Goal: Task Accomplishment & Management: Manage account settings

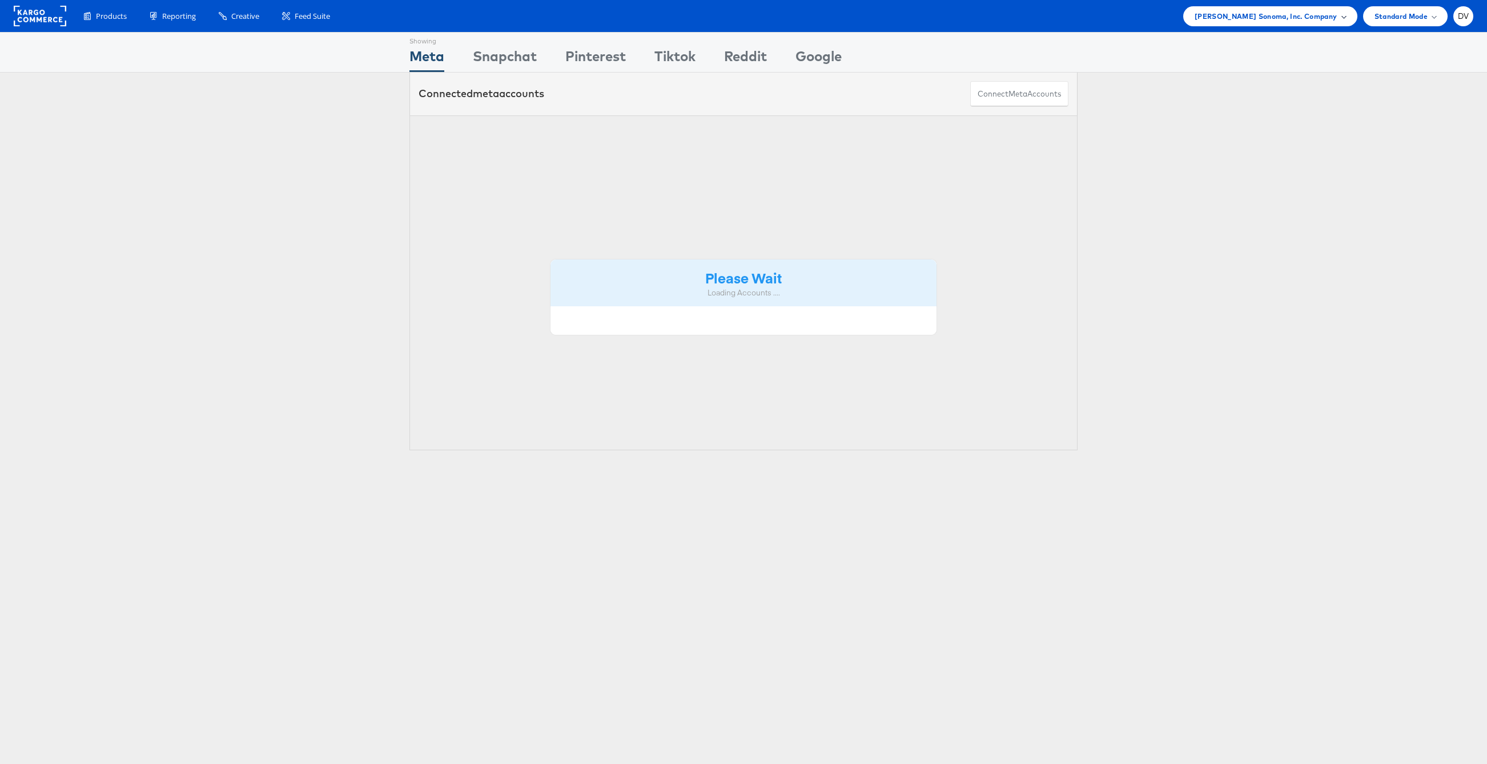
click at [1274, 21] on span "[PERSON_NAME] Sonoma, Inc. Company" at bounding box center [1266, 16] width 143 height 12
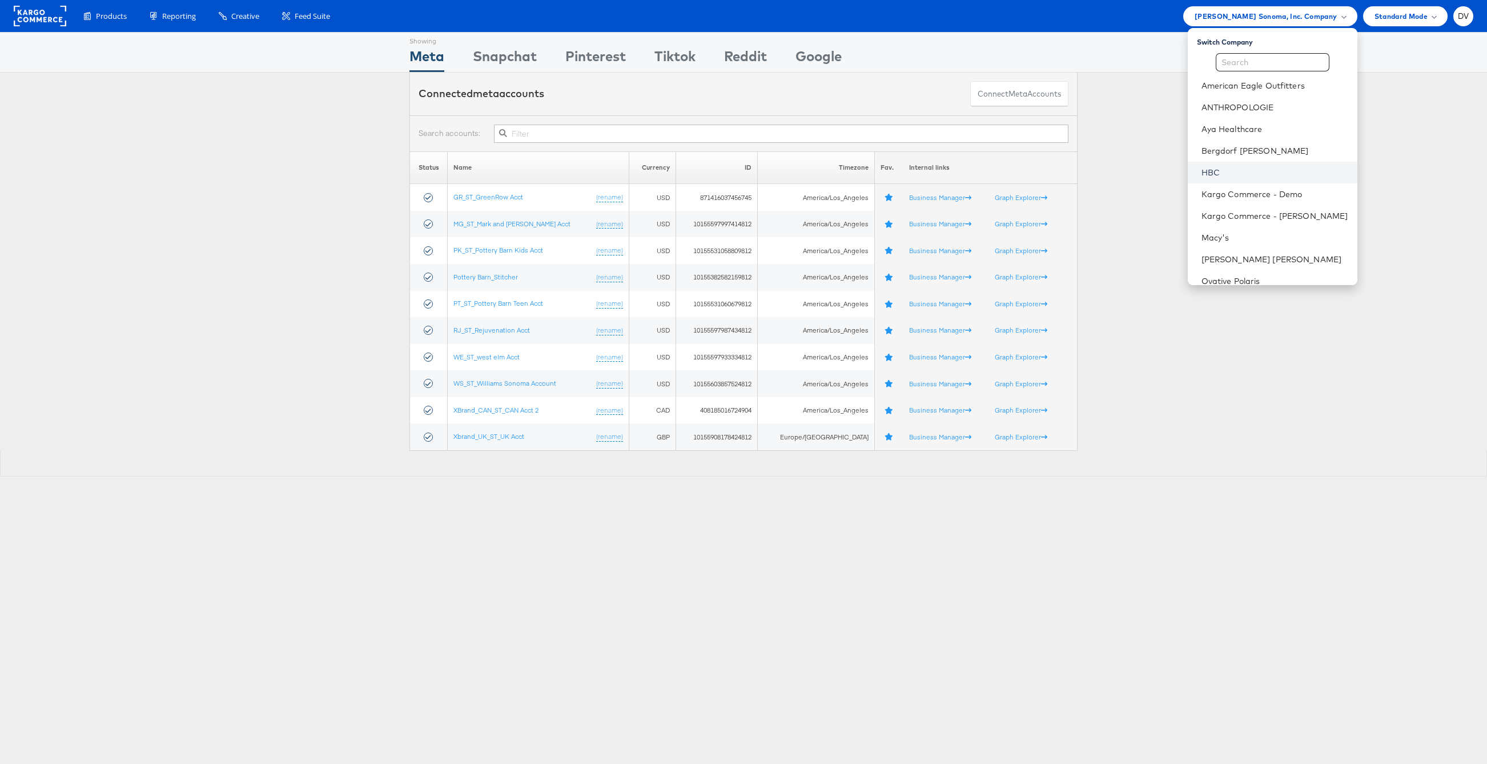
scroll to position [160, 0]
click at [1247, 125] on link "Ovative Polaris" at bounding box center [1275, 120] width 147 height 11
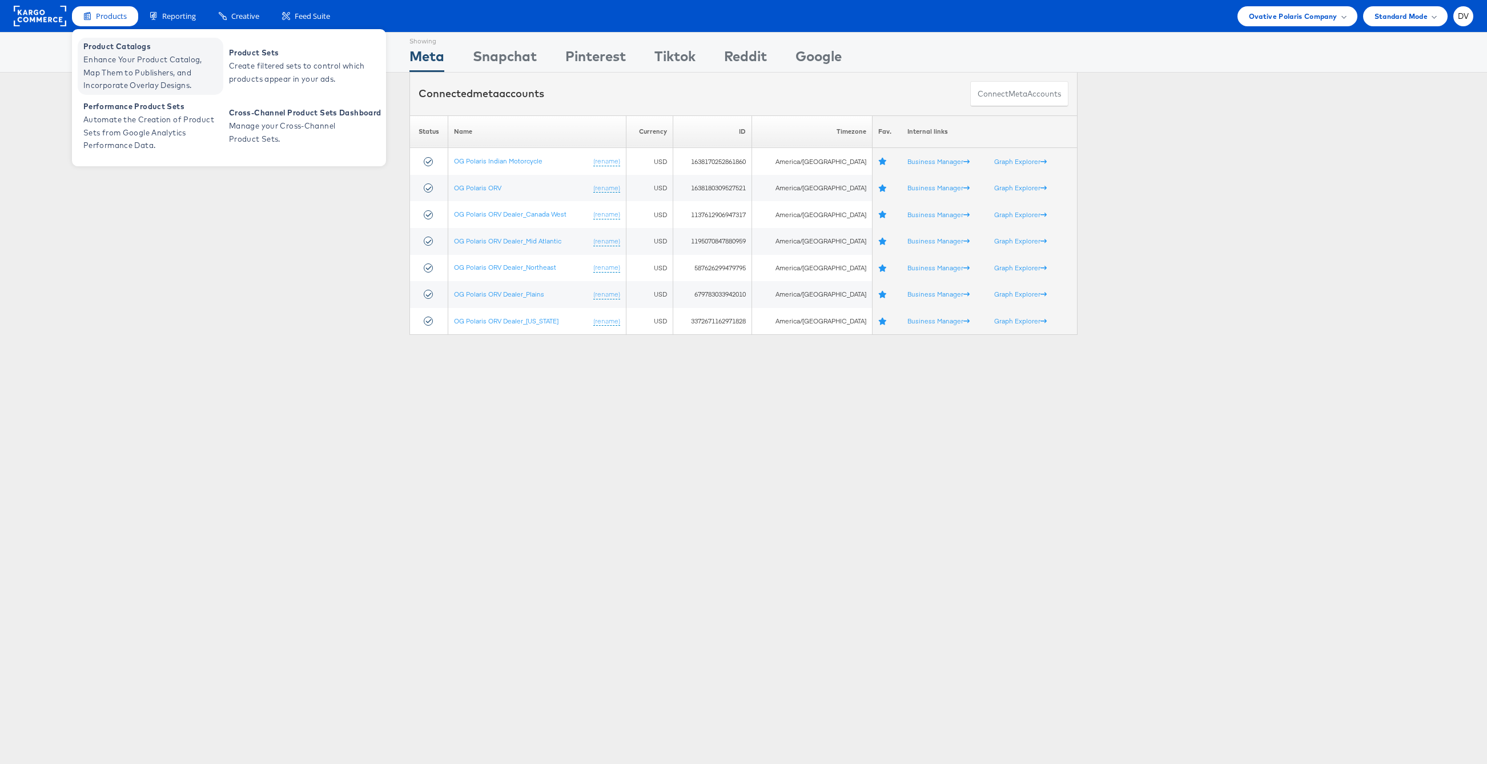
click at [122, 41] on span "Product Catalogs" at bounding box center [151, 46] width 137 height 13
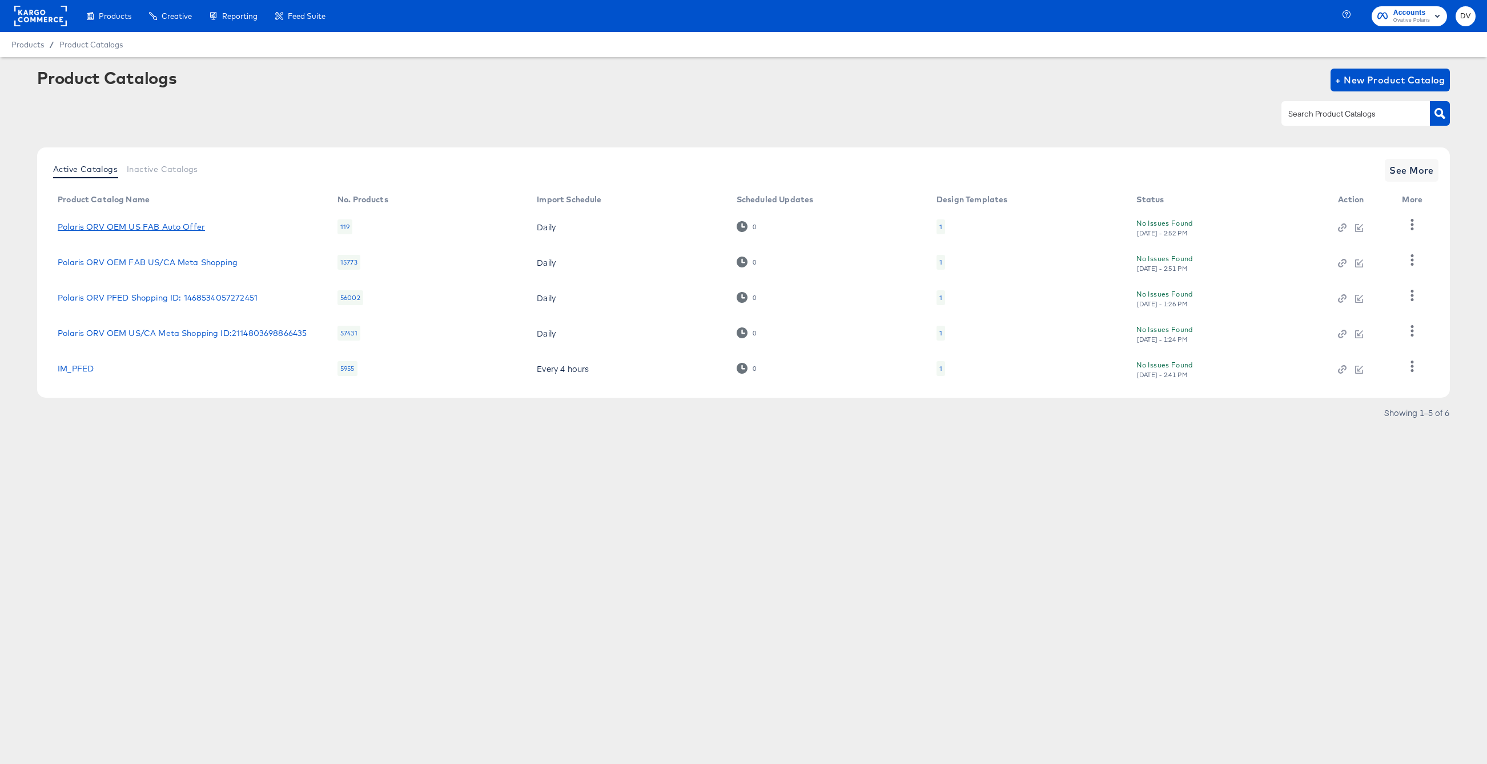
click at [158, 223] on link "Polaris ORV OEM US FAB Auto Offer" at bounding box center [131, 226] width 147 height 9
click at [220, 258] on link "Polaris ORV OEM FAB US/CA Meta Shopping" at bounding box center [148, 262] width 180 height 9
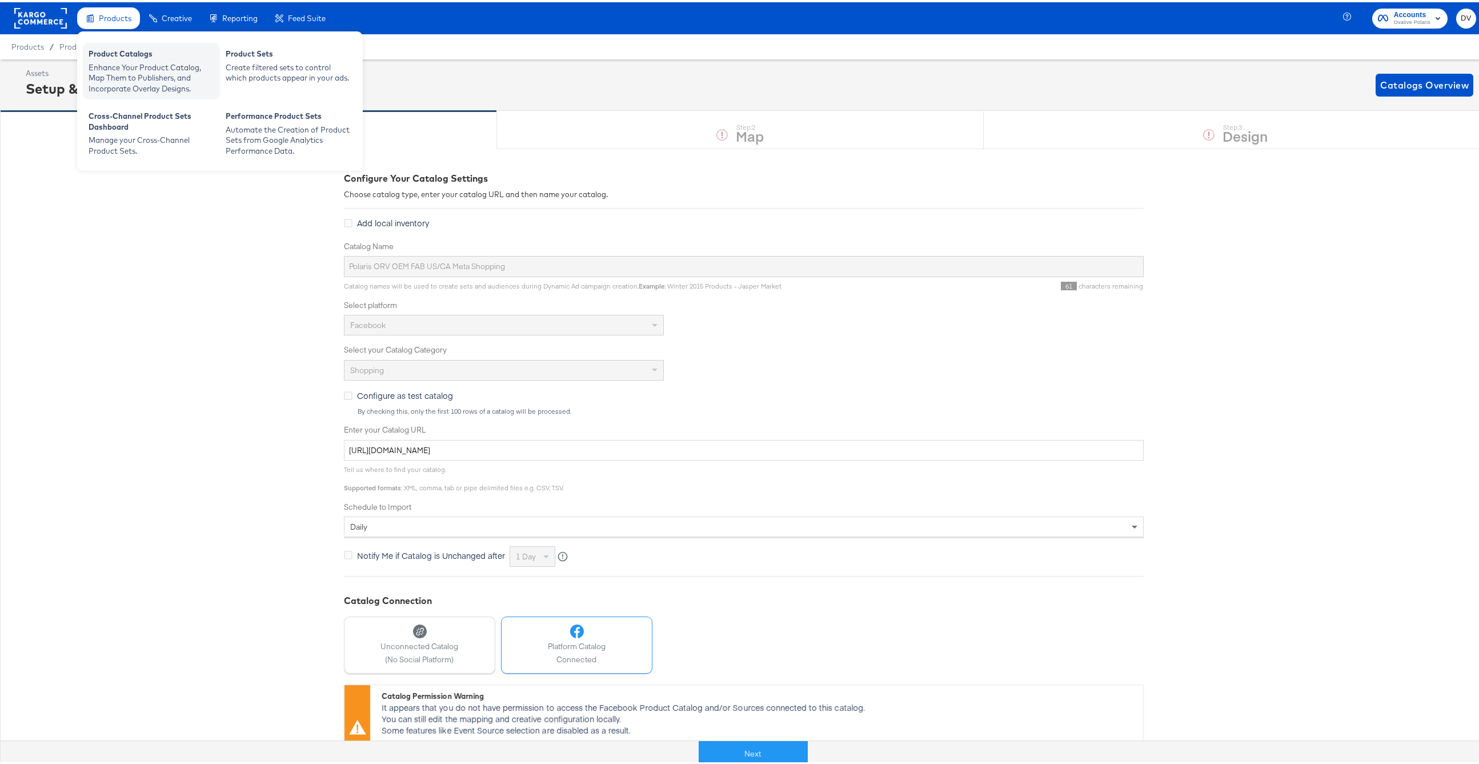
click at [122, 57] on div "Product Catalogs" at bounding box center [152, 53] width 126 height 14
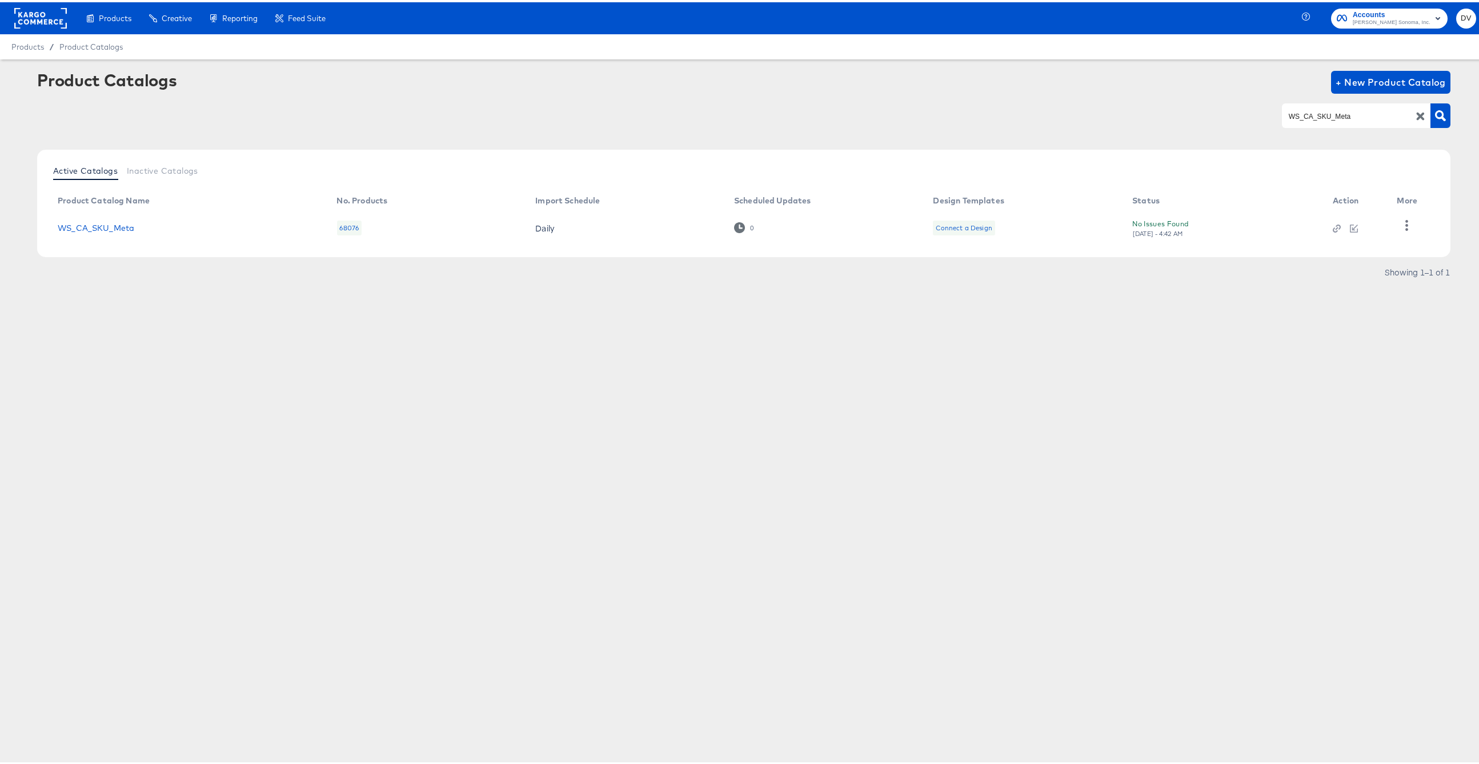
click at [1415, 117] on icon "button" at bounding box center [1420, 114] width 11 height 11
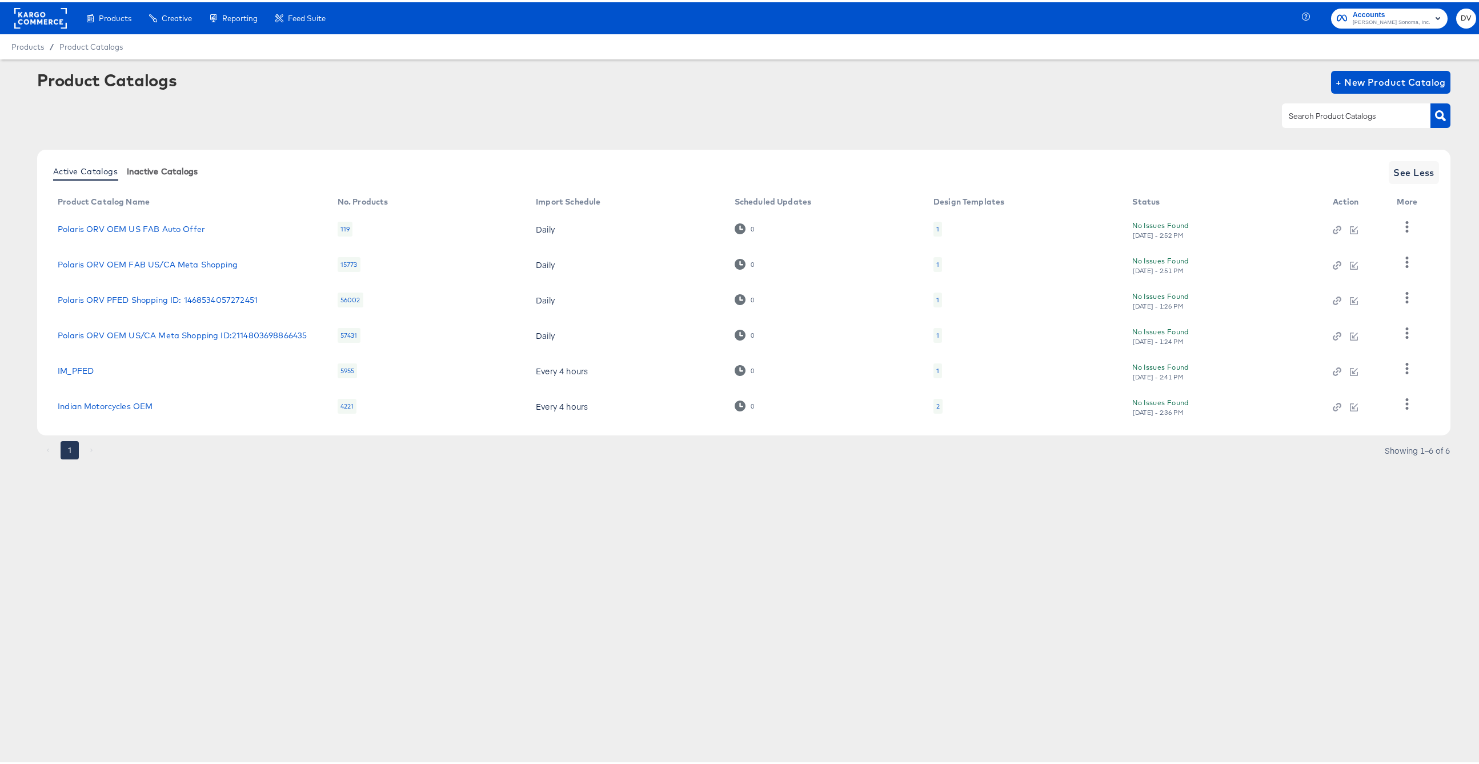
click at [174, 164] on span "Inactive Catalogs" at bounding box center [162, 168] width 71 height 9
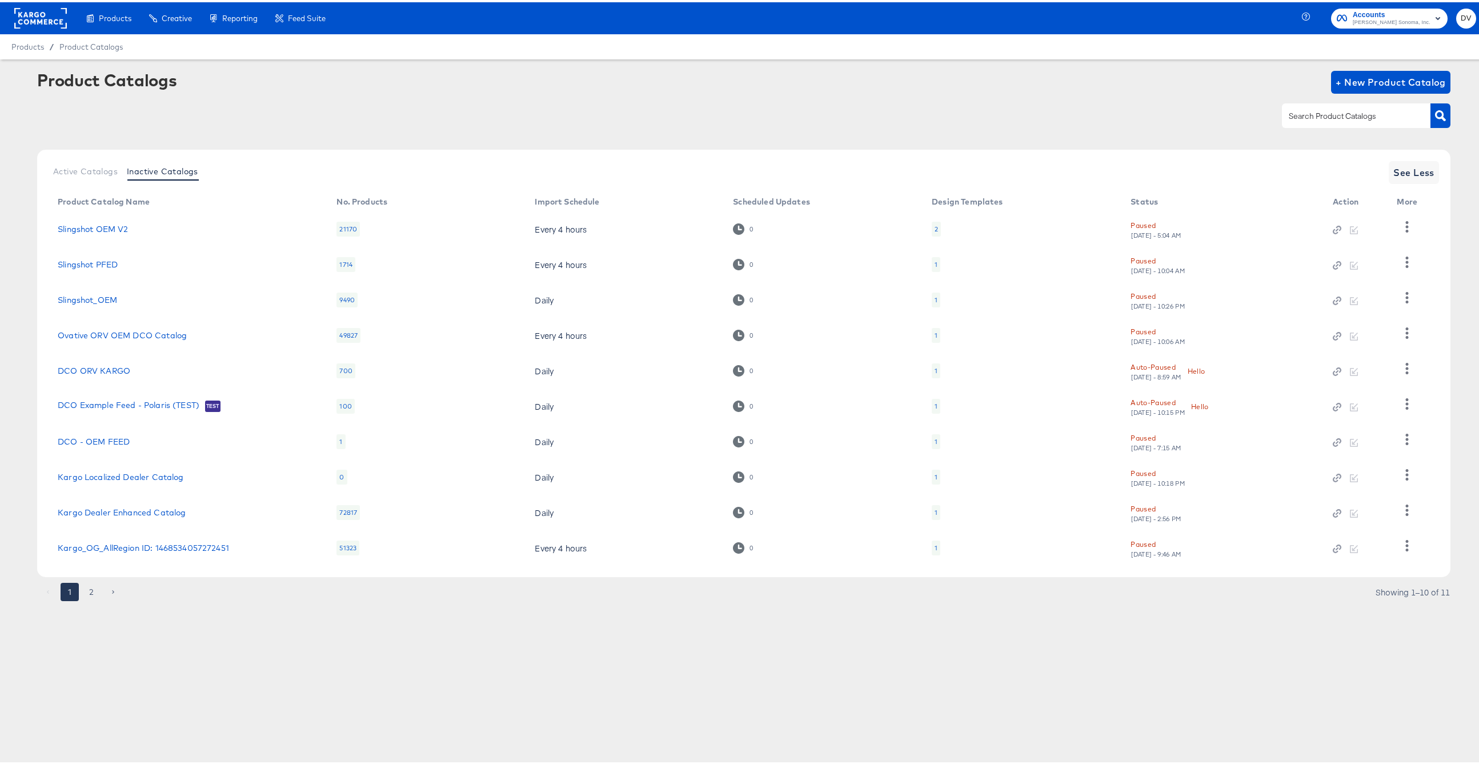
click at [1341, 107] on div at bounding box center [1356, 113] width 148 height 24
paste input "GR_US_PIP_META"
type input "GR_US_PIP_META"
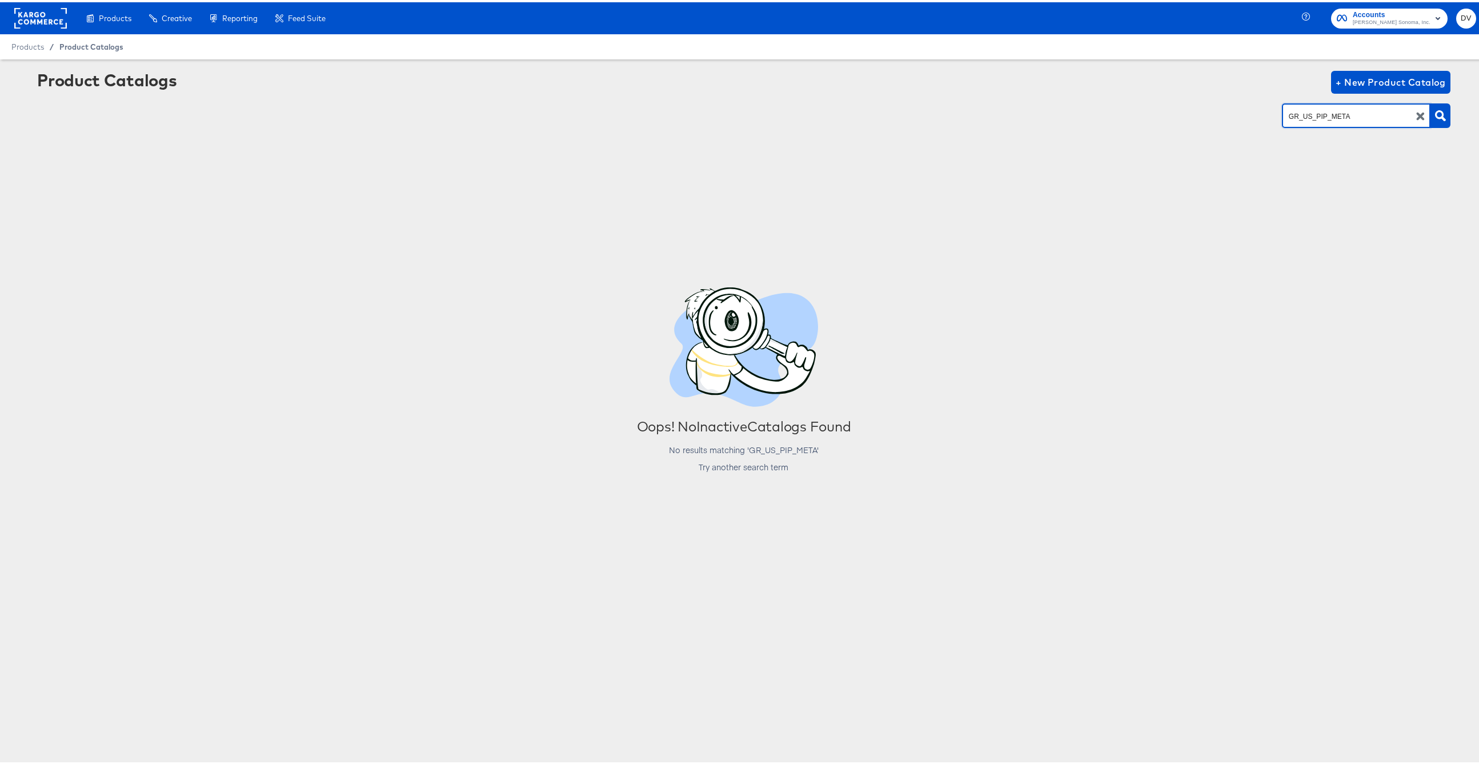
click at [106, 46] on span "Product Catalogs" at bounding box center [91, 44] width 64 height 9
click at [33, 48] on span "Products" at bounding box center [27, 44] width 33 height 9
click at [29, 47] on span "Products" at bounding box center [27, 44] width 33 height 9
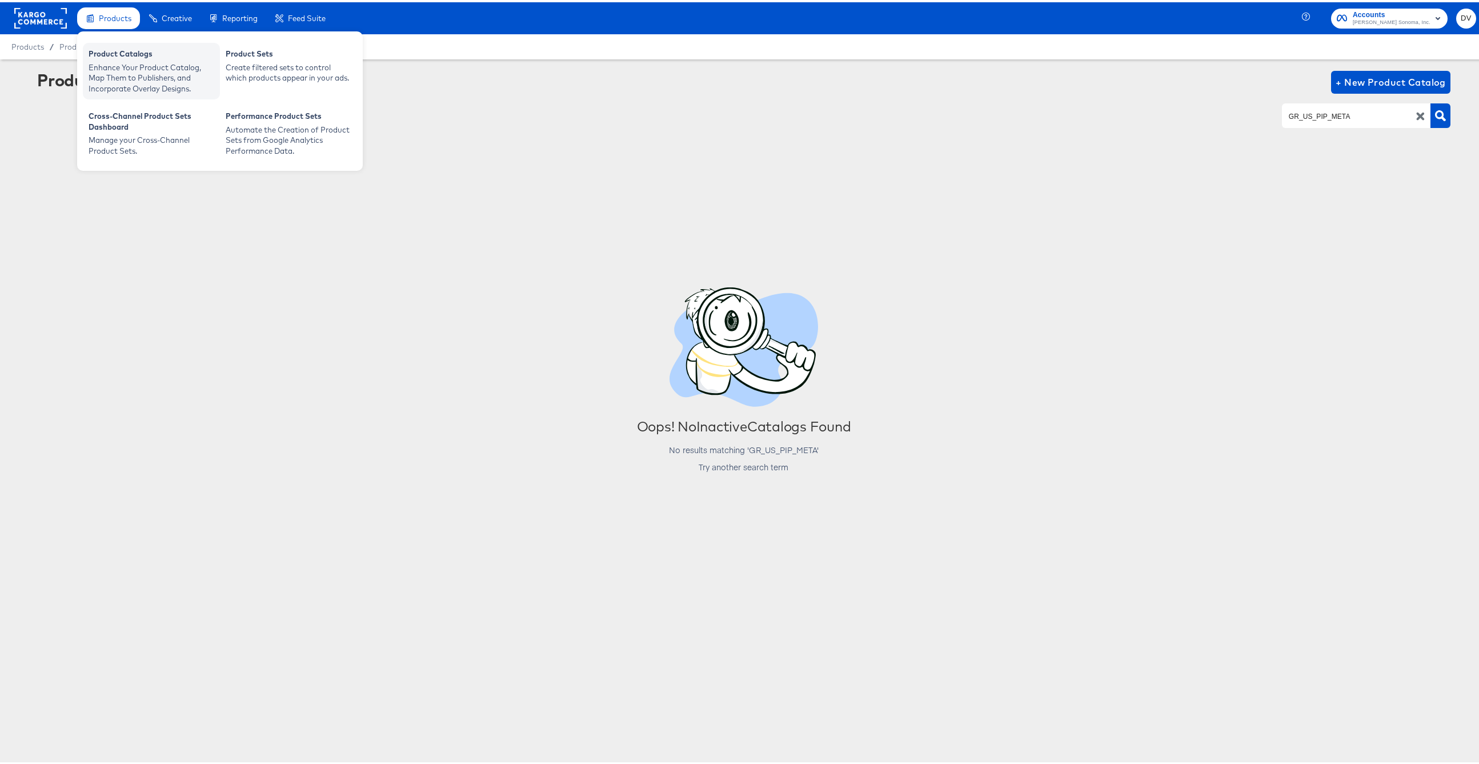
click at [119, 53] on div "Product Catalogs" at bounding box center [152, 53] width 126 height 14
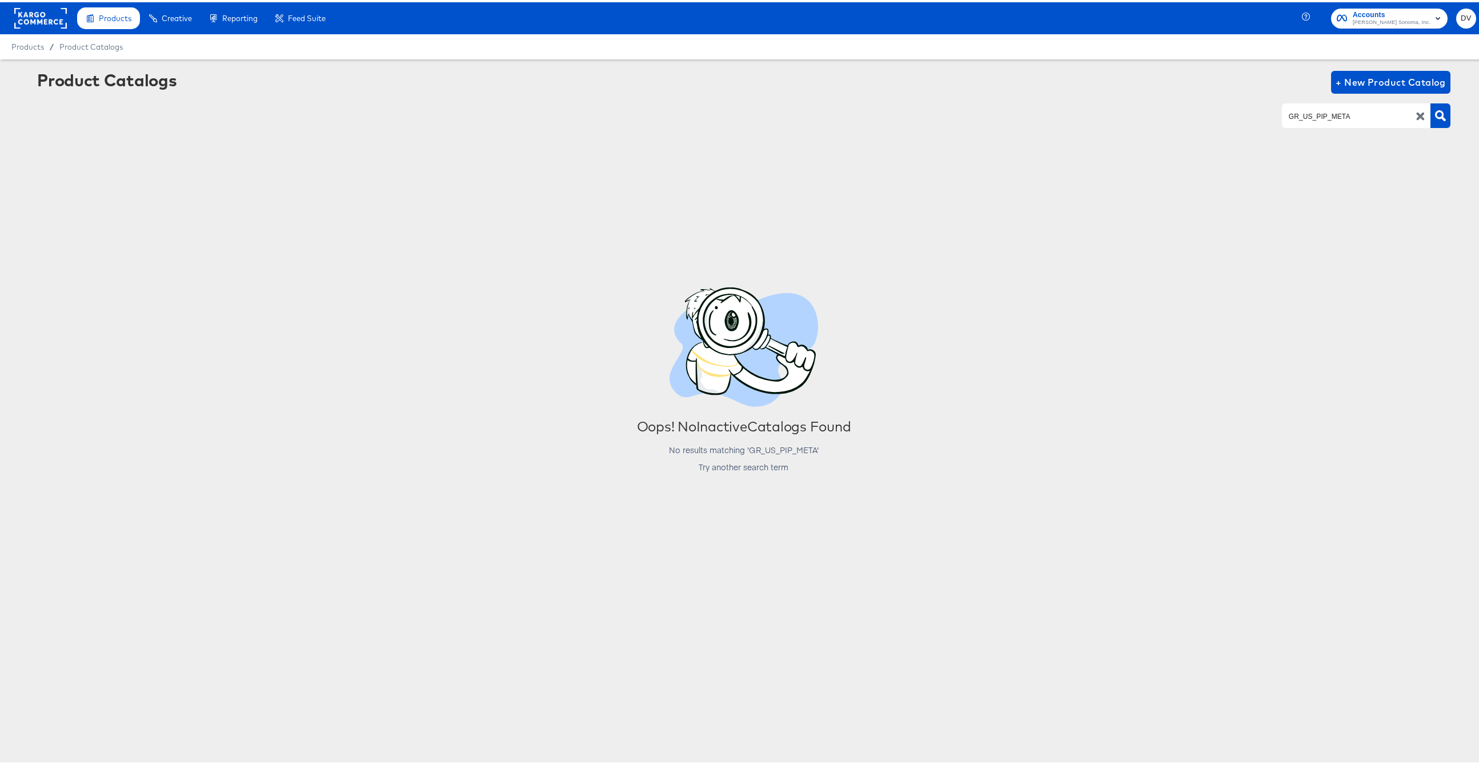
click at [50, 22] on rect at bounding box center [40, 16] width 53 height 21
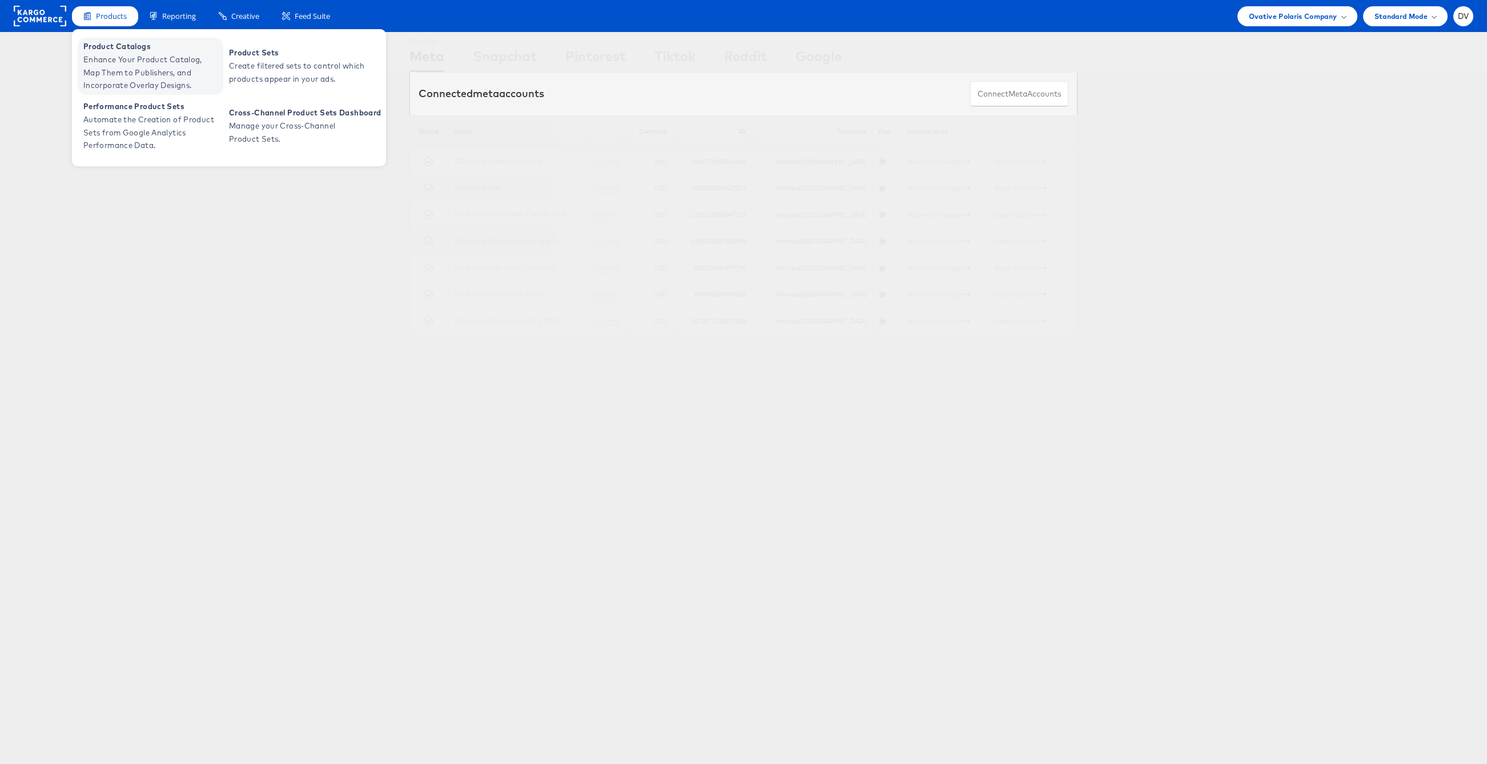
click at [123, 55] on span "Enhance Your Product Catalog, Map Them to Publishers, and Incorporate Overlay D…" at bounding box center [151, 72] width 137 height 39
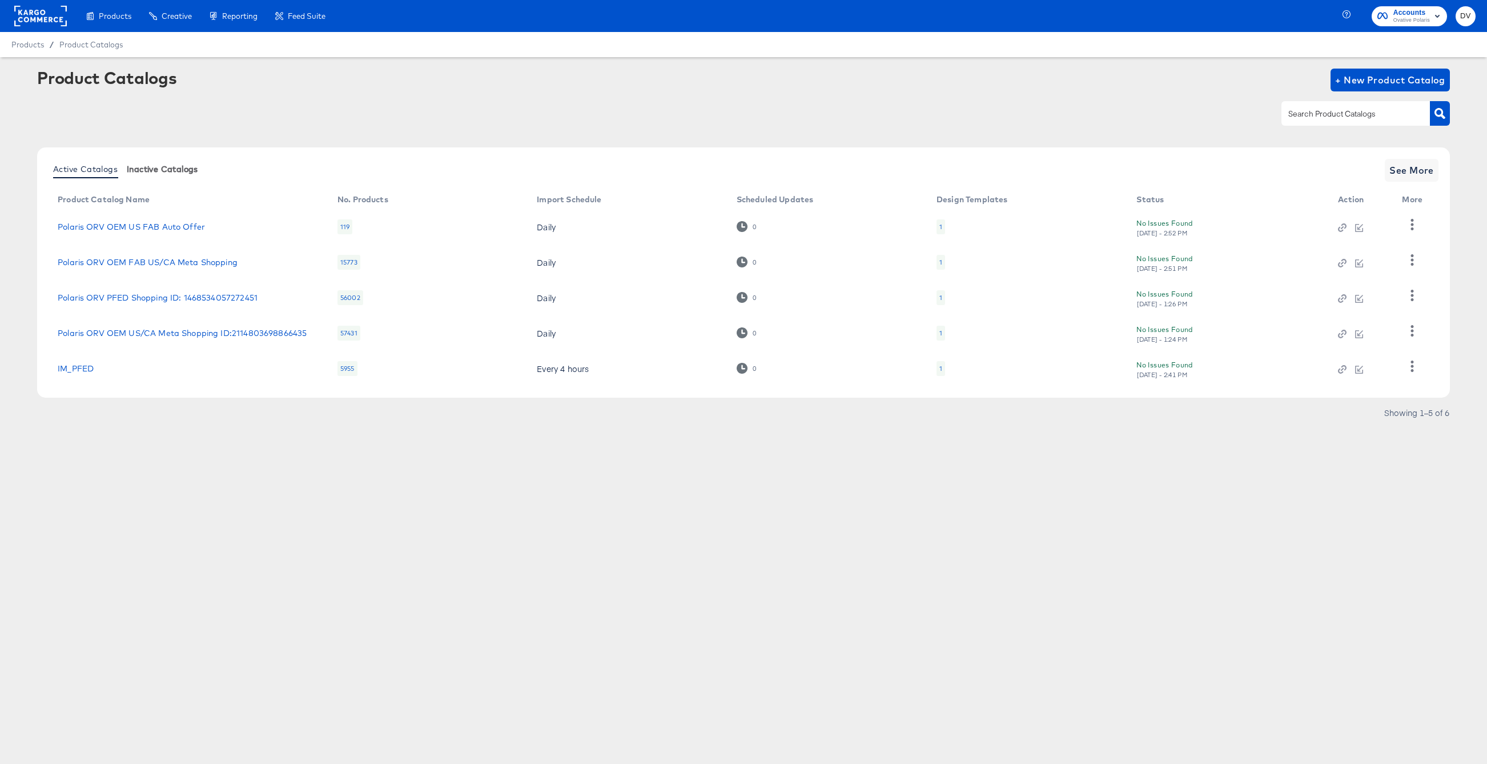
click at [160, 174] on button "Inactive Catalogs" at bounding box center [162, 168] width 81 height 19
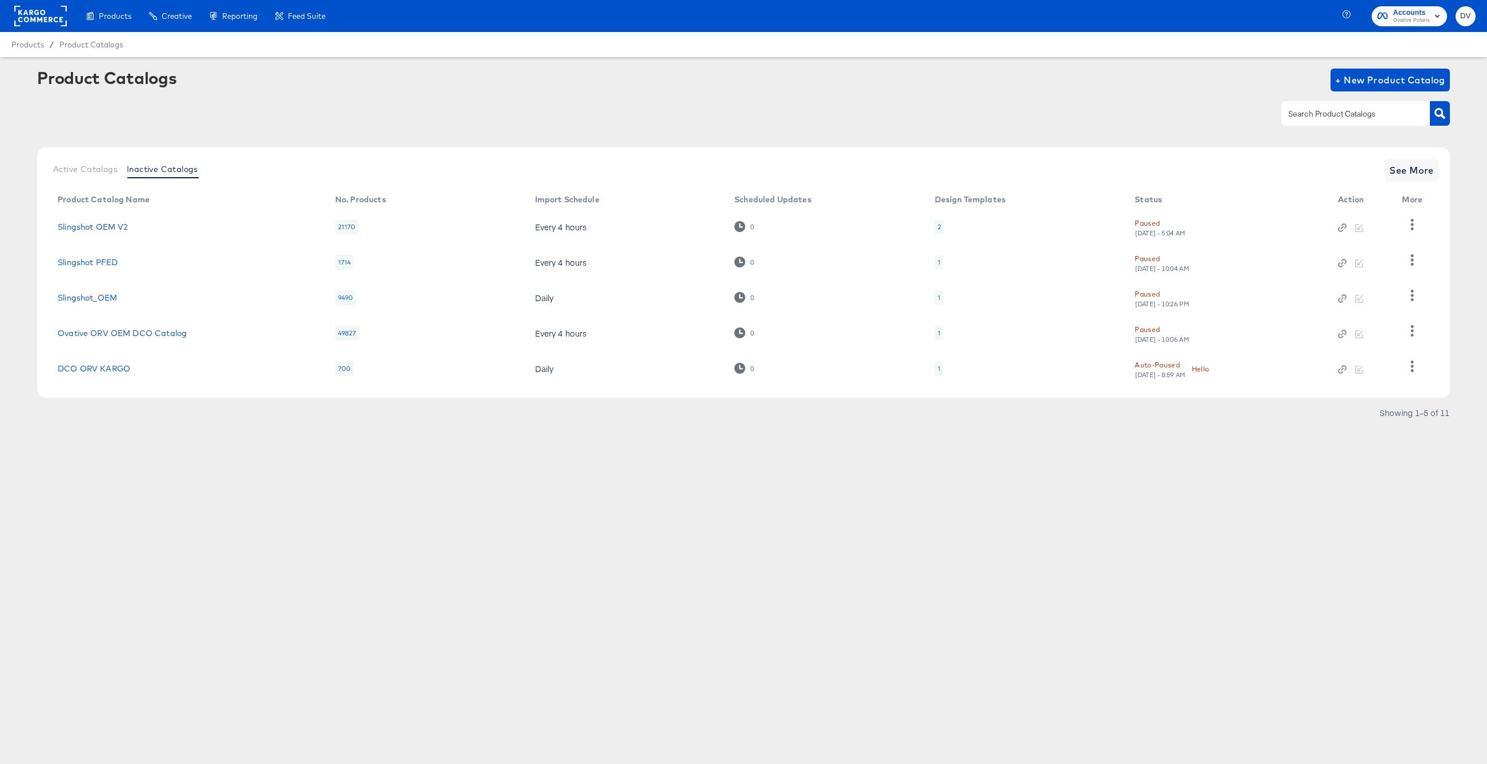
click at [1332, 119] on input "text" at bounding box center [1347, 113] width 122 height 13
paste input "GR_US_PIP_META"
type input "GR_US_PIP_META"
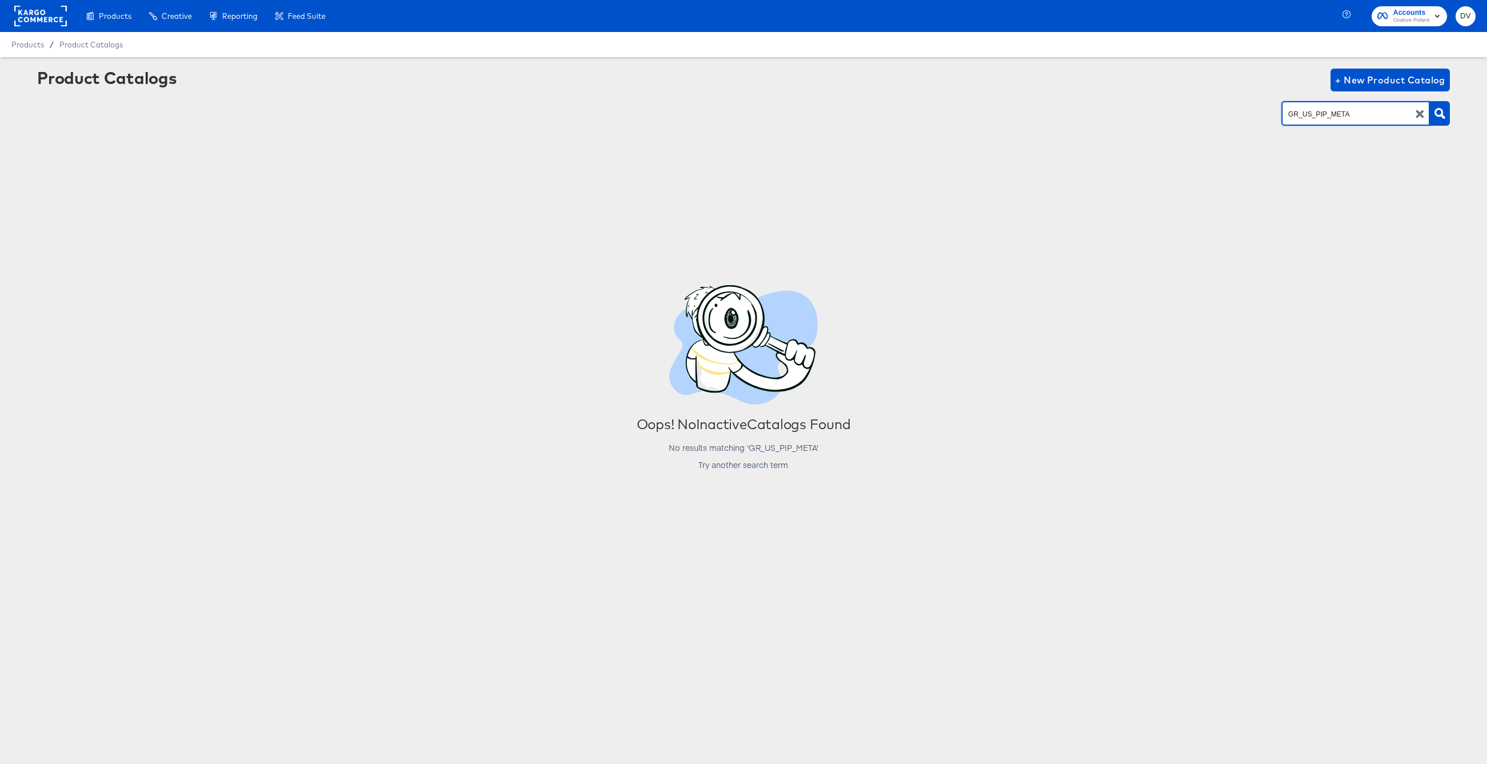
click at [1415, 111] on icon "button" at bounding box center [1420, 114] width 11 height 11
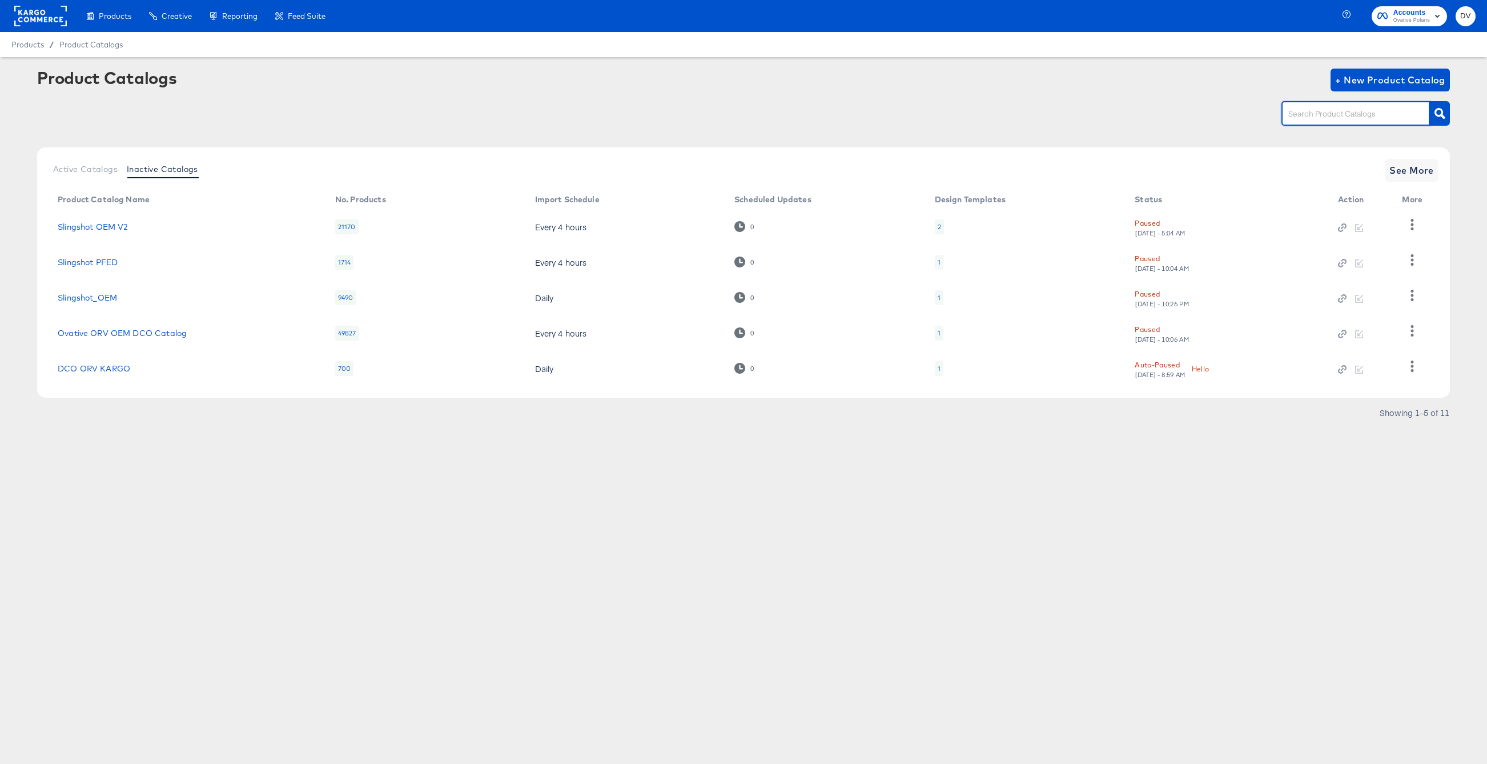
click at [23, 15] on rect at bounding box center [40, 16] width 53 height 21
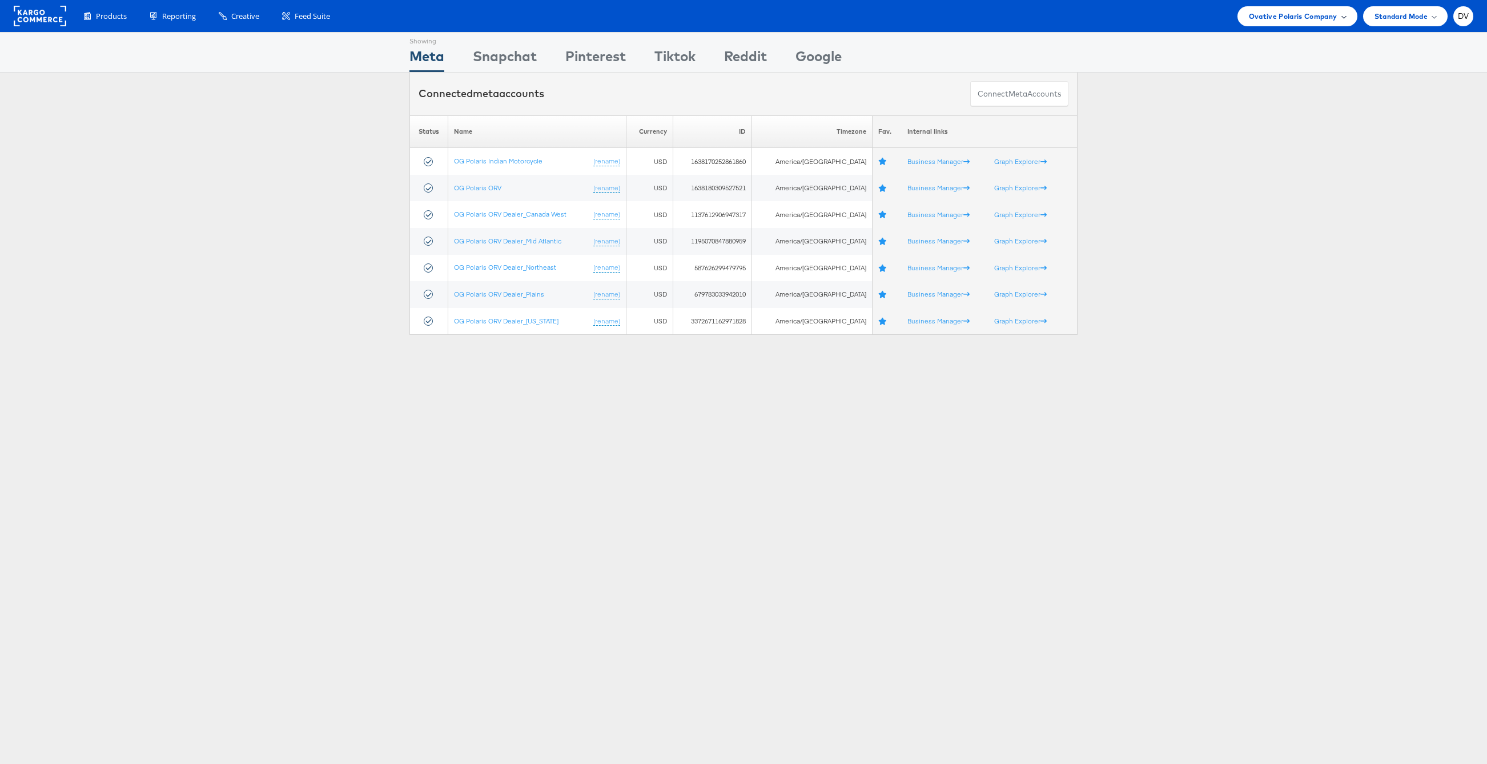
click at [1254, 14] on span "Ovative Polaris Company" at bounding box center [1293, 16] width 89 height 12
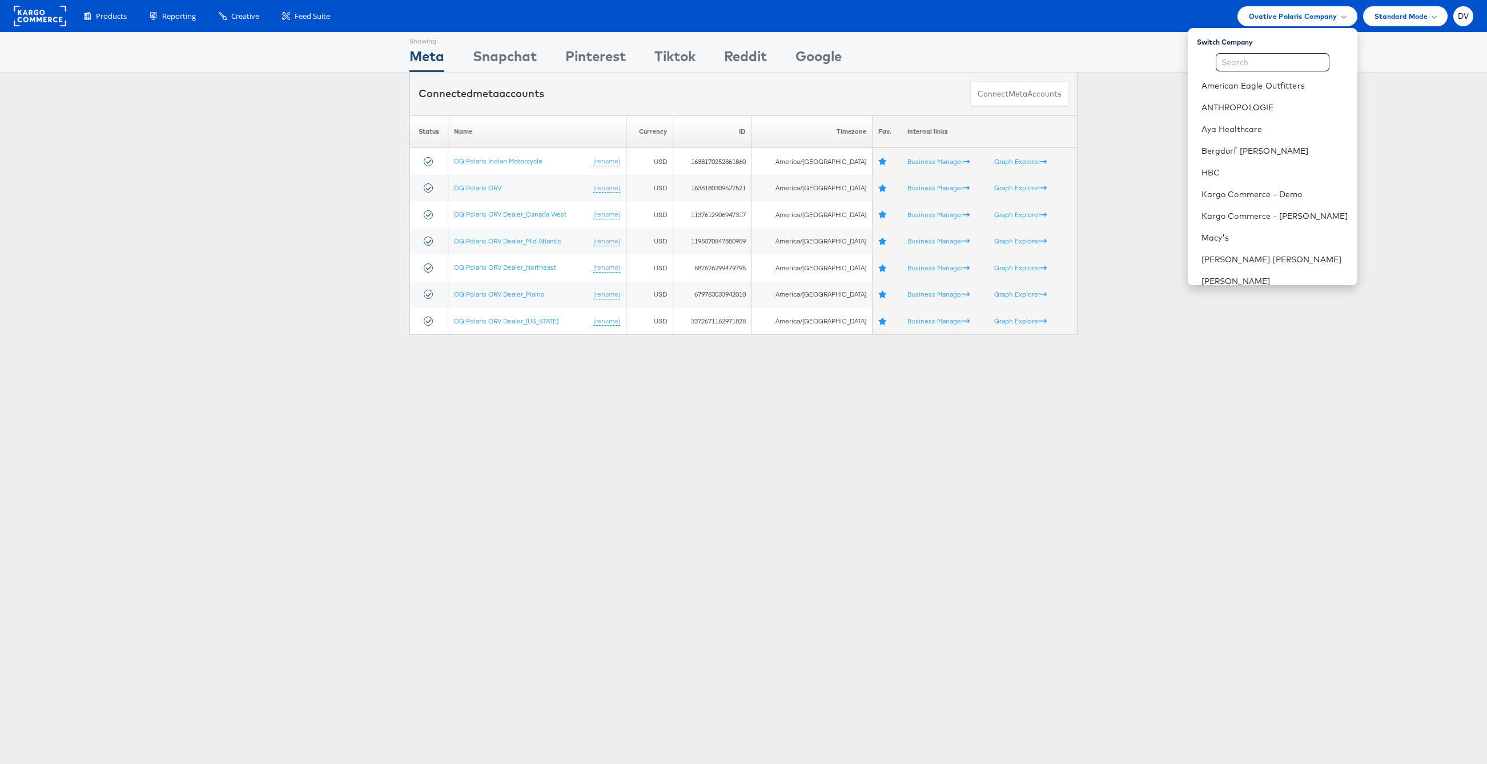
scroll to position [160, 0]
click at [1259, 231] on link "[PERSON_NAME] Sonoma, Inc." at bounding box center [1275, 228] width 147 height 11
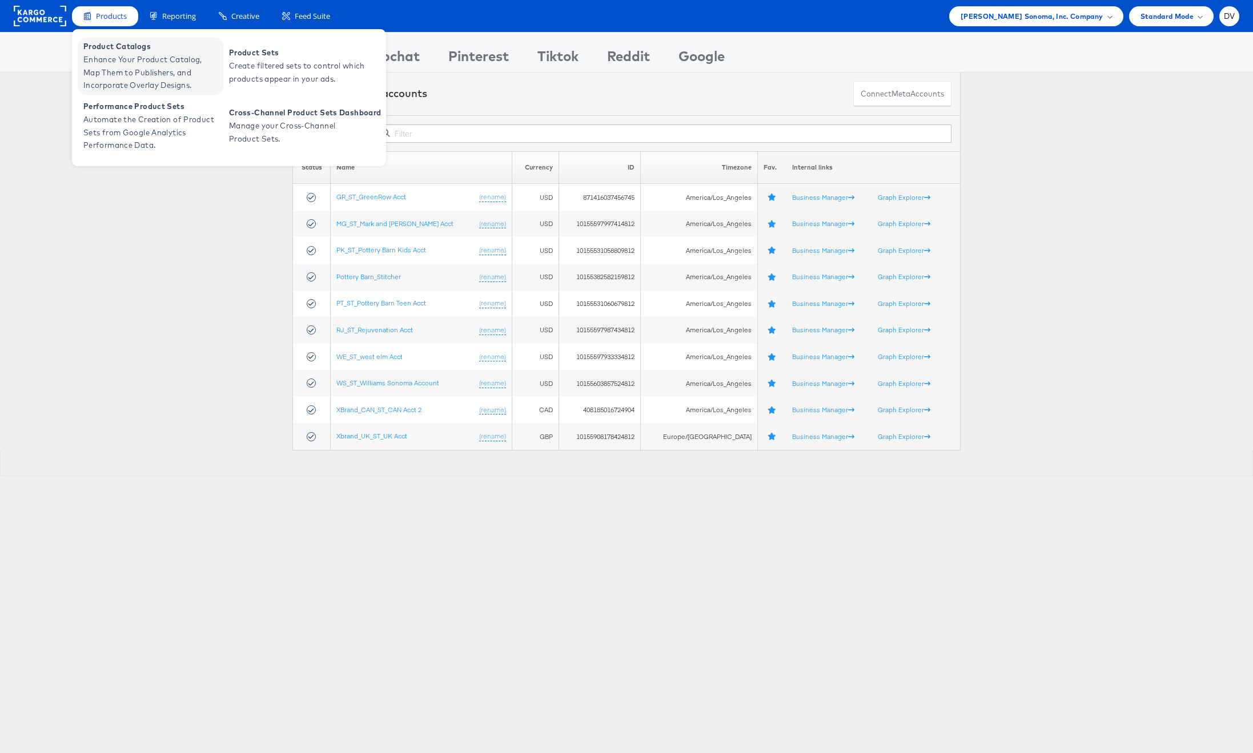
click at [113, 53] on span "Enhance Your Product Catalog, Map Them to Publishers, and Incorporate Overlay D…" at bounding box center [151, 72] width 137 height 39
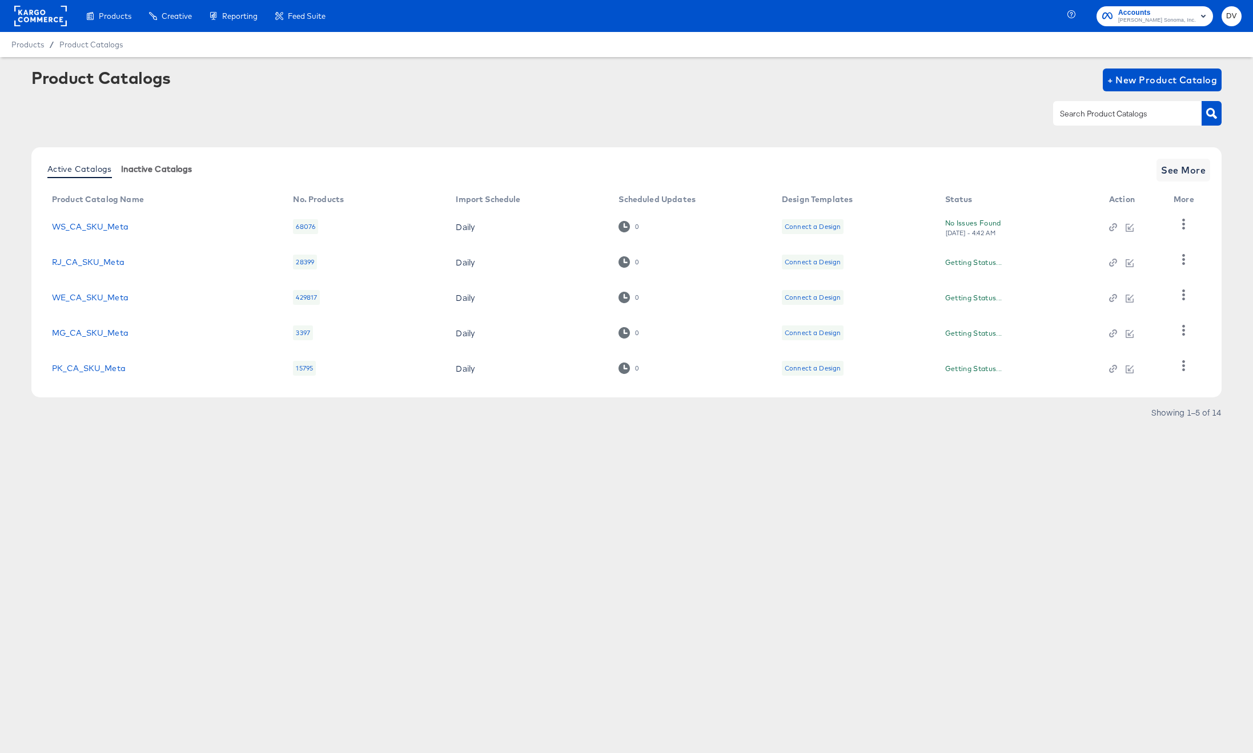
click at [128, 166] on span "Inactive Catalogs" at bounding box center [156, 168] width 71 height 9
click at [1083, 119] on input "text" at bounding box center [1119, 113] width 122 height 13
paste input "GR_US_PIP_META"
type input "GR_US_PIP_META"
click at [1210, 118] on icon "button" at bounding box center [1211, 113] width 11 height 11
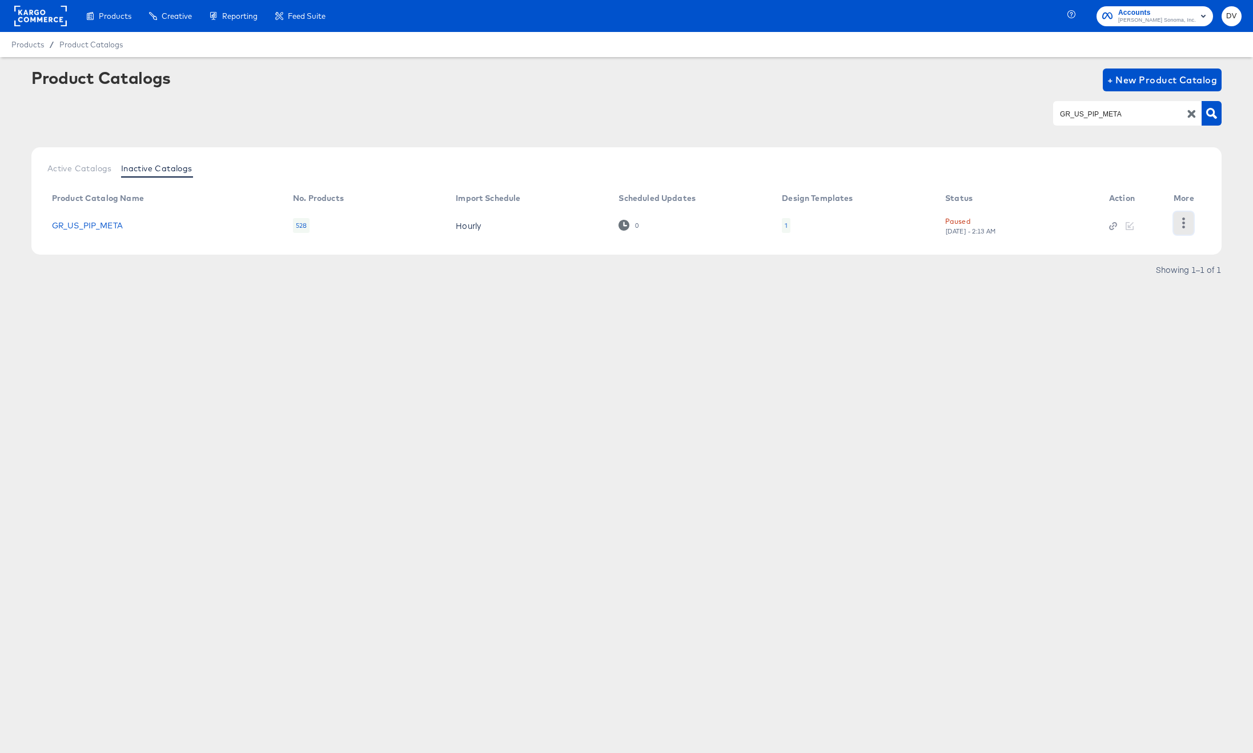
click at [1191, 219] on button "button" at bounding box center [1184, 223] width 20 height 23
click at [1143, 309] on div "Unpause" at bounding box center [1137, 313] width 114 height 18
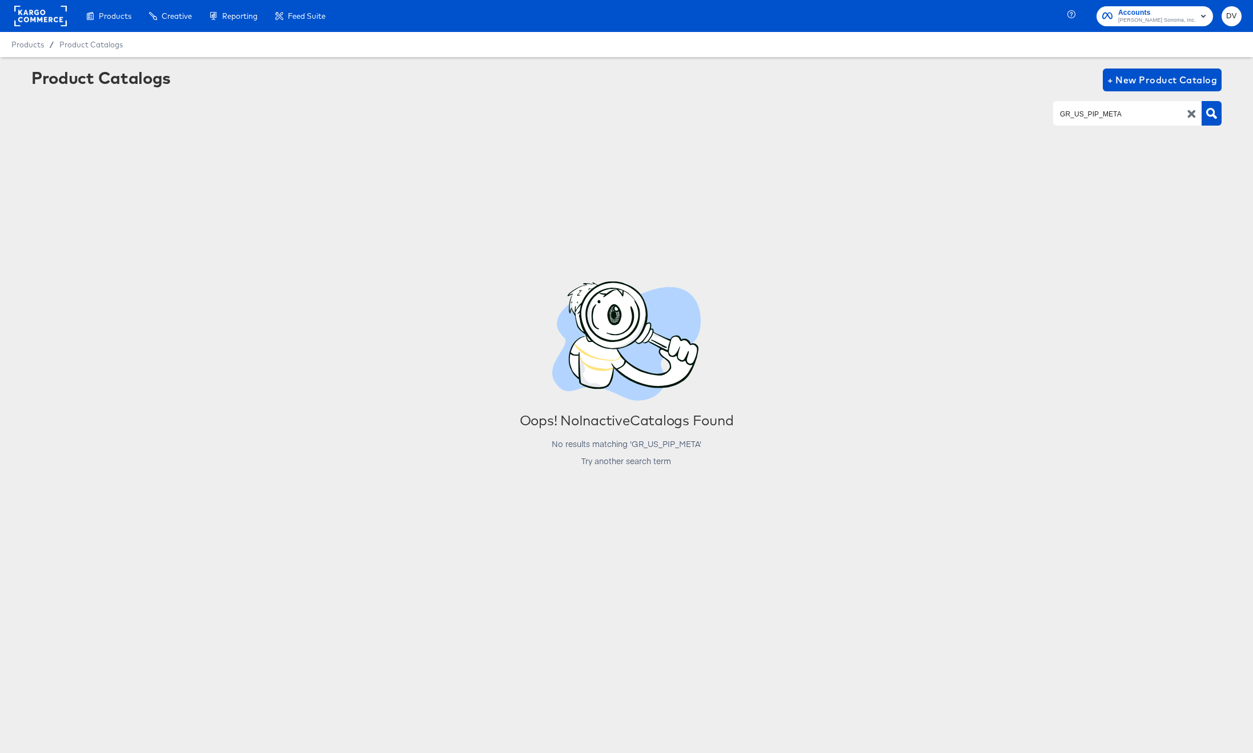
click at [1234, 645] on div "Products Creative Reporting Feed Suite Accounts Williams Sonoma, Inc. DV Produc…" at bounding box center [626, 376] width 1253 height 753
click at [1190, 117] on icon "button" at bounding box center [1191, 114] width 11 height 11
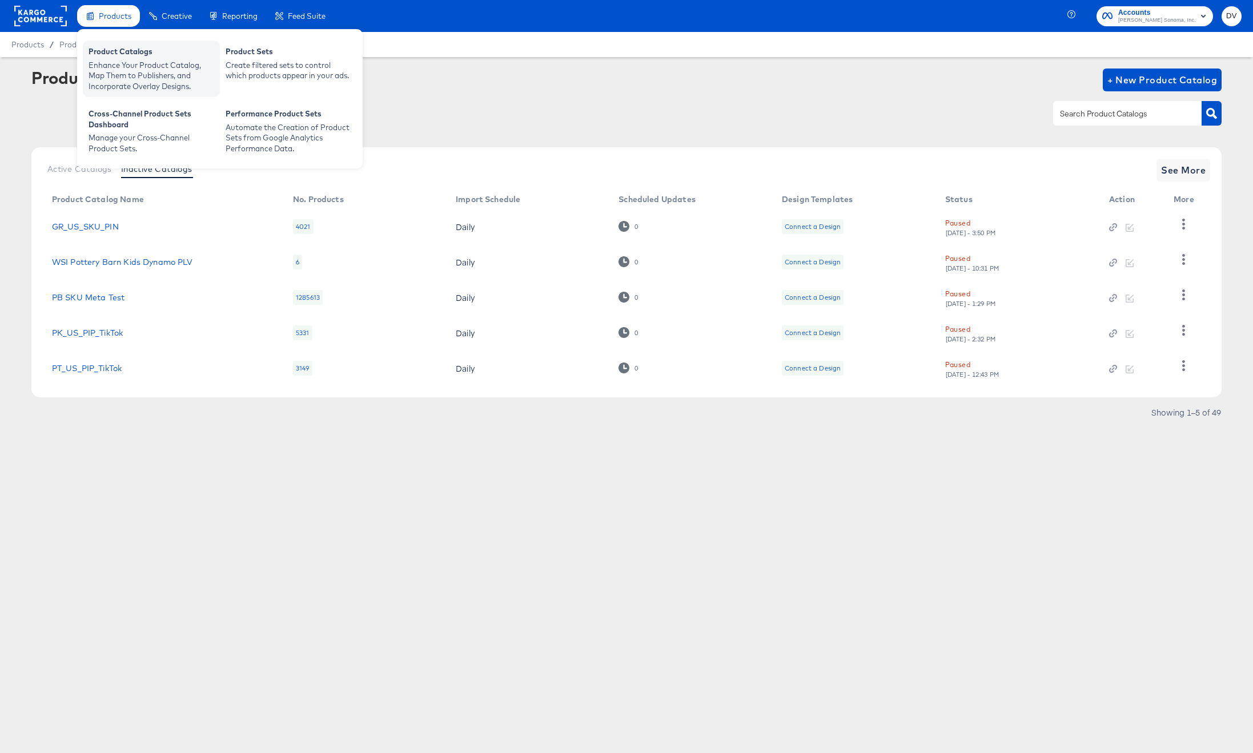
click at [119, 51] on div "Product Catalogs" at bounding box center [152, 53] width 126 height 14
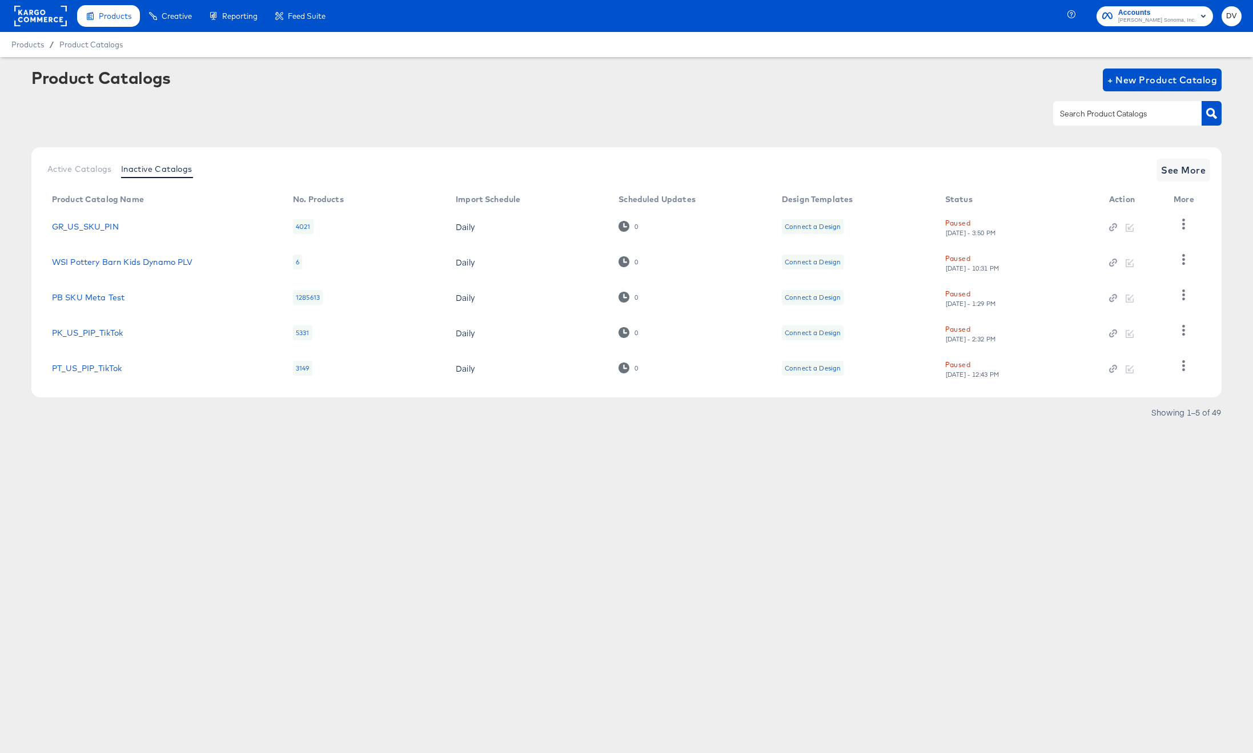
click at [1101, 121] on div at bounding box center [1127, 113] width 148 height 24
click at [73, 165] on span "Active Catalogs" at bounding box center [79, 168] width 65 height 9
click at [1075, 110] on input "text" at bounding box center [1119, 113] width 122 height 13
type input "GR"
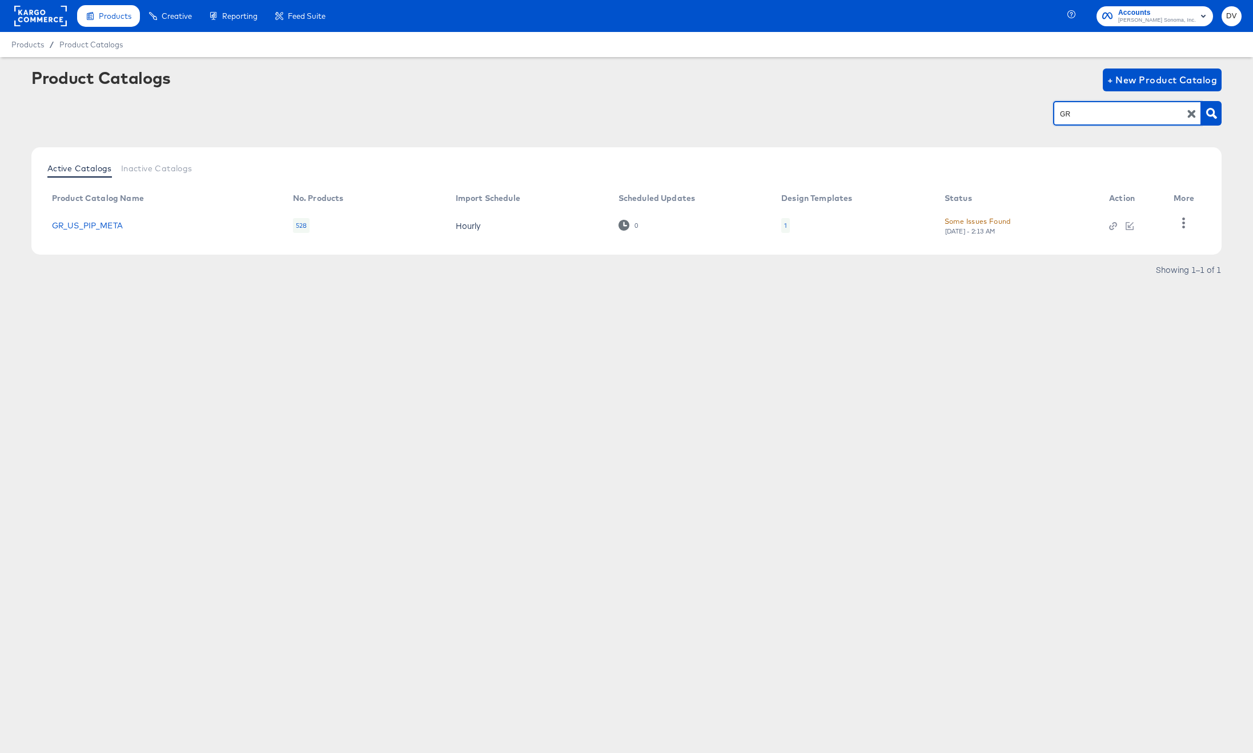
click at [1010, 320] on div "Product Catalogs + New Product Catalog GR Active Catalogs Inactive Catalogs Pro…" at bounding box center [626, 200] width 1253 height 286
click at [1191, 219] on button "button" at bounding box center [1184, 223] width 20 height 23
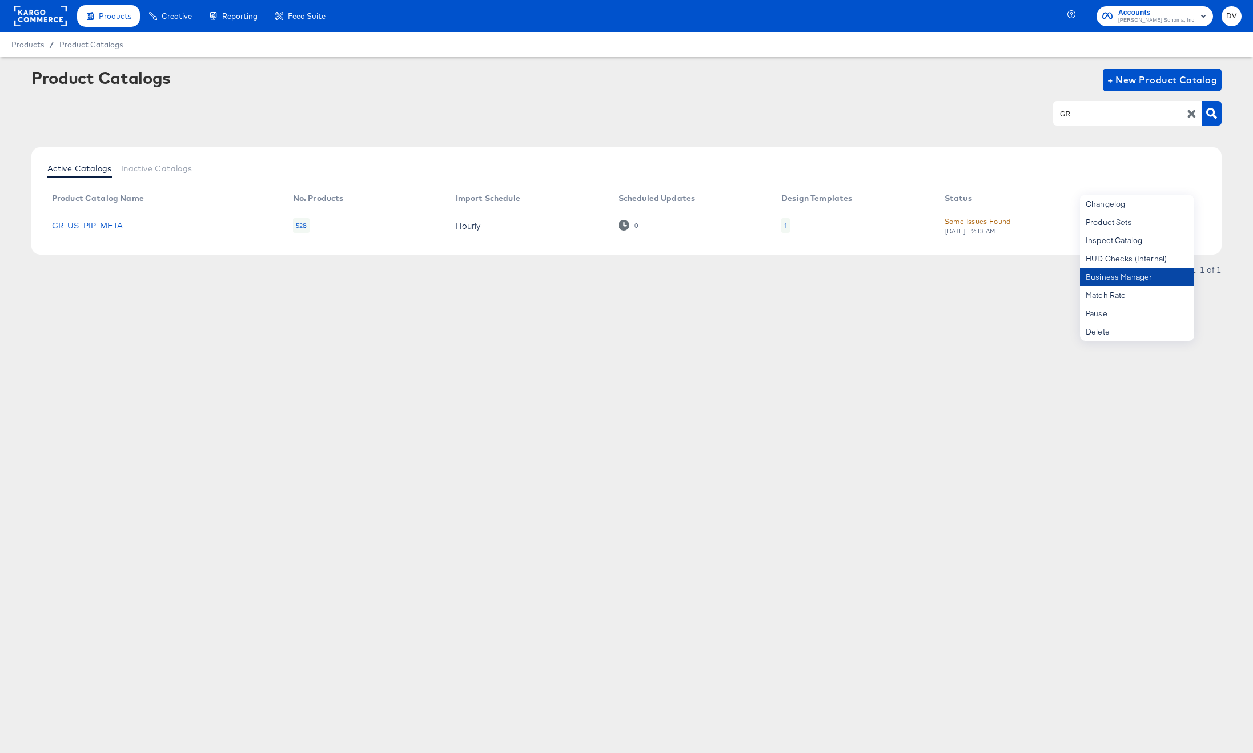
click at [1152, 272] on div "Business Manager" at bounding box center [1137, 277] width 114 height 18
click at [857, 294] on article "Product Catalogs + New Product Catalog GR Active Catalogs Inactive Catalogs Pro…" at bounding box center [626, 188] width 1253 height 262
click at [862, 304] on article "Product Catalogs + New Product Catalog GR Active Catalogs Inactive Catalogs Pro…" at bounding box center [626, 188] width 1253 height 262
click at [1187, 116] on icon "button" at bounding box center [1191, 114] width 8 height 8
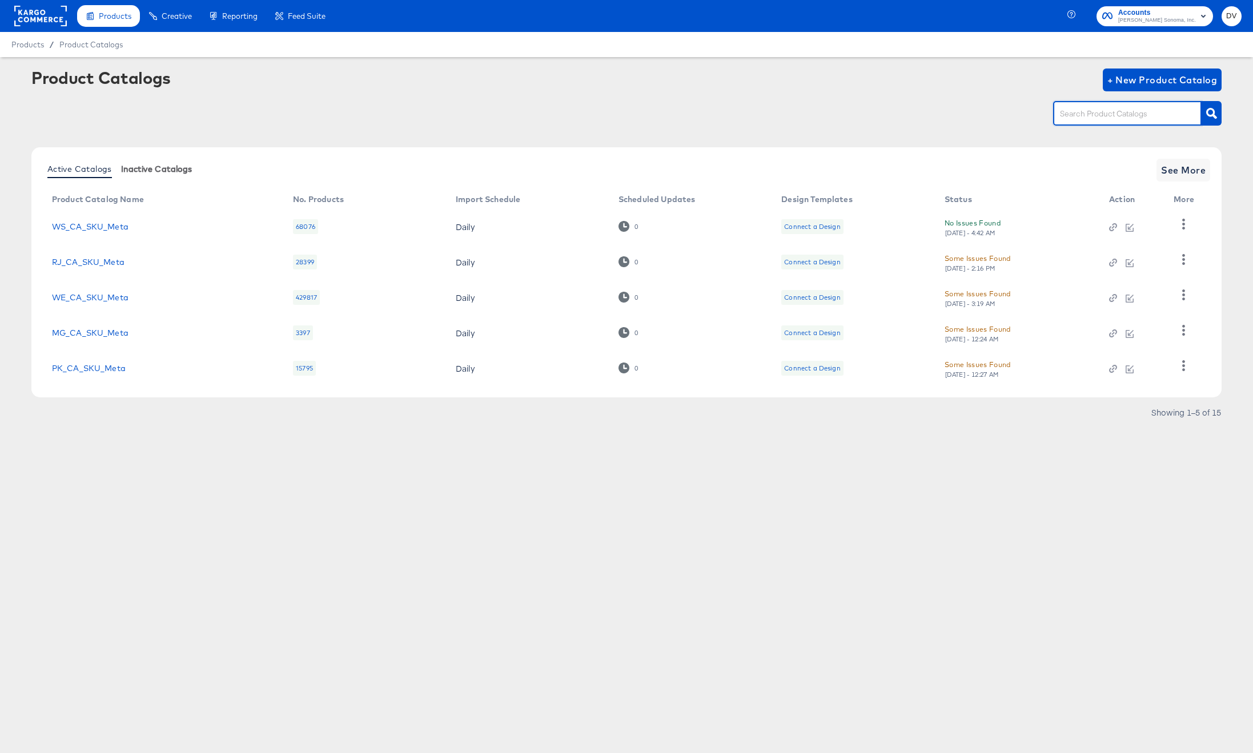
click at [175, 168] on span "Inactive Catalogs" at bounding box center [156, 168] width 71 height 9
click at [1120, 118] on input "text" at bounding box center [1119, 113] width 122 height 13
paste input "GR_US_SKU_META"
type input "GR_US_SKU_META"
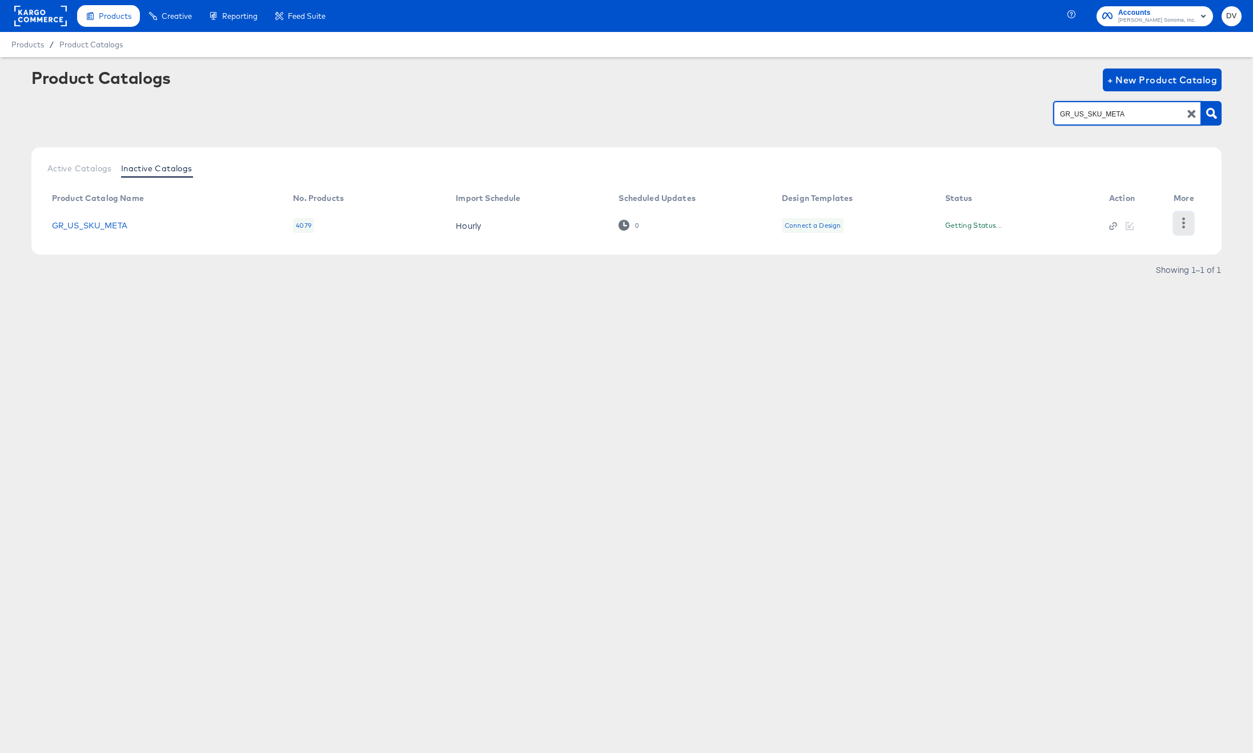
click at [1183, 220] on icon "button" at bounding box center [1183, 223] width 11 height 11
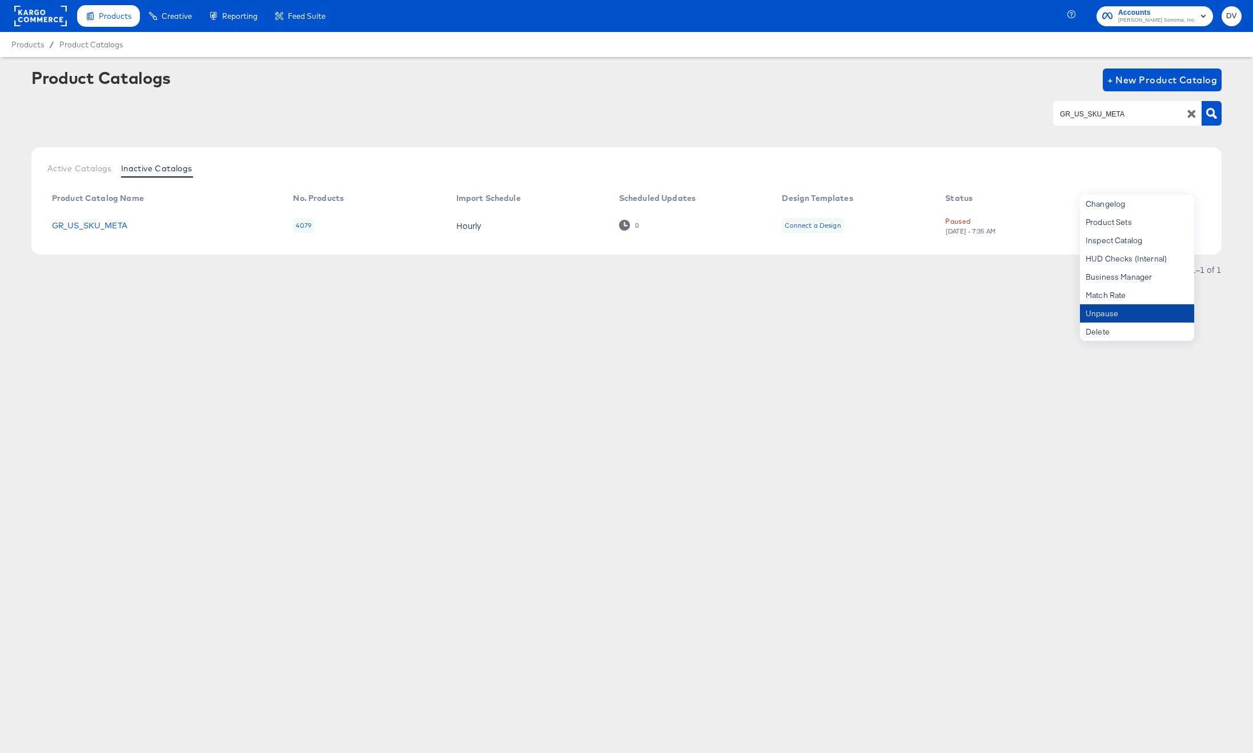
click at [1114, 309] on div "Unpause" at bounding box center [1137, 313] width 114 height 18
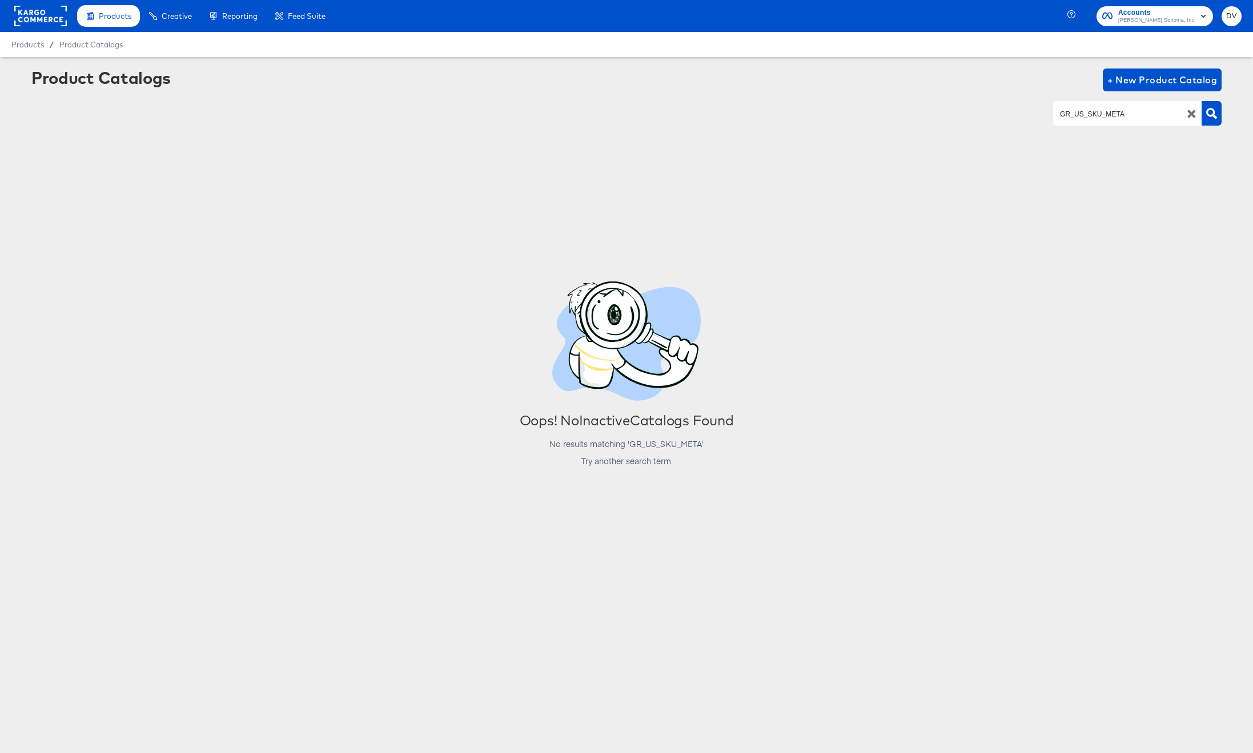
click at [1189, 110] on icon "button" at bounding box center [1191, 114] width 11 height 11
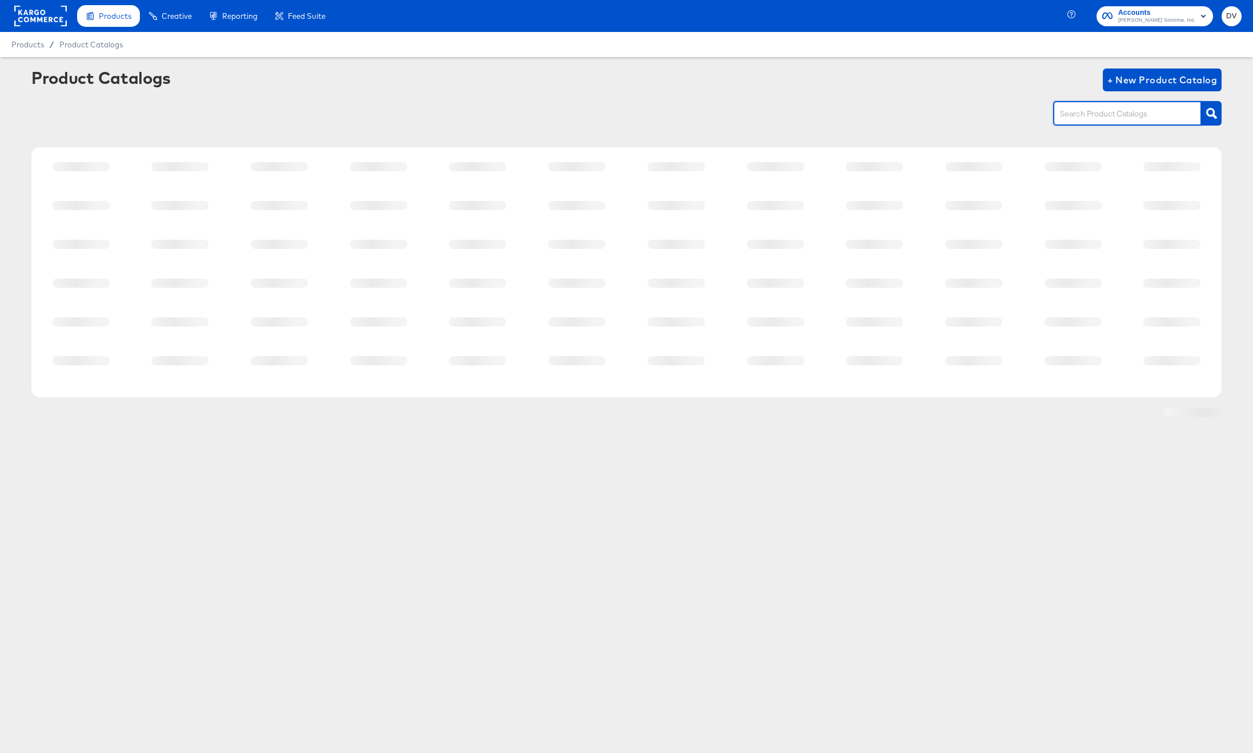
paste input "MG_US_PIP_Meta"
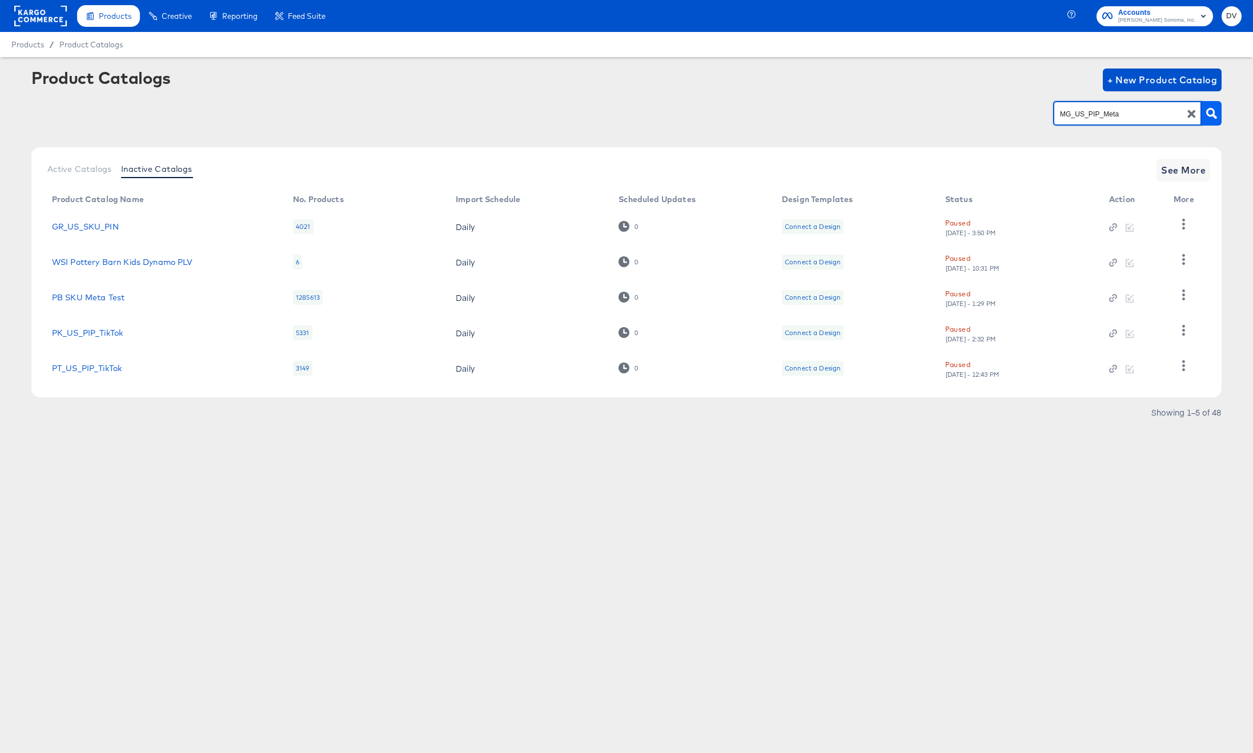
type input "MG_US_PIP_Meta"
click at [1206, 110] on button "button" at bounding box center [1212, 113] width 20 height 25
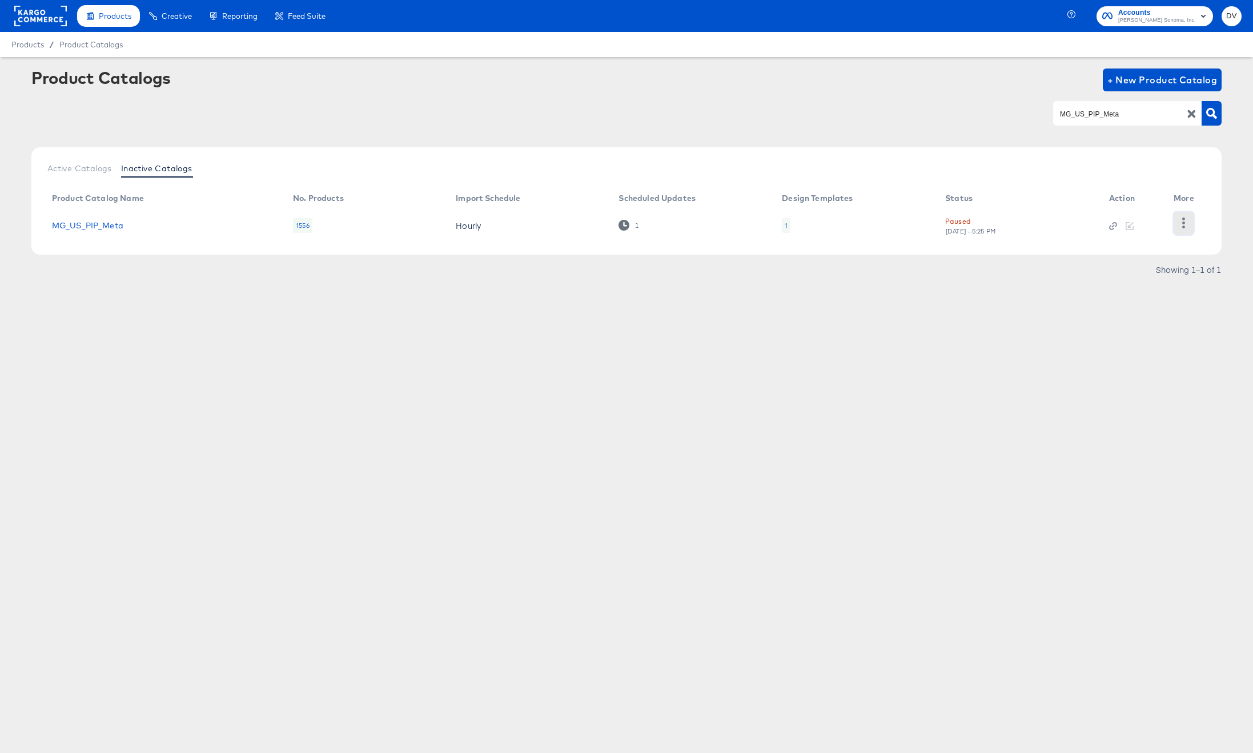
click at [1183, 221] on icon "button" at bounding box center [1183, 223] width 11 height 11
click at [1134, 309] on div "Unpause" at bounding box center [1137, 313] width 114 height 18
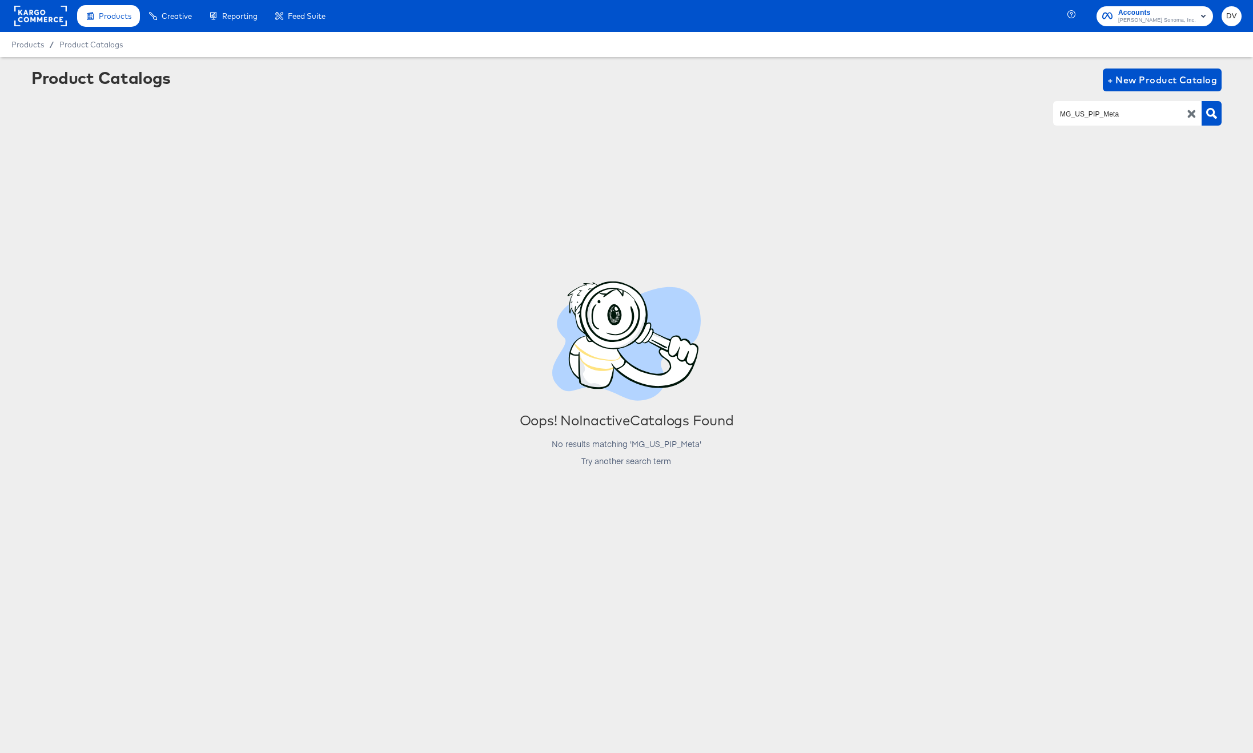
click at [1187, 114] on icon "button" at bounding box center [1191, 114] width 11 height 11
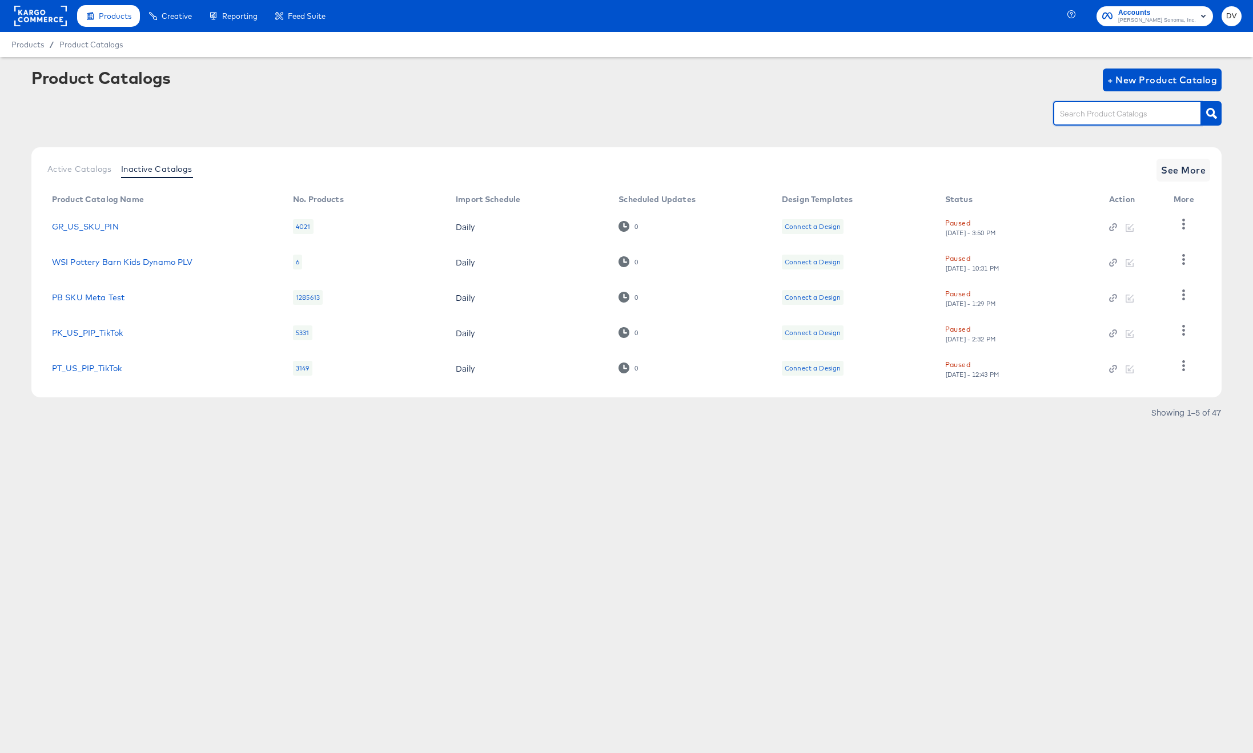
paste input "MG_US_SKU"
type input "MG_US_SKU"
click at [1213, 113] on icon "button" at bounding box center [1211, 113] width 11 height 11
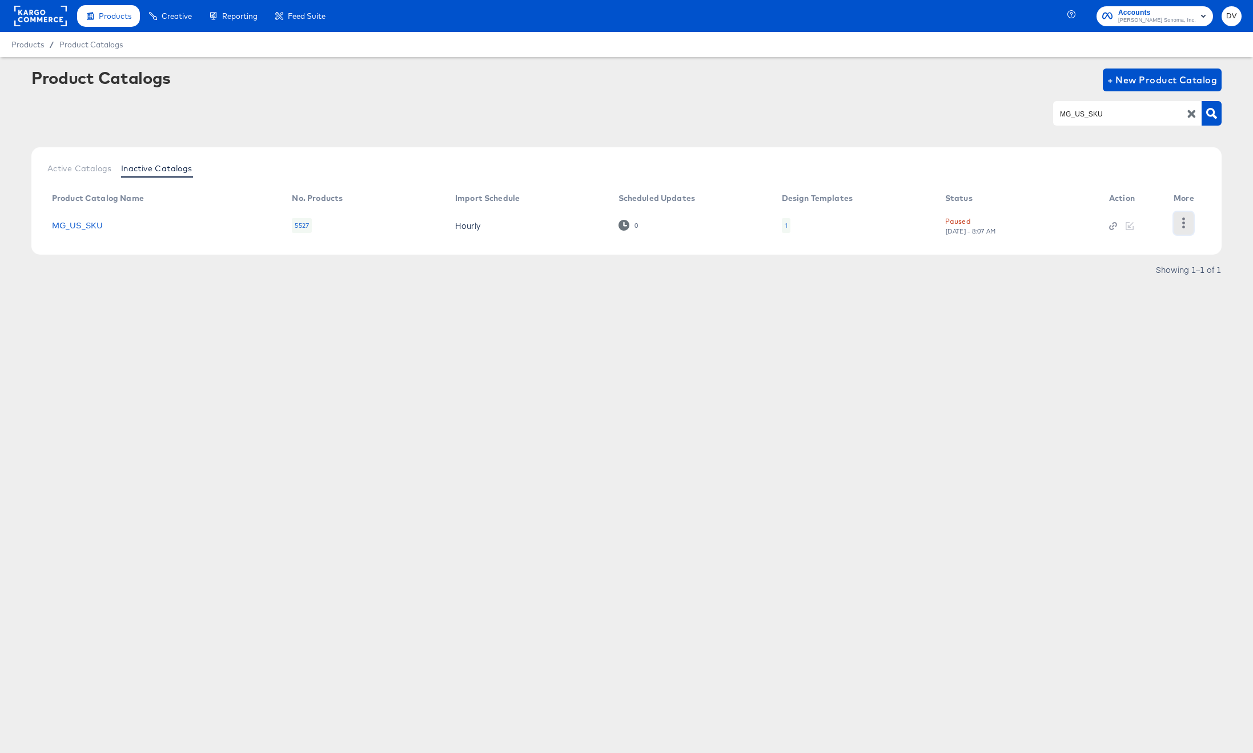
click at [1186, 226] on icon "button" at bounding box center [1183, 223] width 11 height 11
click at [1128, 317] on div "Unpause" at bounding box center [1137, 313] width 114 height 18
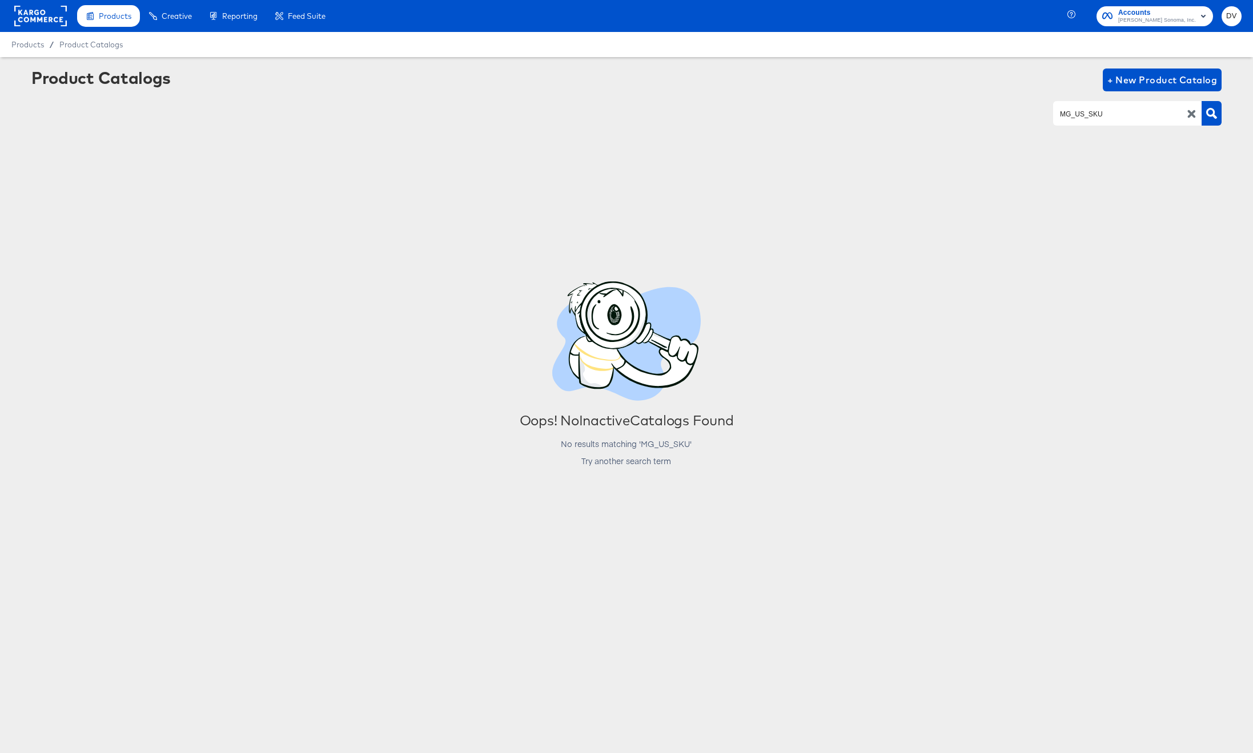
click at [1191, 114] on icon "button" at bounding box center [1191, 114] width 8 height 8
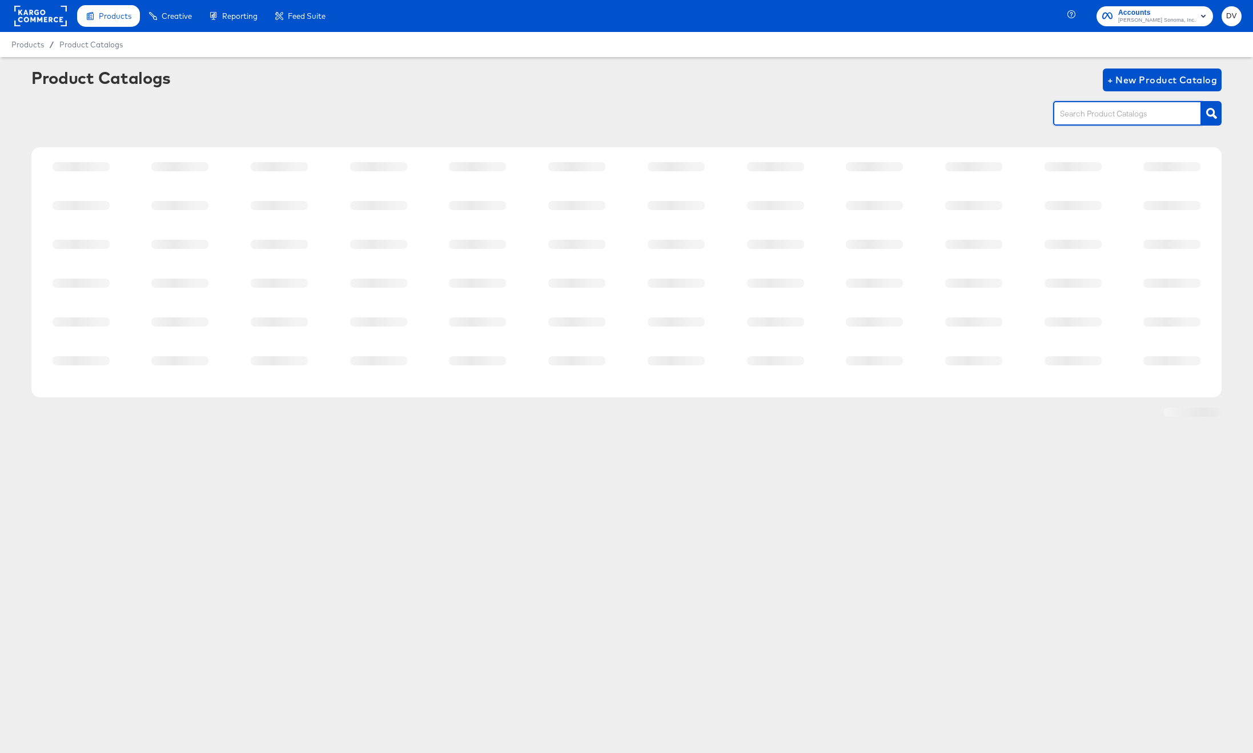
paste input "PB_US_PIP_Meta"
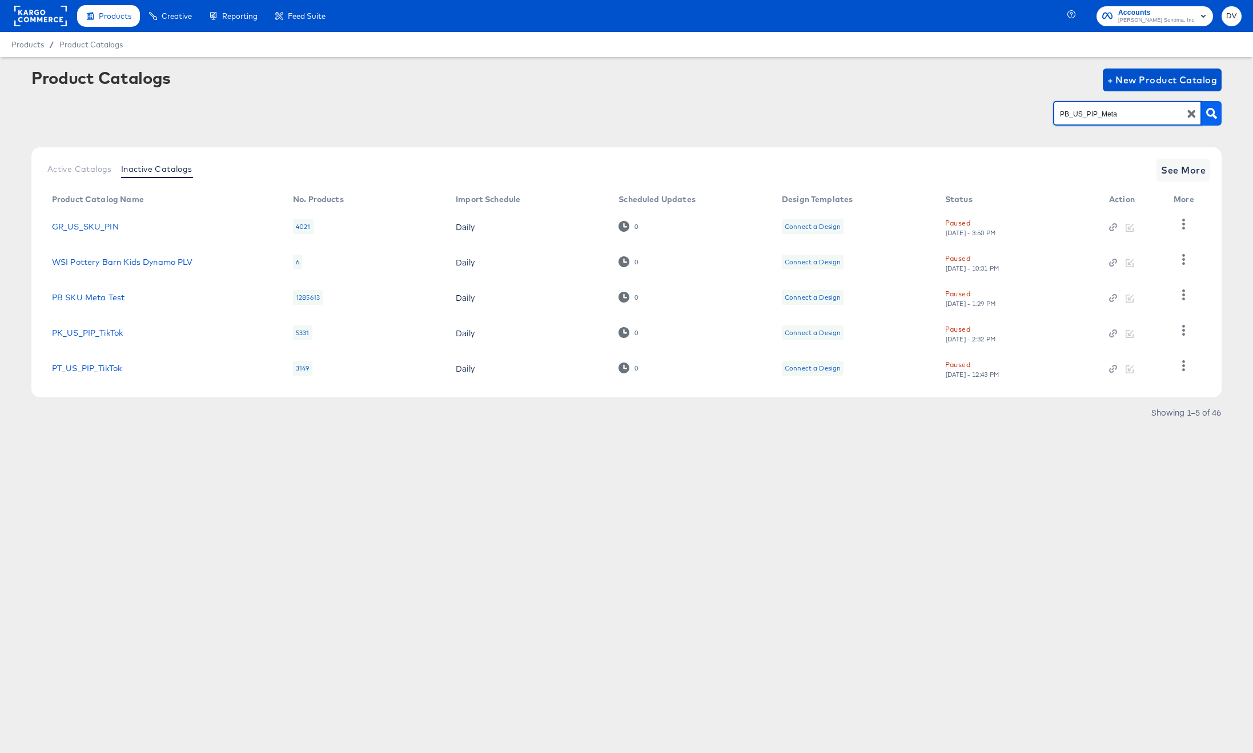
type input "PB_US_PIP_Meta"
click at [1210, 112] on icon "button" at bounding box center [1211, 113] width 11 height 11
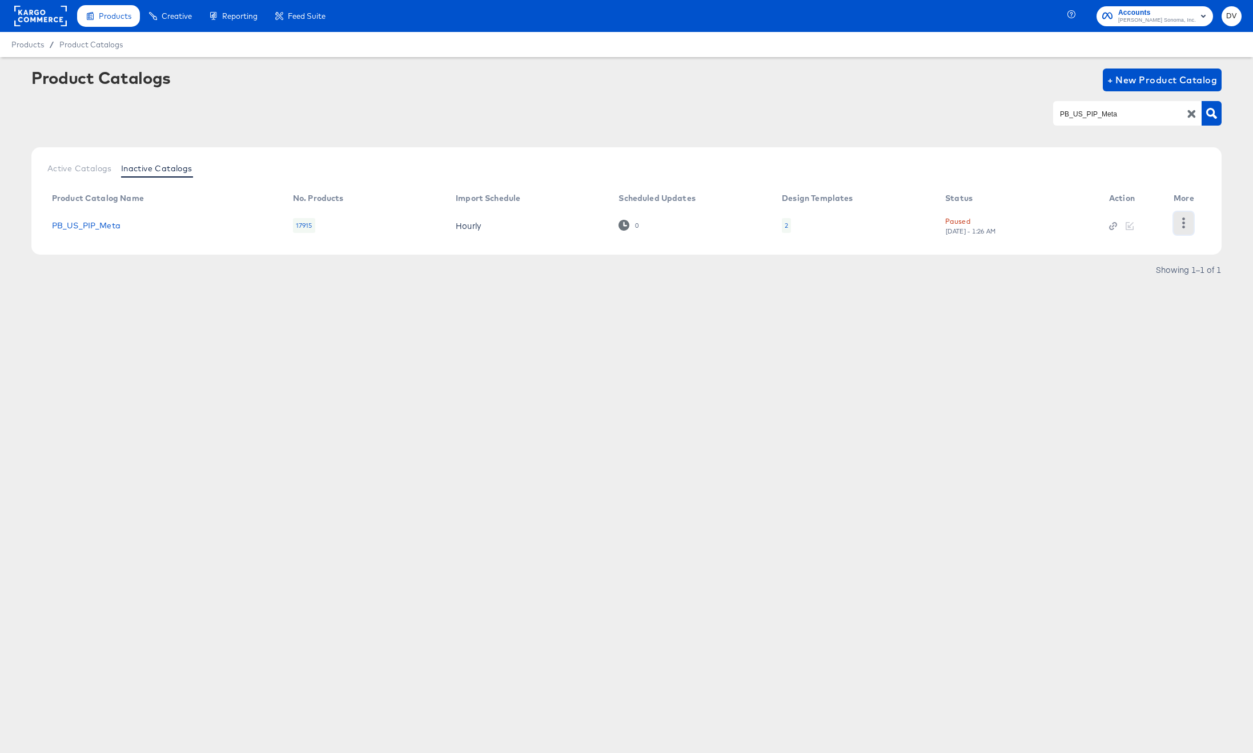
click at [1188, 226] on icon "button" at bounding box center [1183, 223] width 11 height 11
click at [1120, 308] on div "Unpause" at bounding box center [1137, 313] width 114 height 18
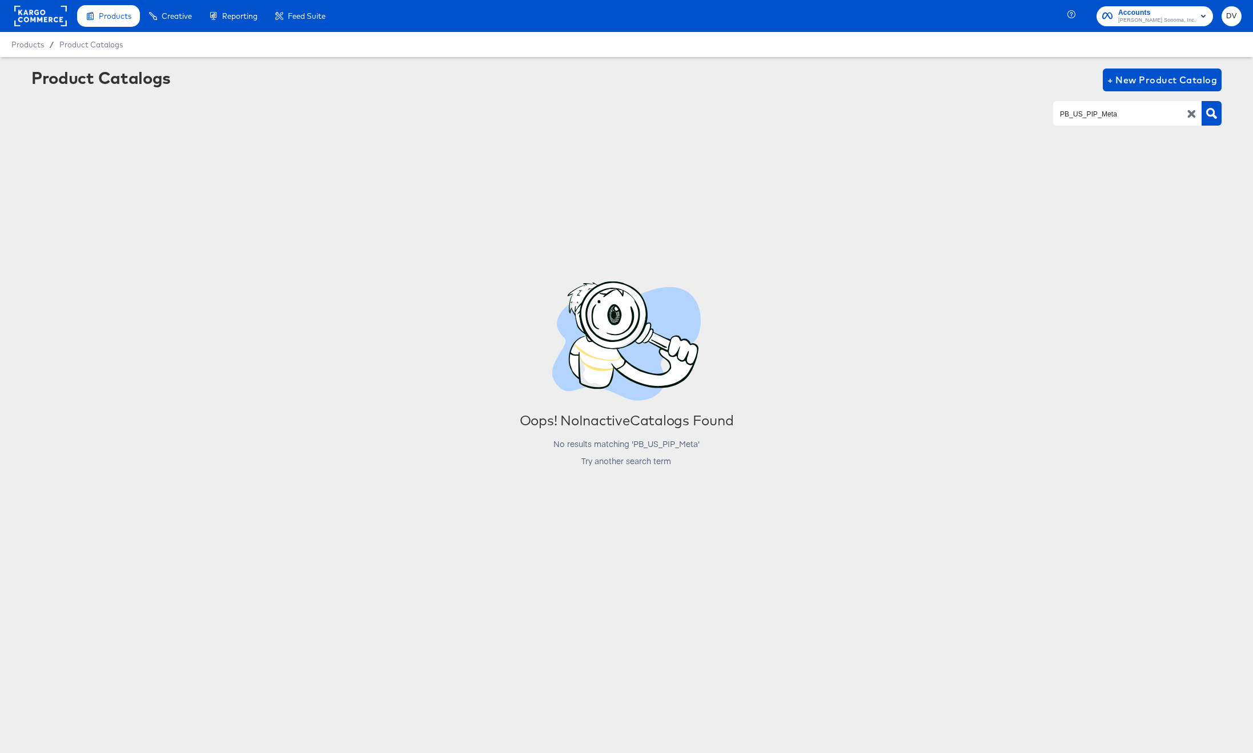
click at [1189, 116] on icon "button" at bounding box center [1191, 114] width 8 height 8
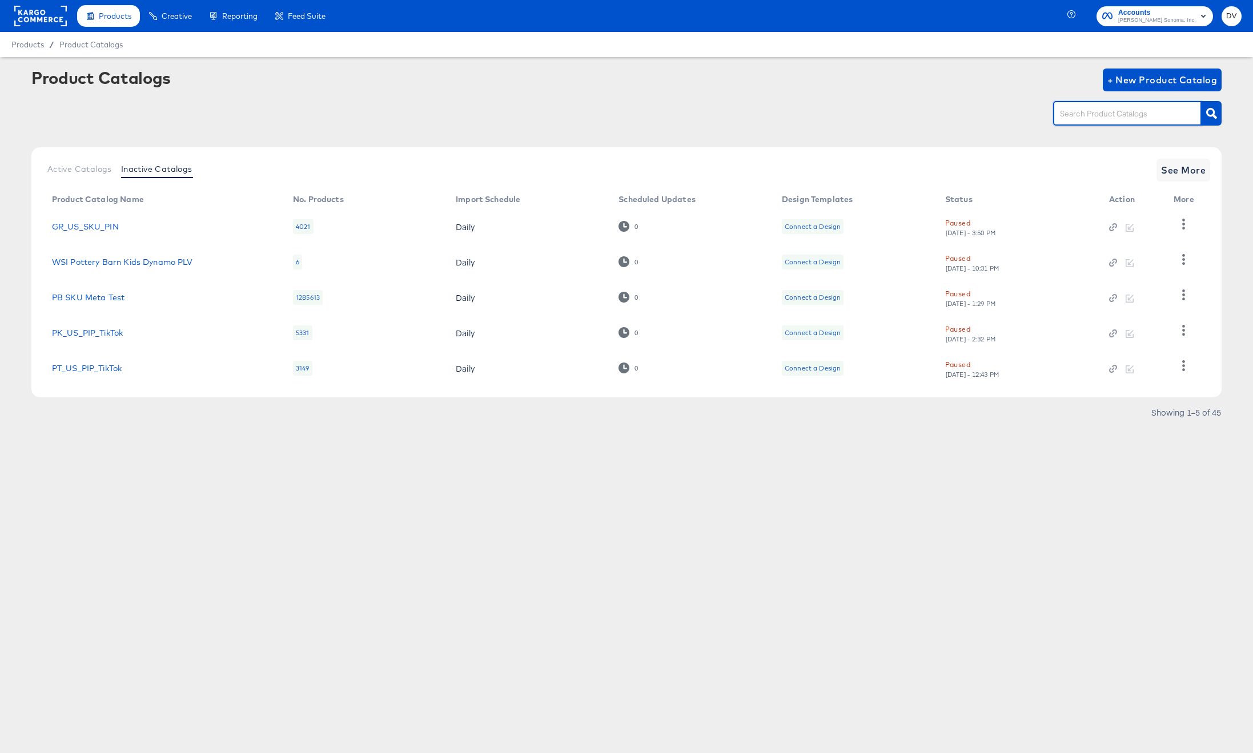
paste input "PB CA PIP Catalog Feed"
type input "PB CA PIP Catalog Feed"
click at [1206, 114] on icon "button" at bounding box center [1211, 113] width 11 height 11
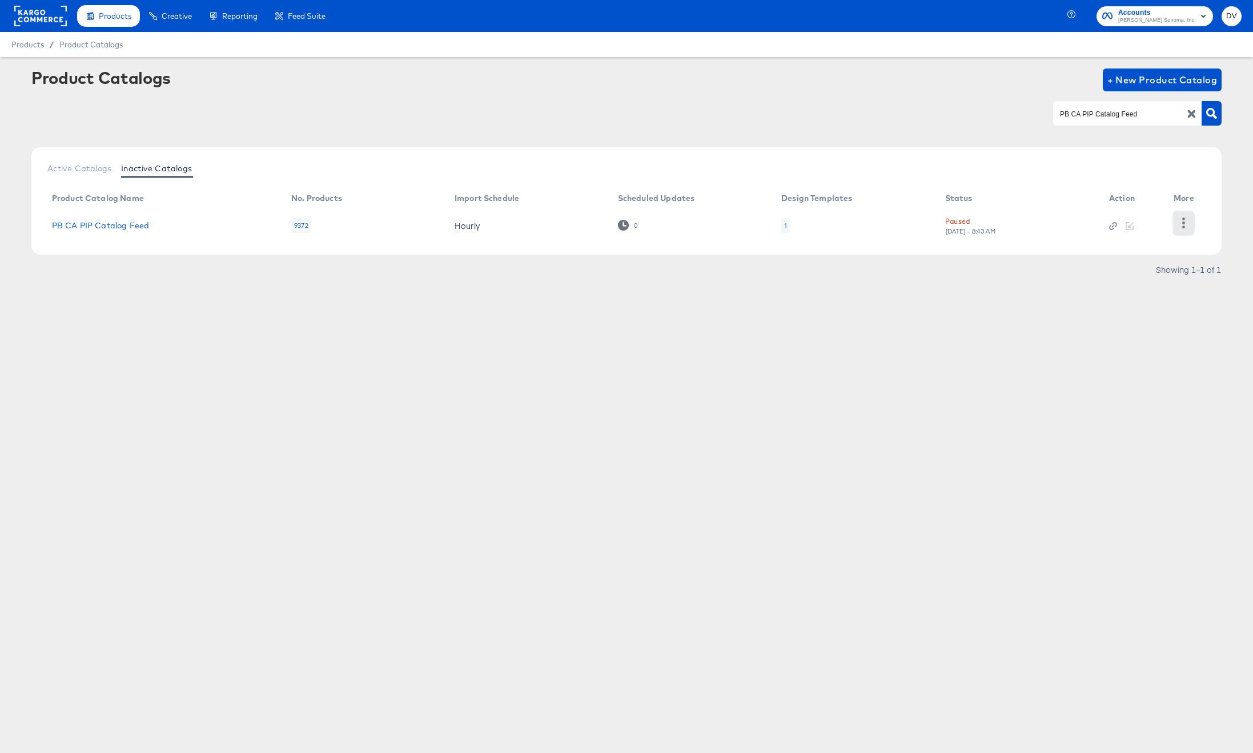
click at [1185, 224] on icon "button" at bounding box center [1183, 223] width 11 height 11
click at [1123, 315] on div "Unpause" at bounding box center [1137, 313] width 114 height 18
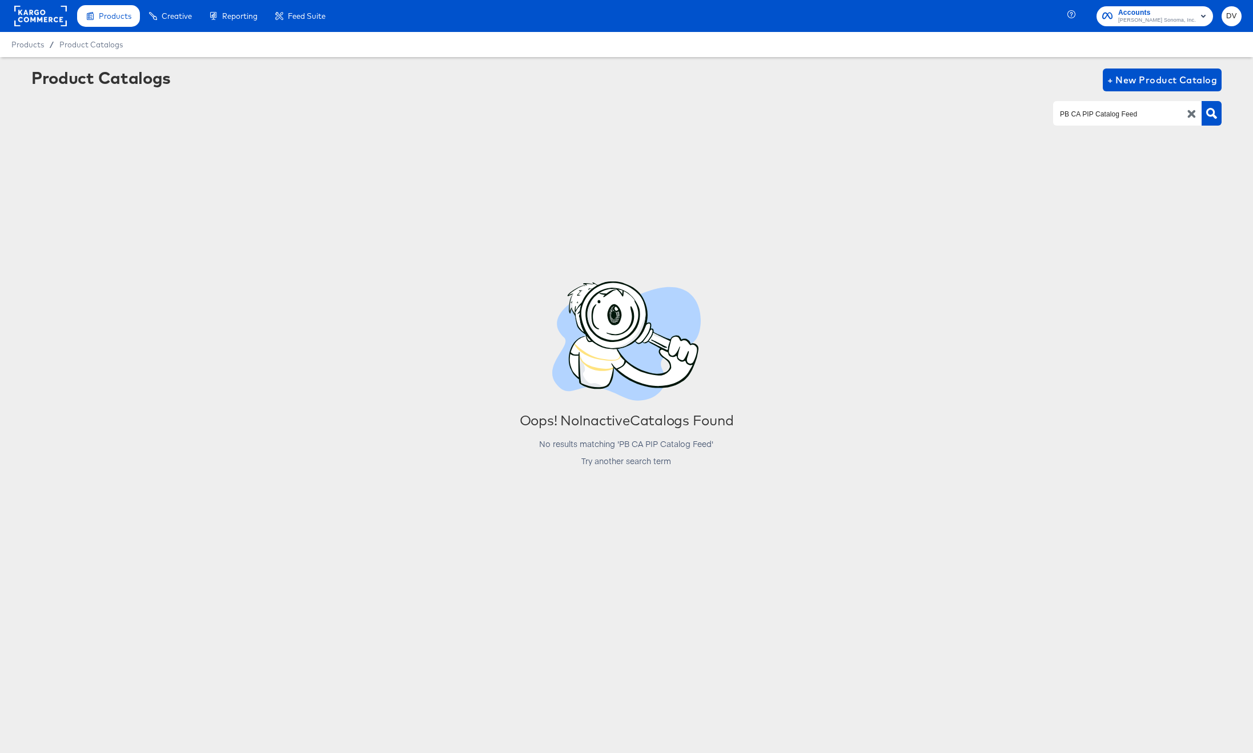
click at [1193, 118] on icon "button" at bounding box center [1191, 114] width 11 height 11
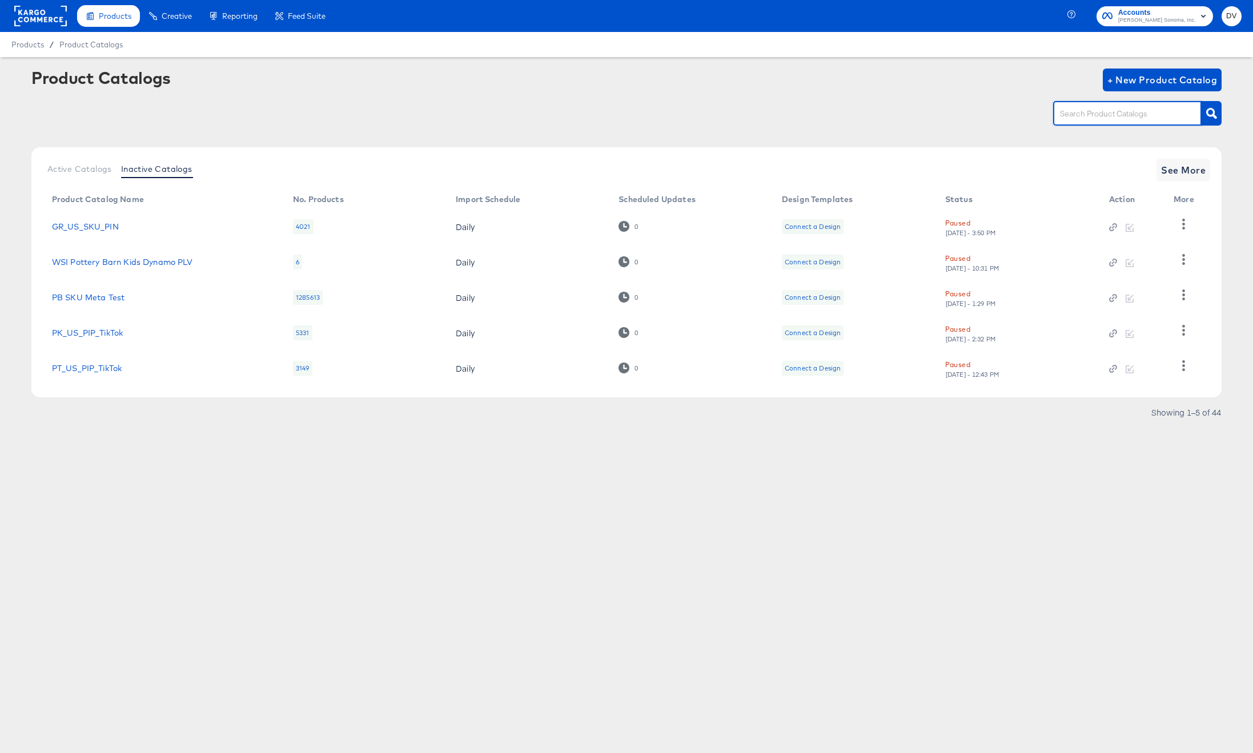
paste input "PB_US_SKU"
type input "PB_US_SKU"
click at [1208, 114] on icon "button" at bounding box center [1211, 113] width 11 height 11
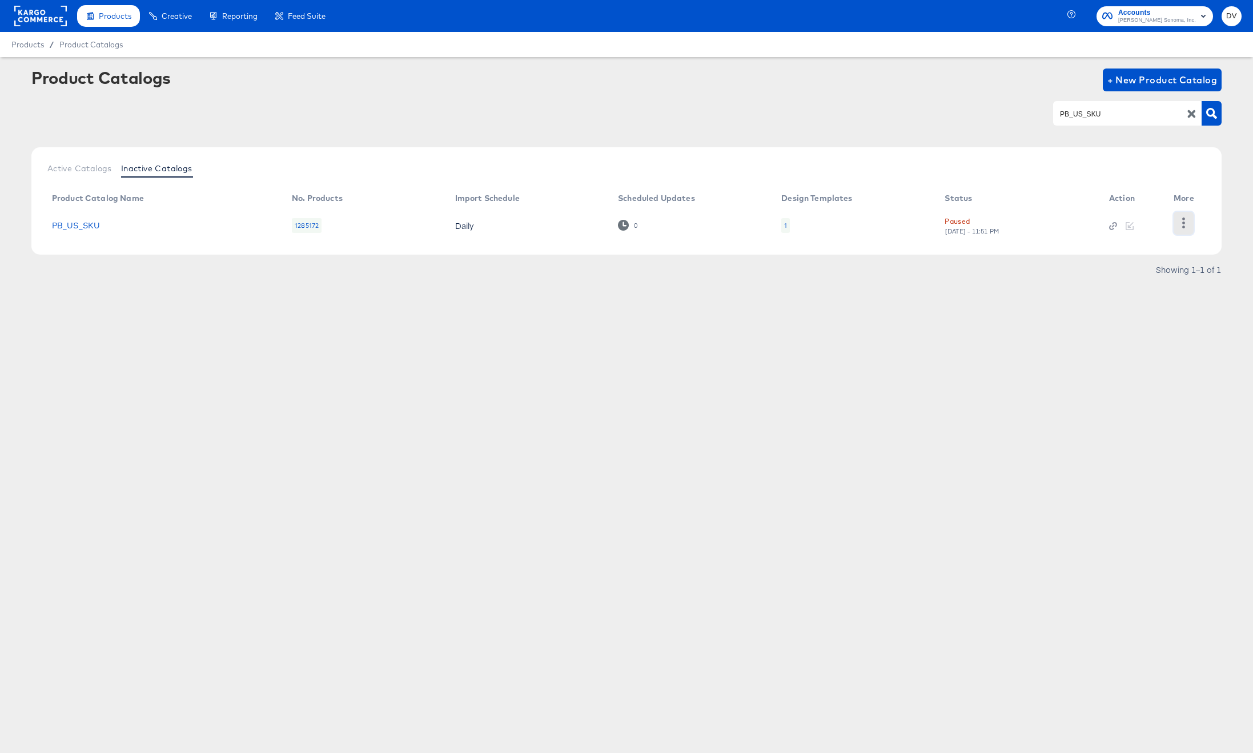
click at [1182, 218] on icon "button" at bounding box center [1183, 223] width 11 height 11
click at [1108, 310] on div "Unpause" at bounding box center [1137, 313] width 114 height 18
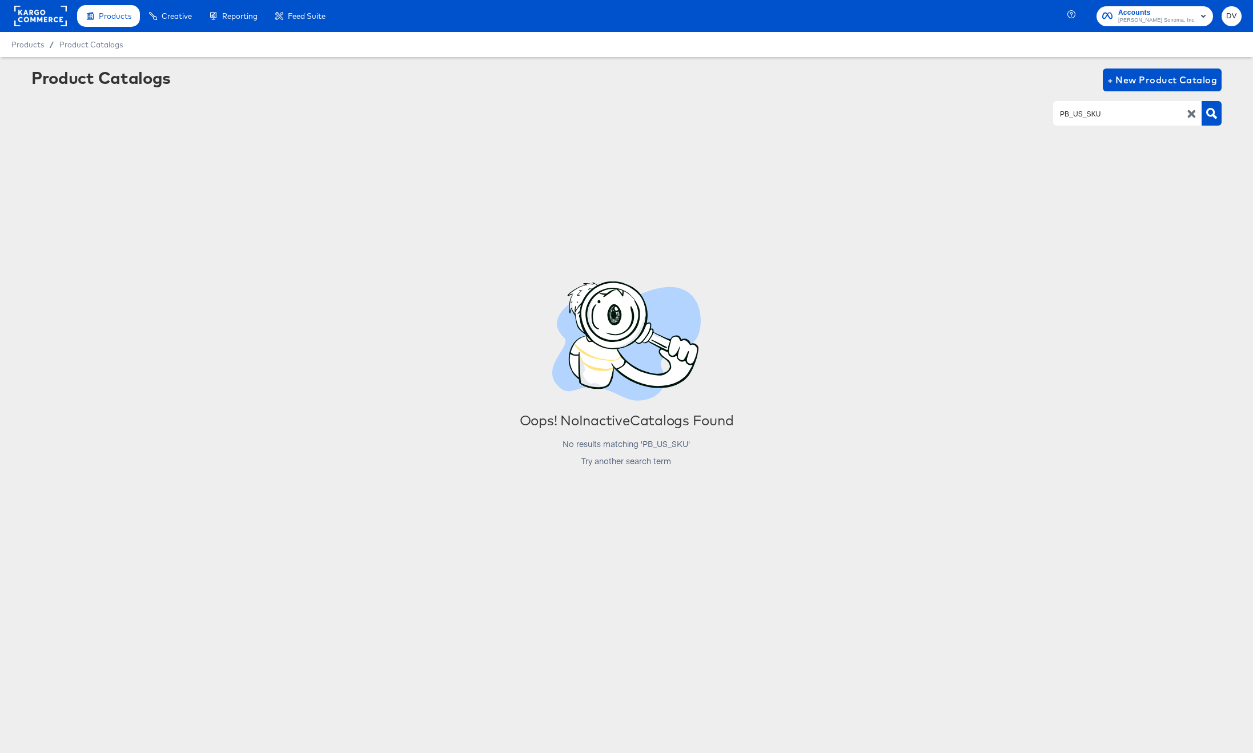
click at [1190, 111] on icon "button" at bounding box center [1191, 114] width 11 height 11
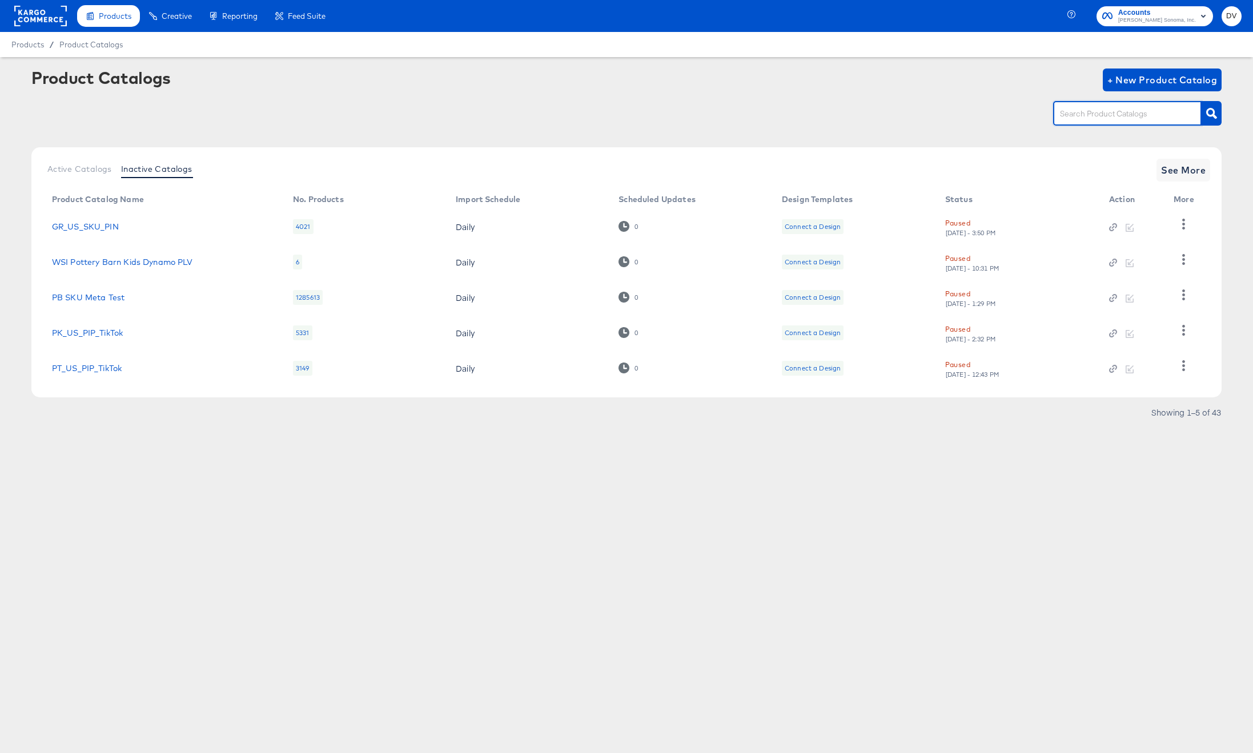
paste input "PK_US_PIP_Meta"
type input "PK_US_PIP_Meta"
click at [1210, 109] on icon "button" at bounding box center [1211, 113] width 11 height 11
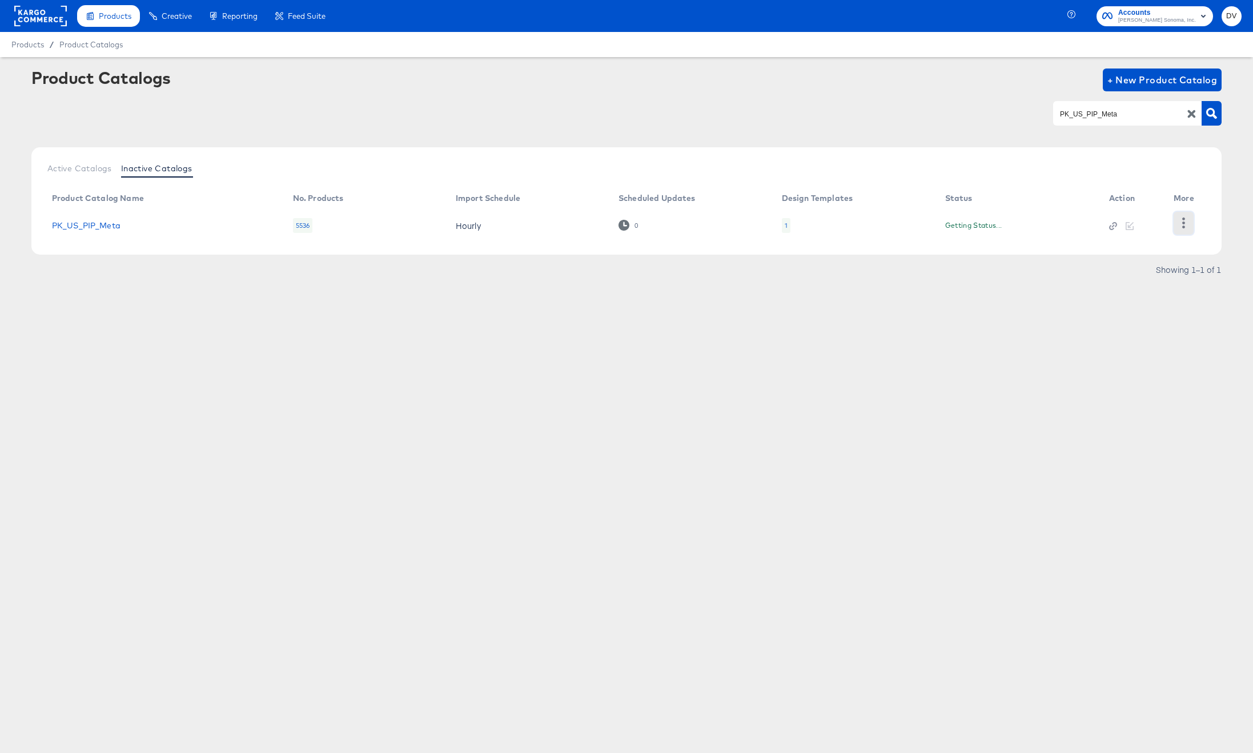
click at [1187, 219] on icon "button" at bounding box center [1183, 223] width 11 height 11
click at [1136, 307] on div "Unpause" at bounding box center [1137, 313] width 114 height 18
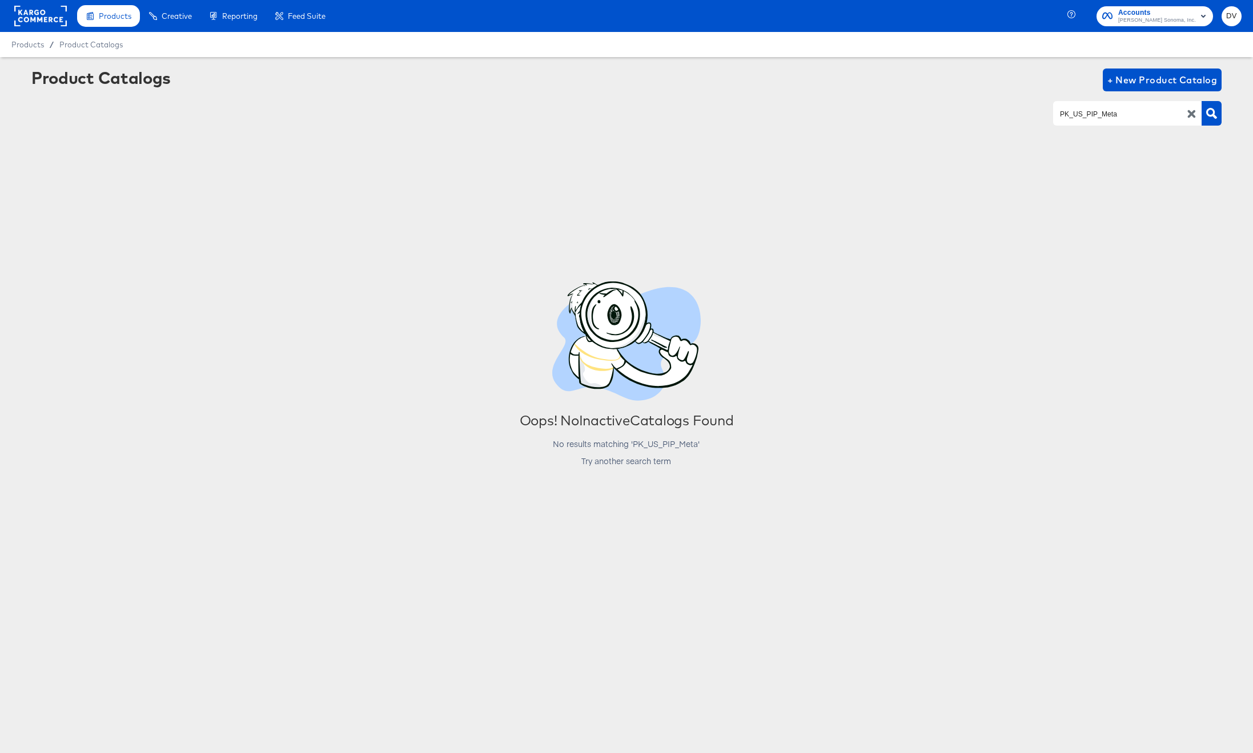
click at [1187, 107] on div "PK_US_PIP_Meta" at bounding box center [1127, 113] width 148 height 24
click at [1190, 113] on icon "button" at bounding box center [1191, 114] width 8 height 8
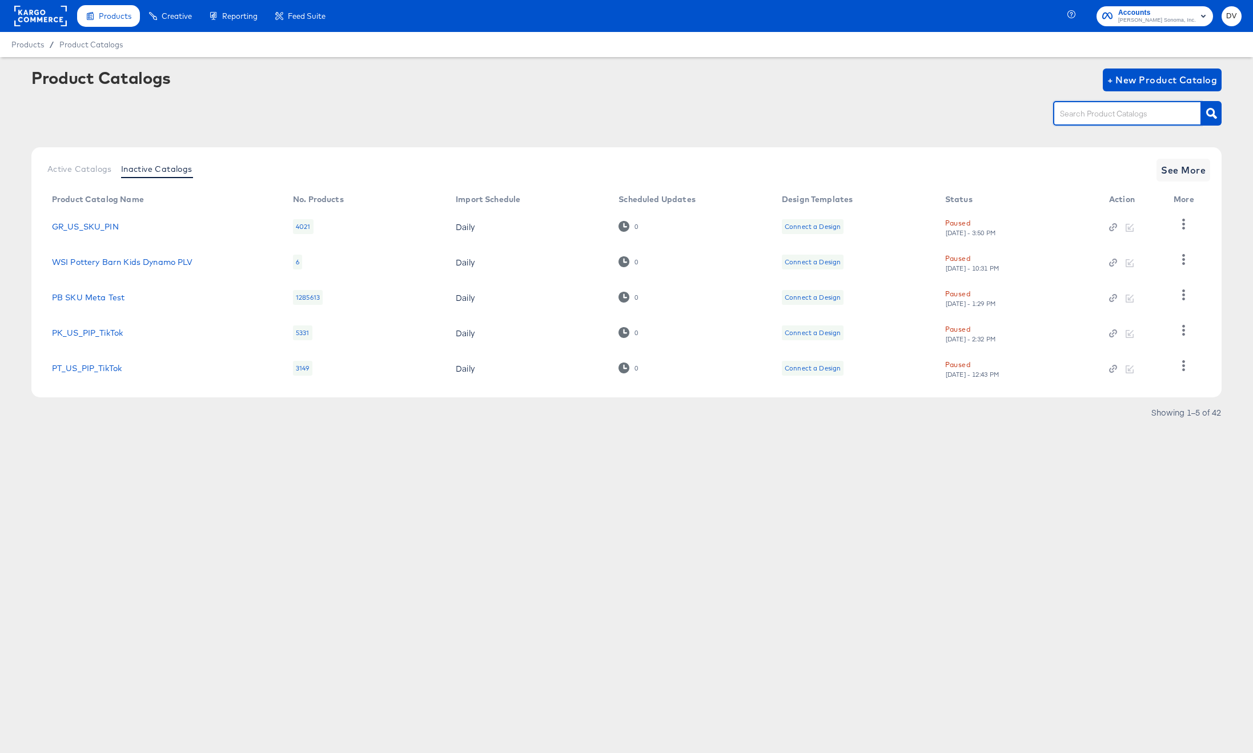
paste input "PK_US_SKU"
type input "PK_US_SKU"
click at [1206, 110] on icon "button" at bounding box center [1211, 113] width 11 height 11
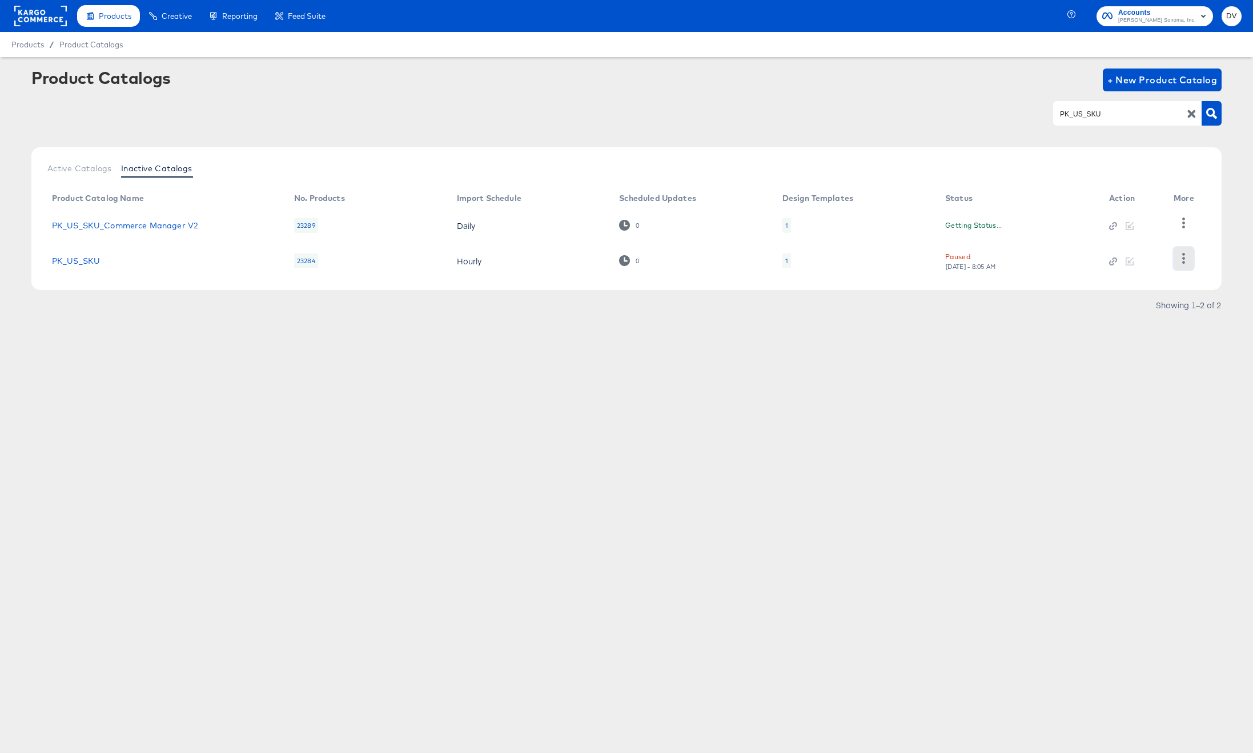
click at [1186, 261] on icon "button" at bounding box center [1183, 258] width 11 height 11
click at [1138, 315] on div "Unpause" at bounding box center [1137, 313] width 114 height 18
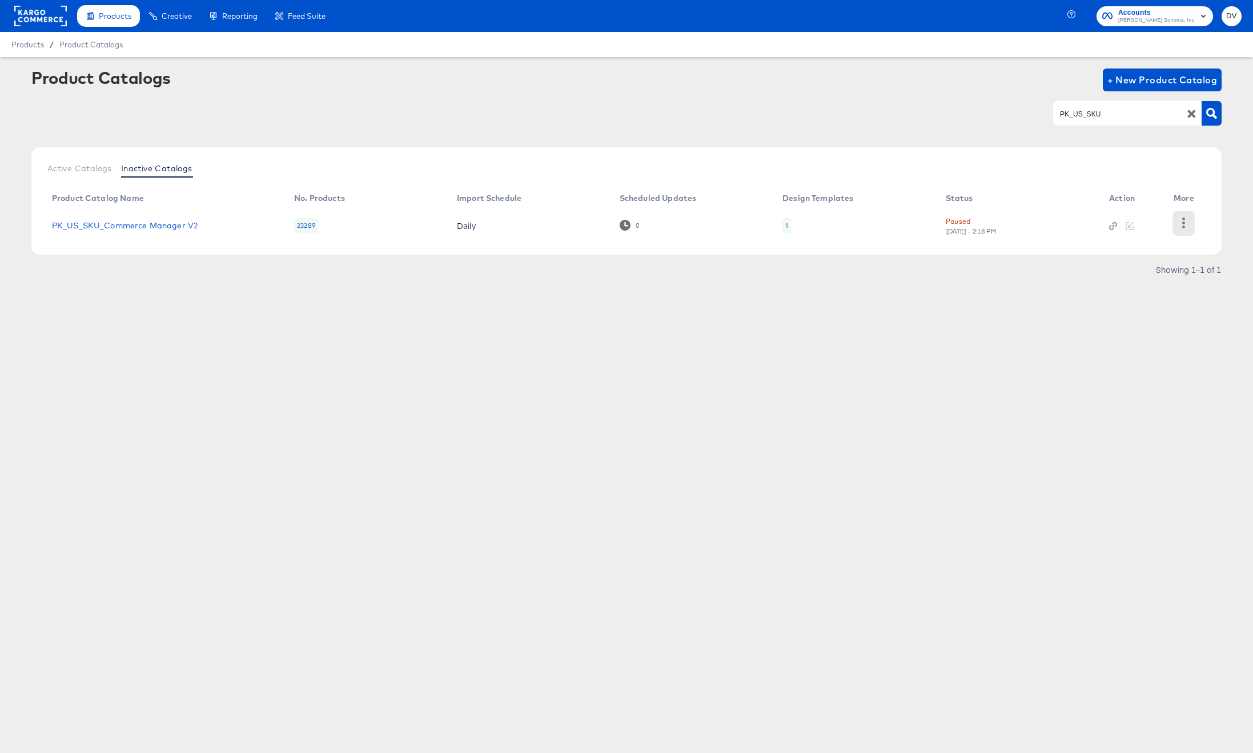
click at [1184, 221] on icon "button" at bounding box center [1183, 223] width 11 height 11
click at [1102, 312] on div "Unpause" at bounding box center [1137, 313] width 114 height 18
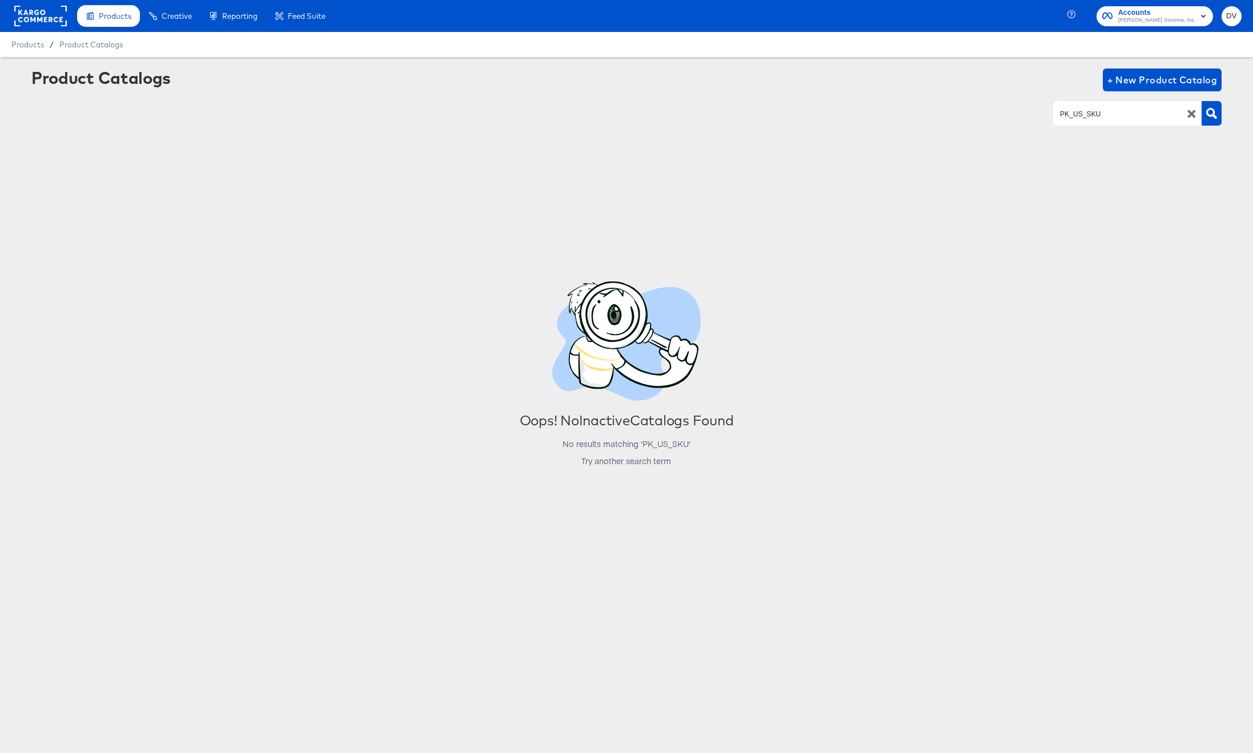
click at [1193, 109] on icon "button" at bounding box center [1191, 114] width 11 height 11
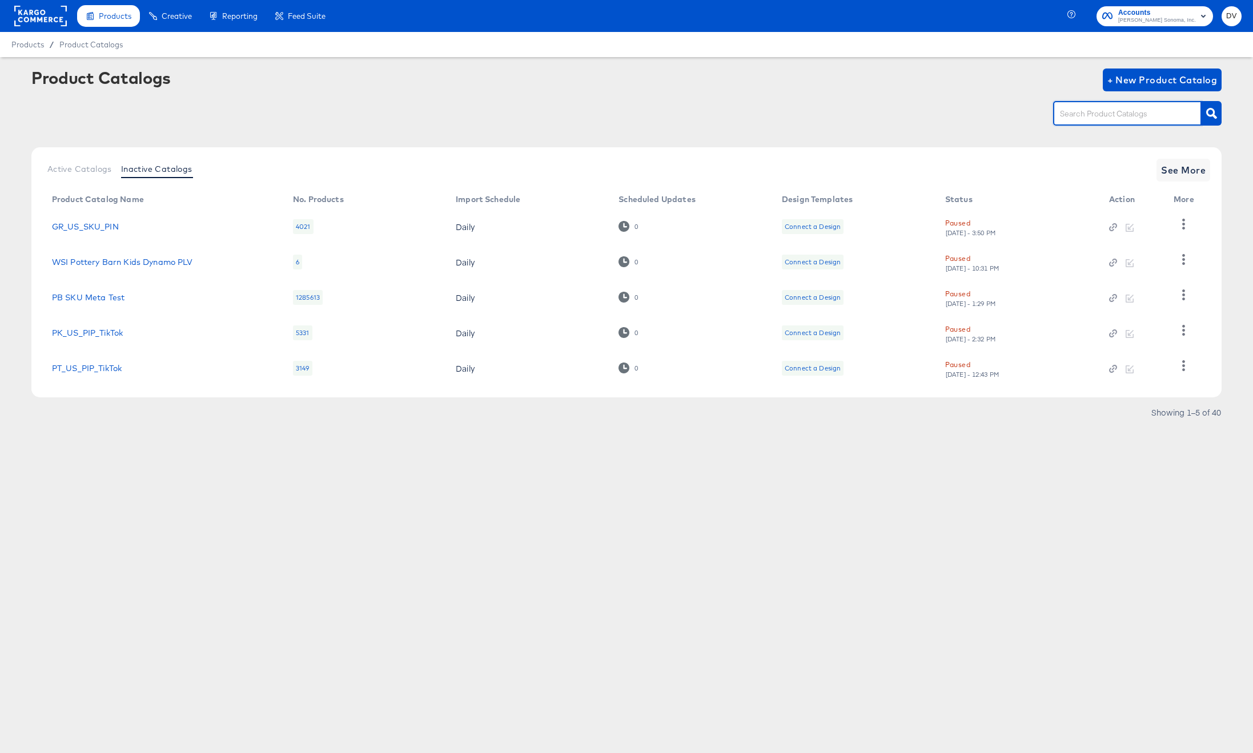
paste input "PK CA PIP Catalog Feed"
type input "PK CA PIP Catalog Feed"
click at [1216, 111] on icon "button" at bounding box center [1211, 113] width 11 height 11
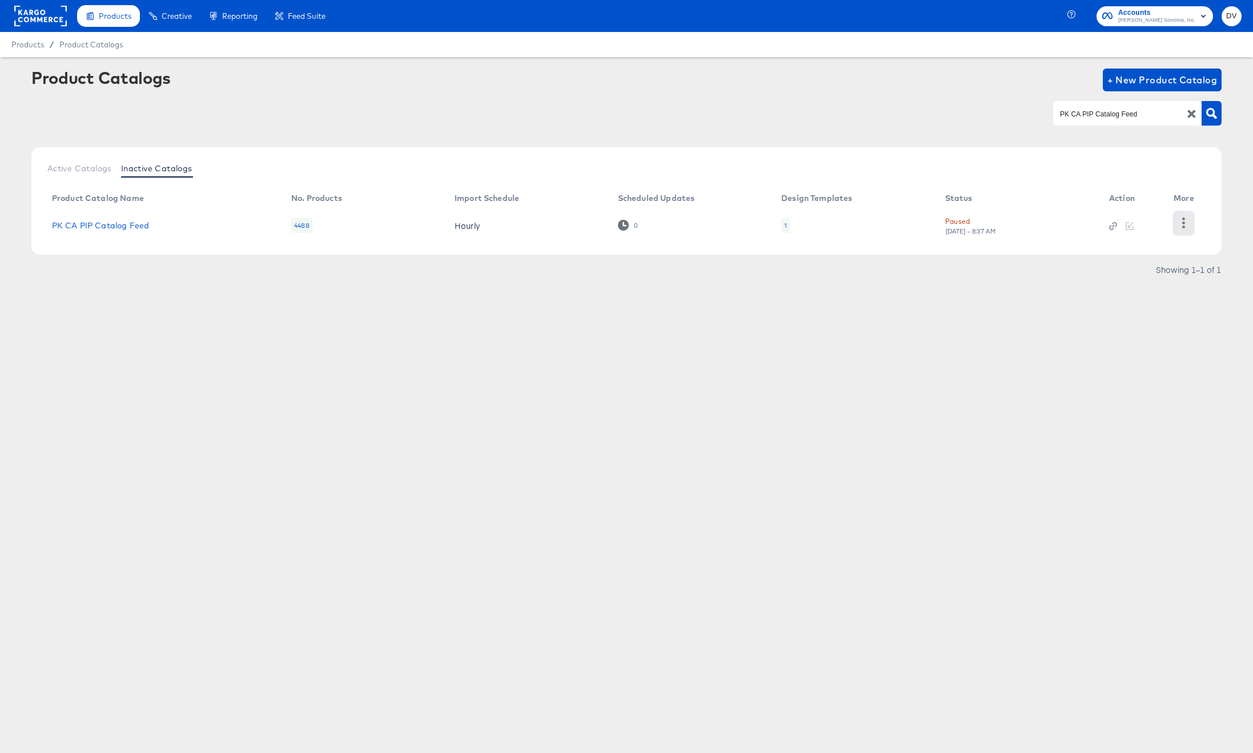
click at [1191, 212] on button "button" at bounding box center [1184, 223] width 20 height 23
click at [1139, 305] on div "Unpause" at bounding box center [1137, 313] width 114 height 18
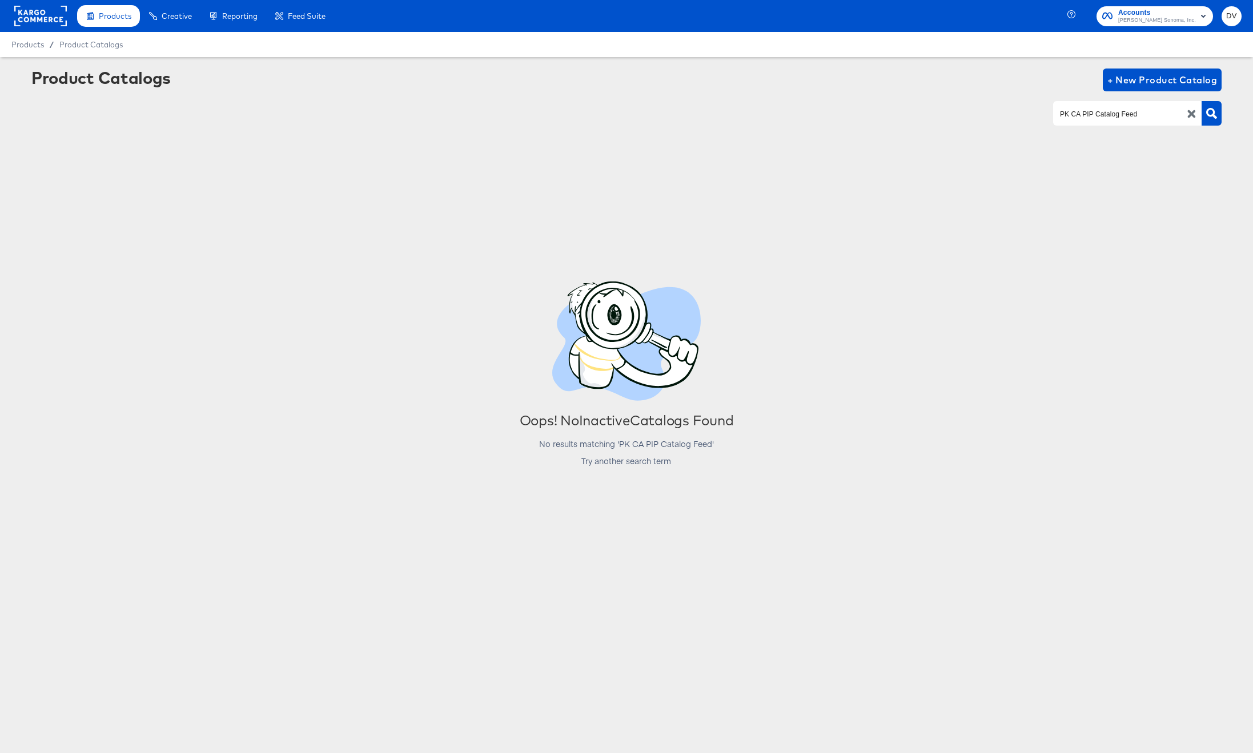
click at [1193, 111] on icon "button" at bounding box center [1191, 114] width 8 height 8
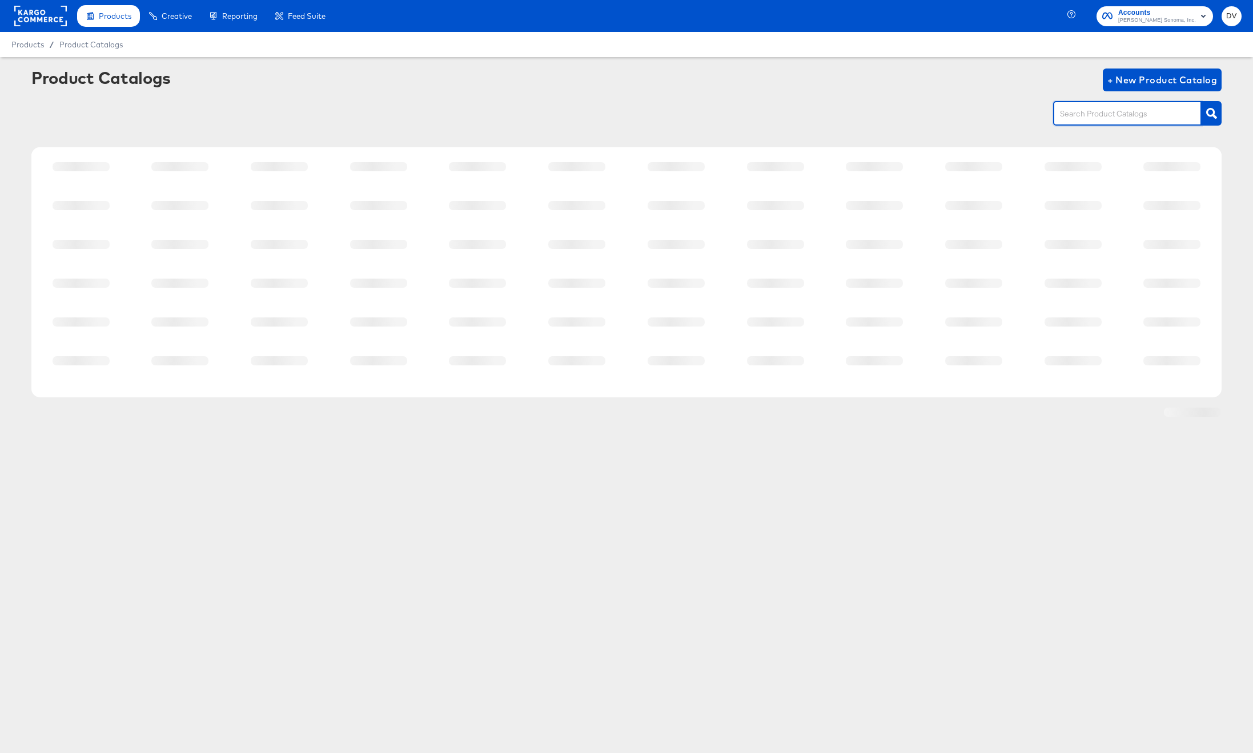
paste input "PT_US_PIP_Meta"
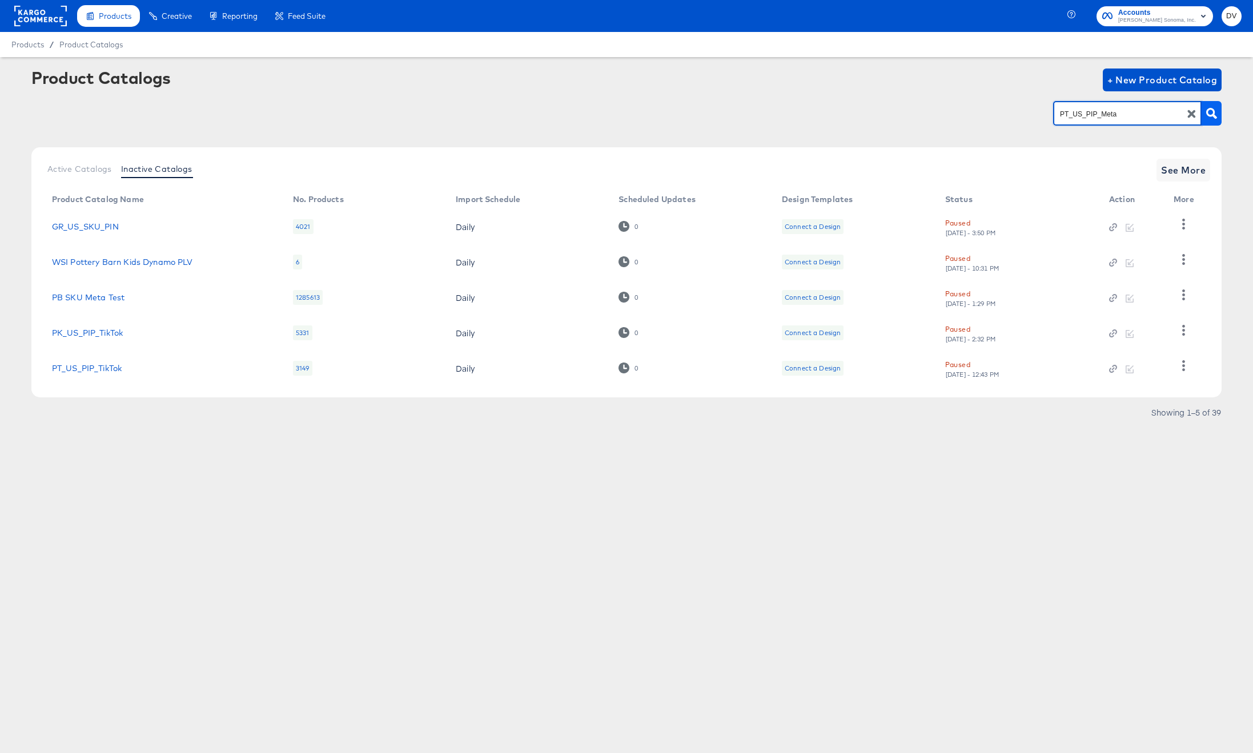
type input "PT_US_PIP_Meta"
click at [1216, 110] on icon "button" at bounding box center [1211, 113] width 11 height 11
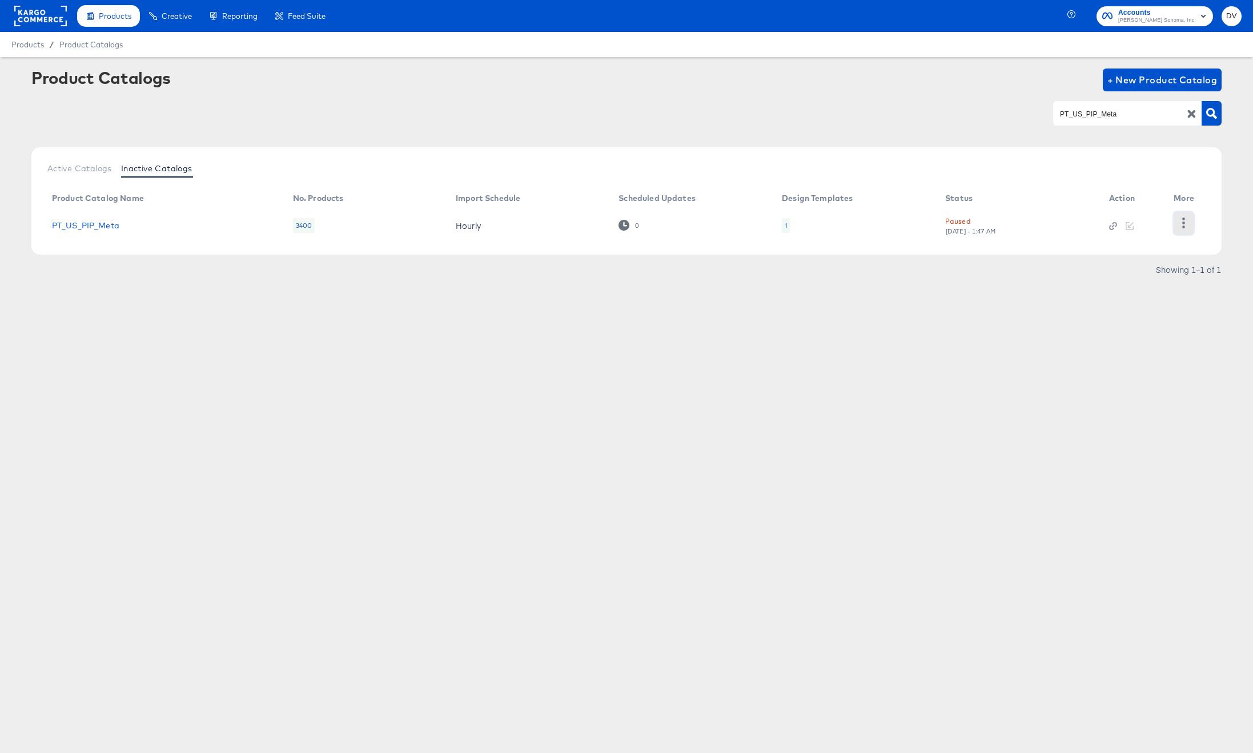
click at [1188, 218] on icon "button" at bounding box center [1183, 223] width 11 height 11
click at [1146, 308] on div "Unpause" at bounding box center [1137, 313] width 114 height 18
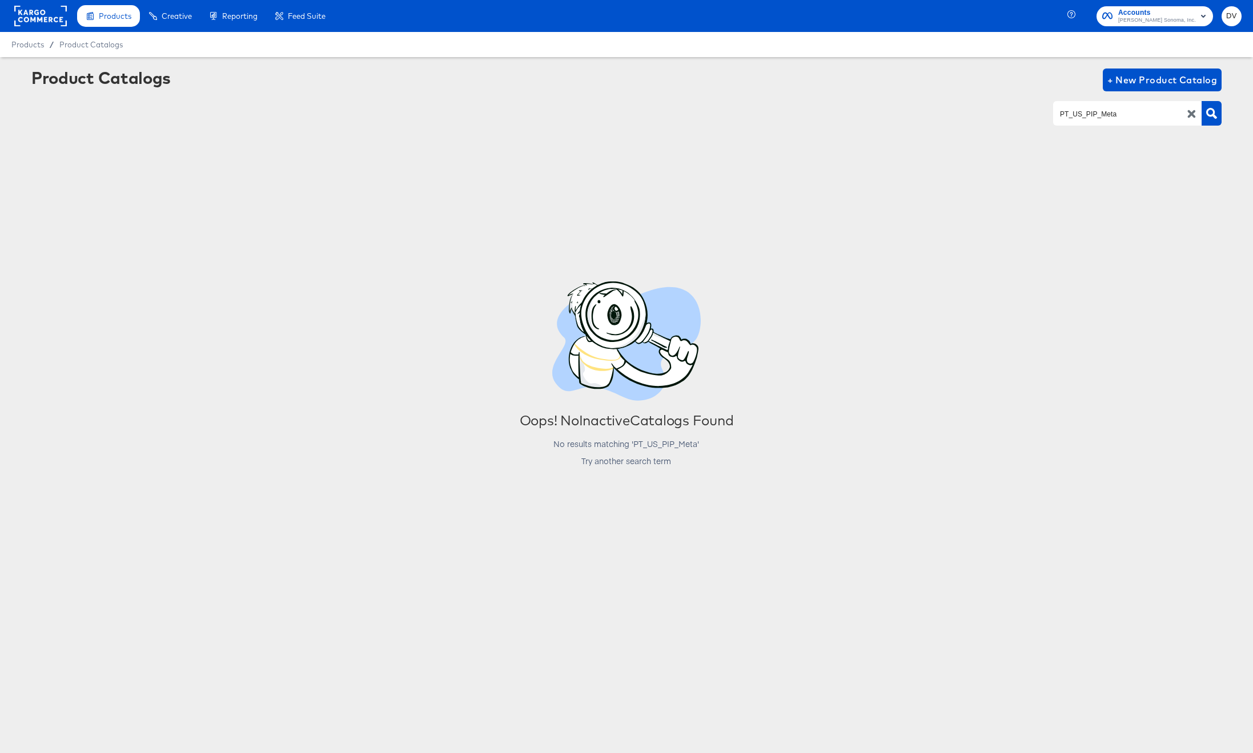
click at [1192, 114] on icon "button" at bounding box center [1191, 114] width 8 height 8
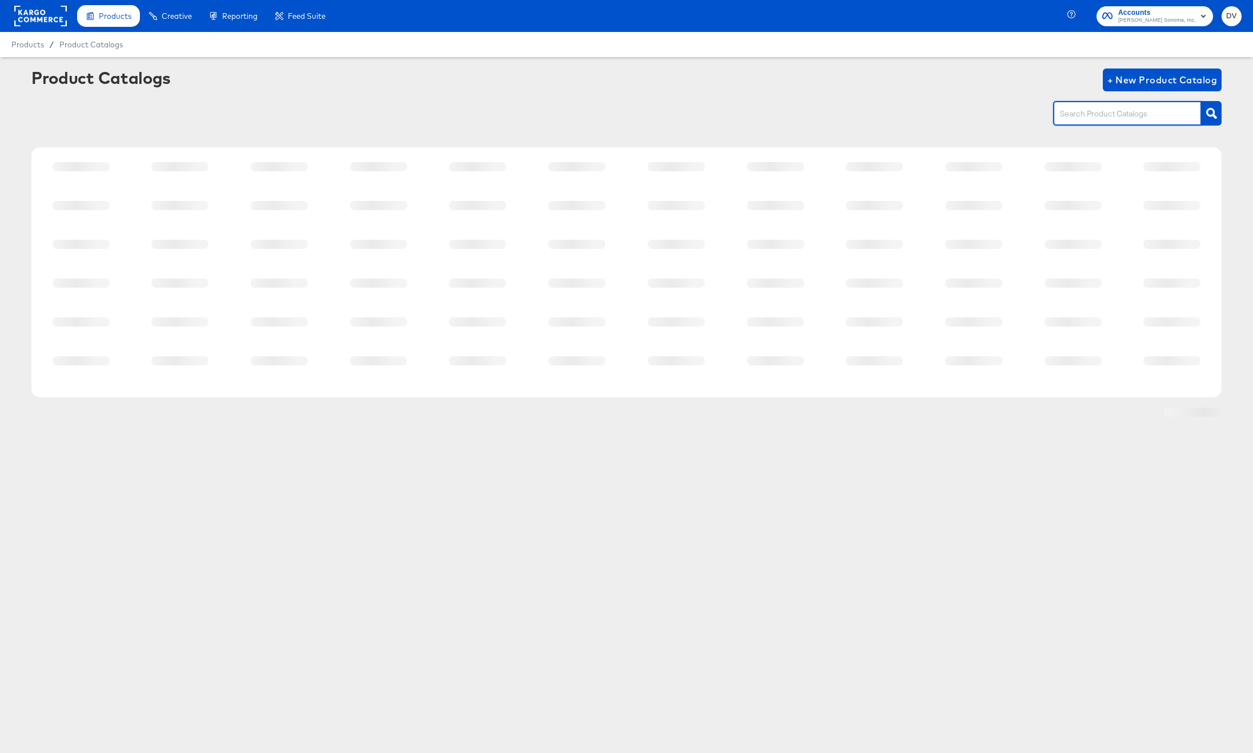
paste input "PT_US_SKU"
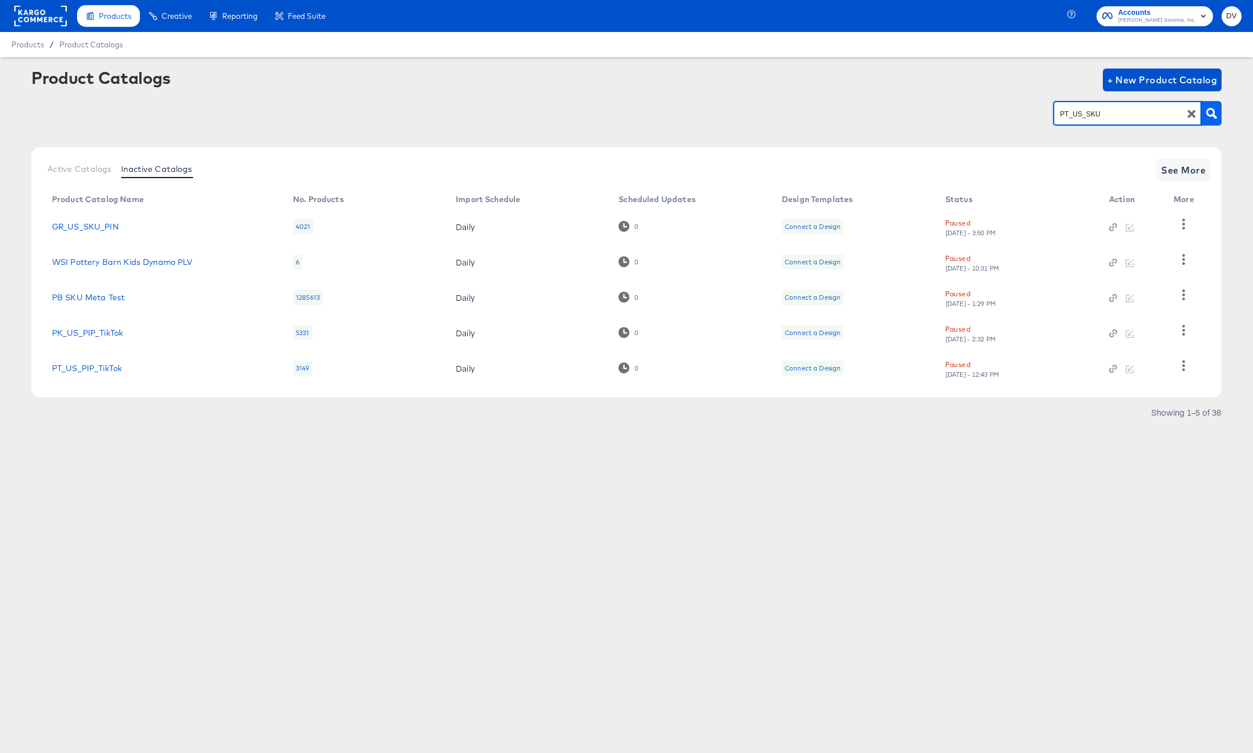
type input "PT_US_SKU"
click at [1215, 112] on icon "button" at bounding box center [1211, 113] width 11 height 11
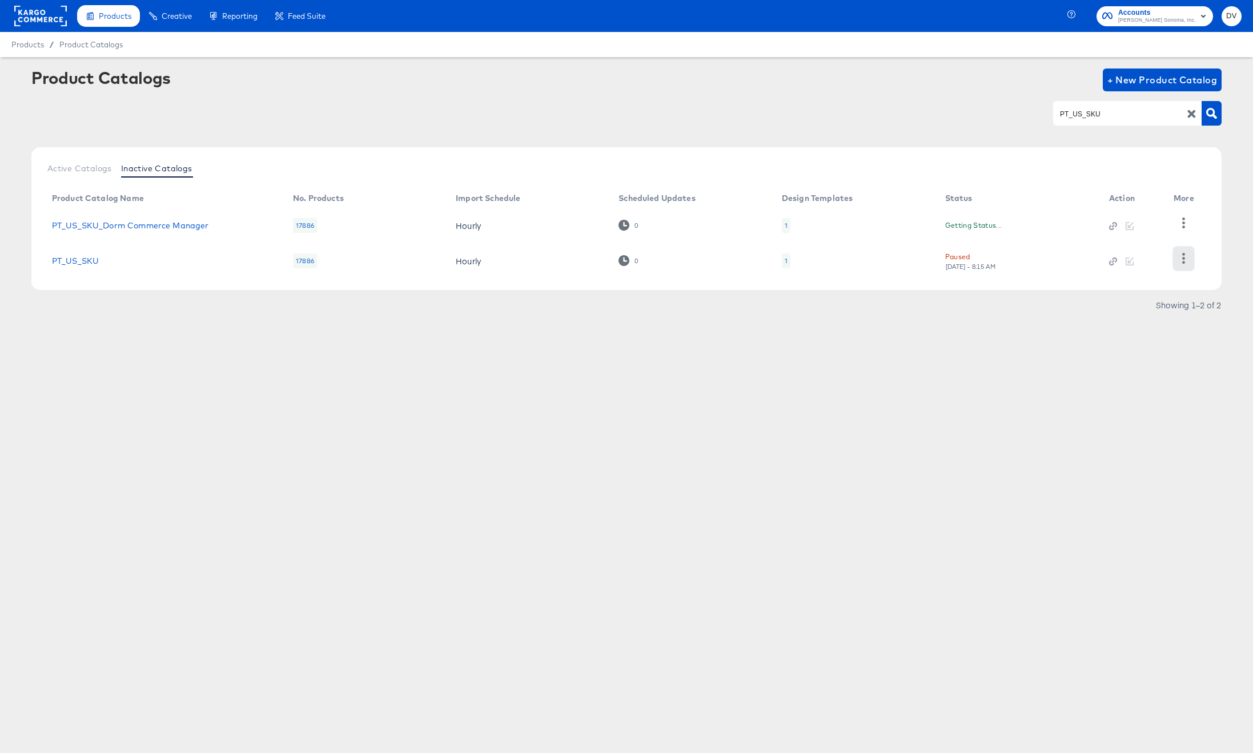
click at [1184, 254] on icon "button" at bounding box center [1183, 258] width 3 height 11
click at [1147, 305] on div "Unpause" at bounding box center [1137, 313] width 114 height 18
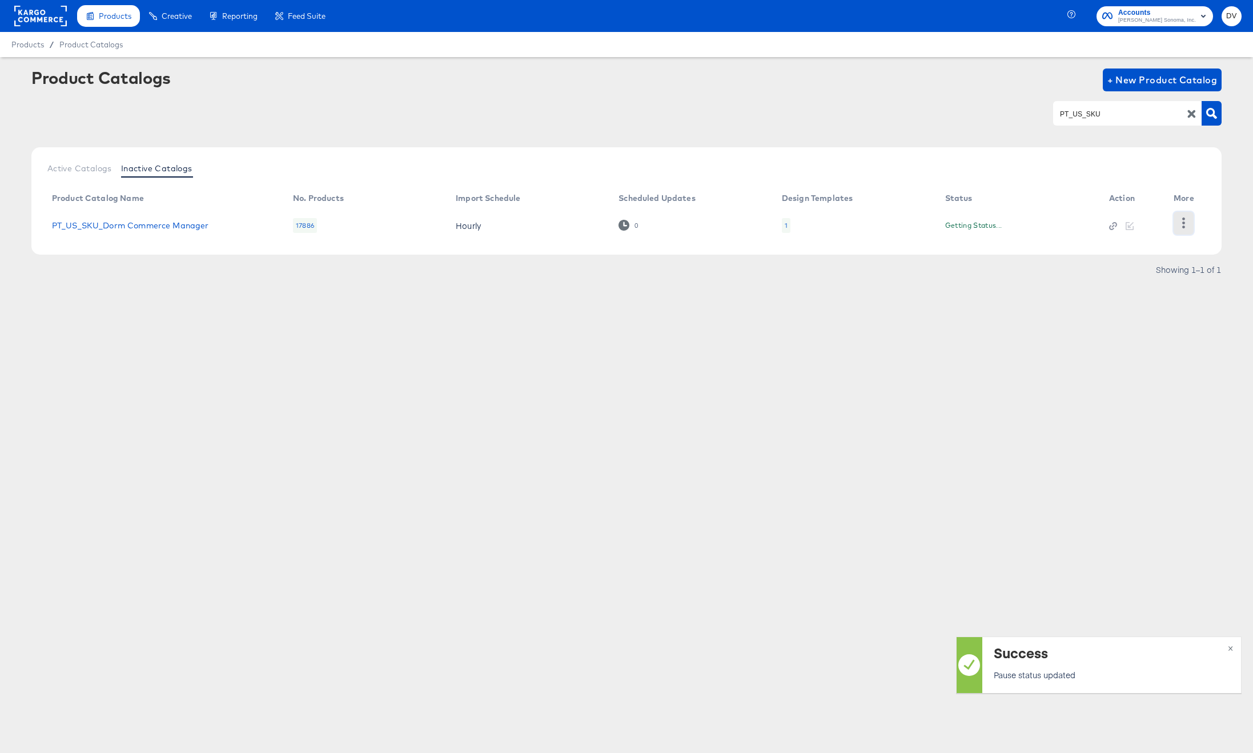
click at [1179, 218] on icon "button" at bounding box center [1183, 223] width 11 height 11
click at [1103, 308] on div "Unpause" at bounding box center [1137, 313] width 114 height 18
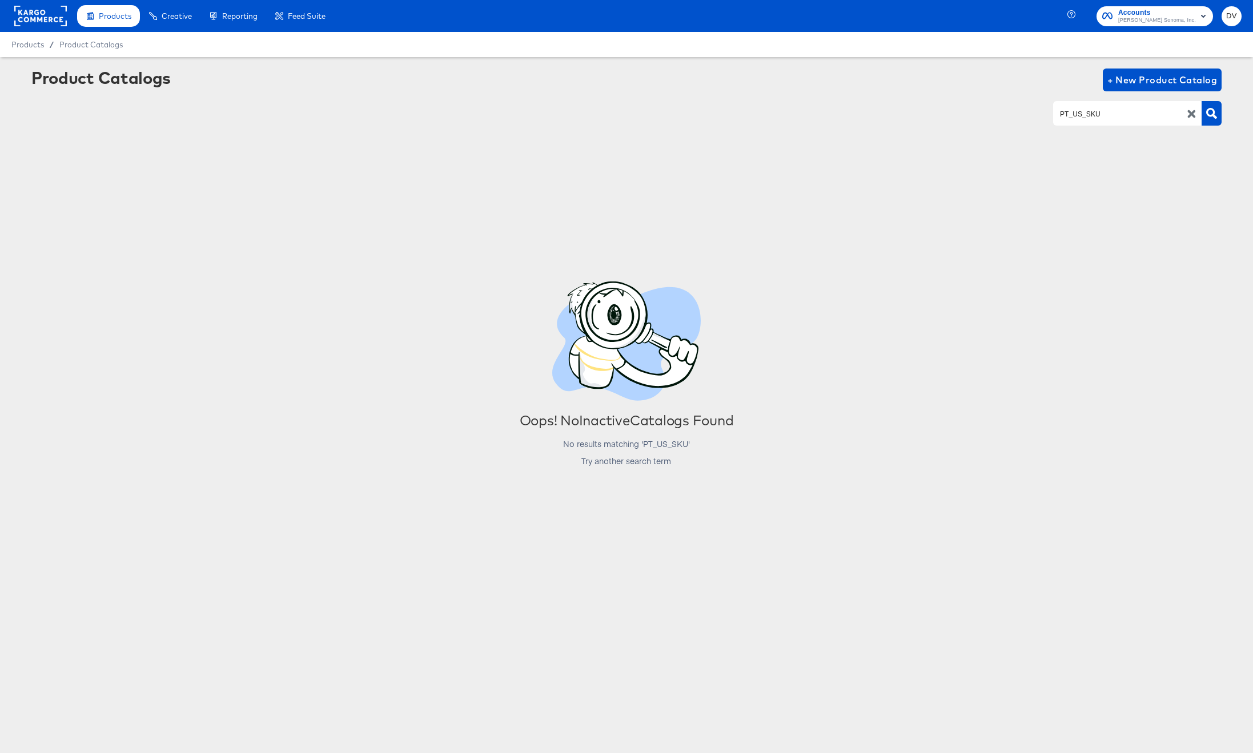
click at [1189, 117] on icon "button" at bounding box center [1191, 114] width 8 height 8
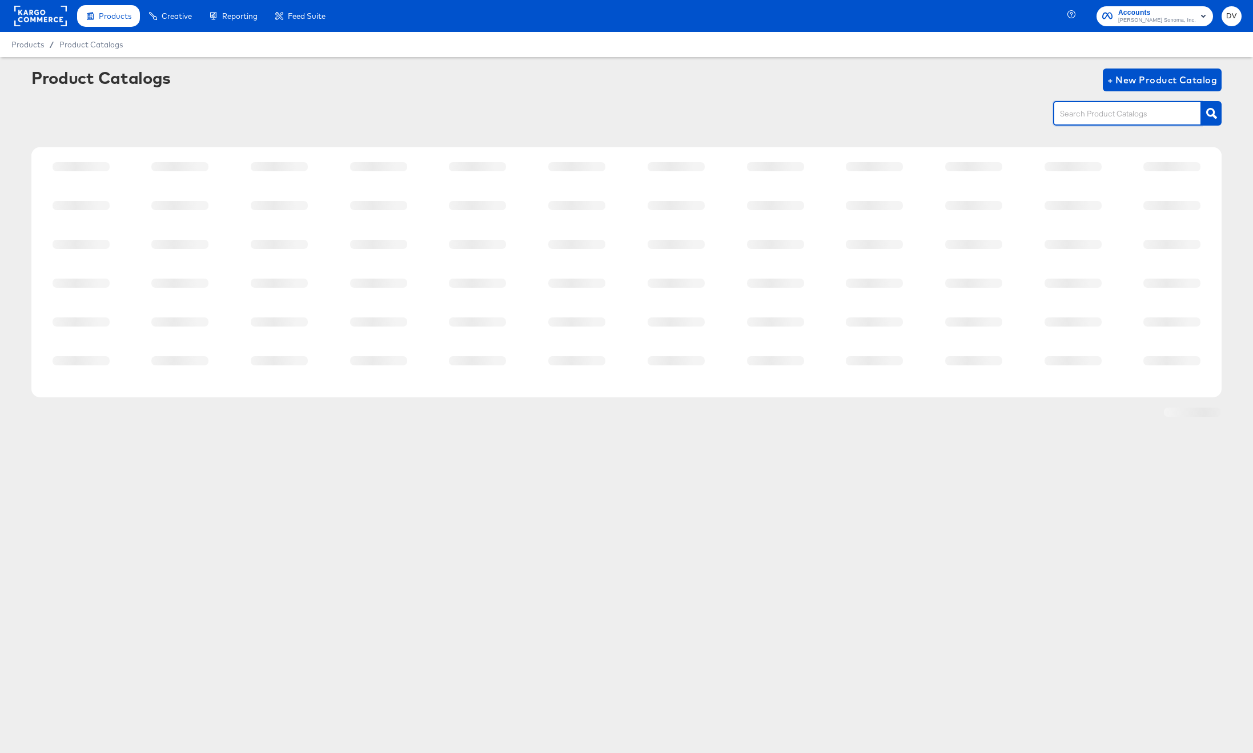
paste input "RJ_US_PIP"
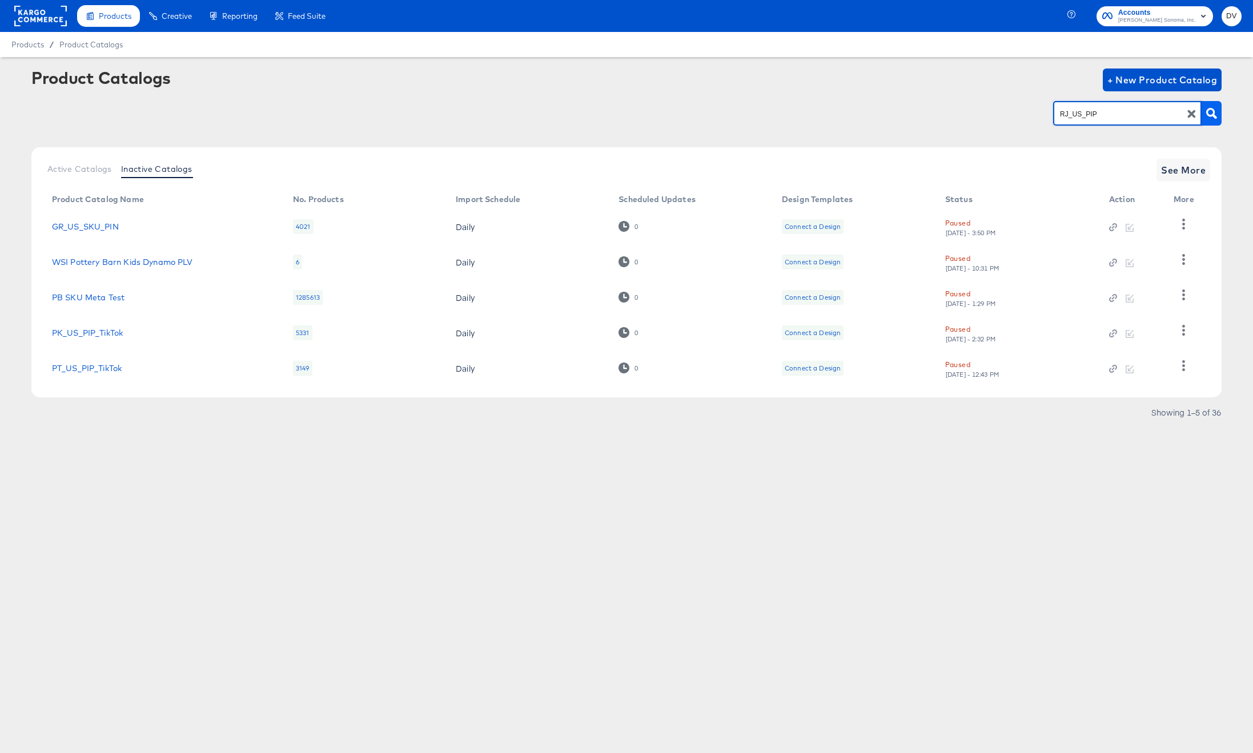
type input "RJ_US_PIP"
click at [1208, 111] on icon "button" at bounding box center [1211, 113] width 11 height 11
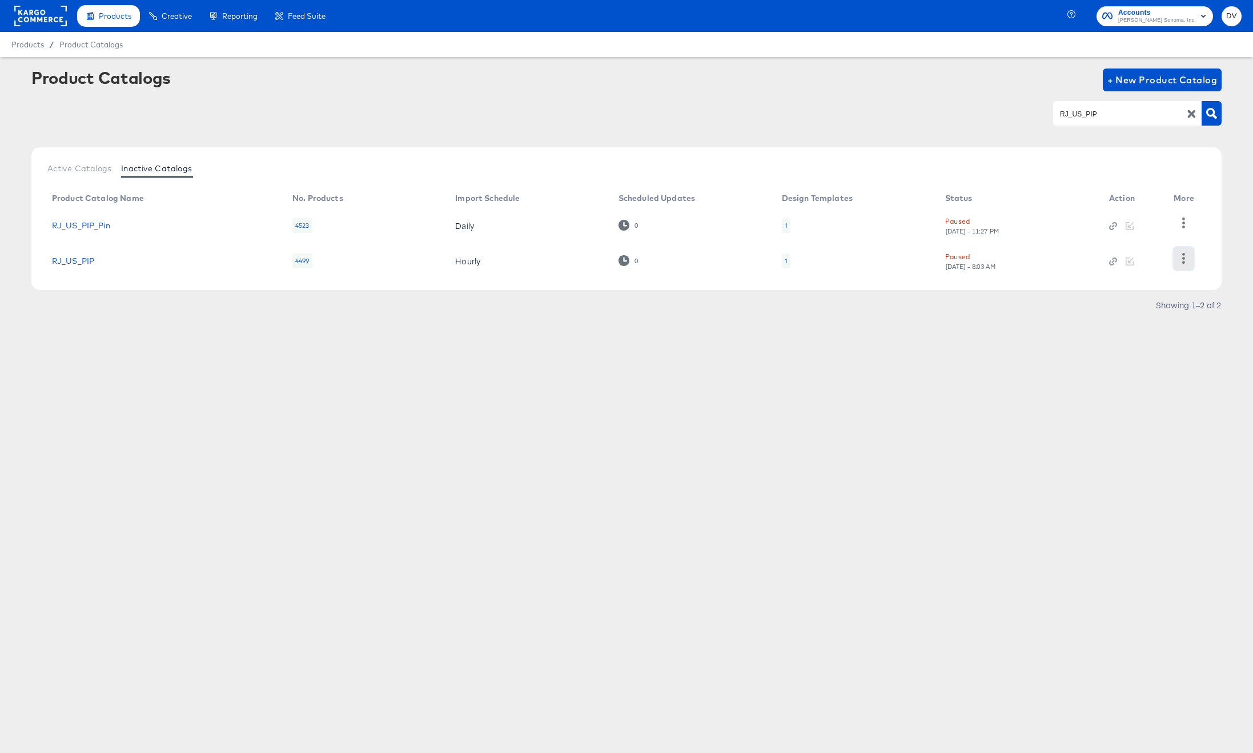
click at [1182, 258] on icon "button" at bounding box center [1183, 258] width 11 height 11
click at [1114, 318] on div "Unpause" at bounding box center [1137, 313] width 114 height 18
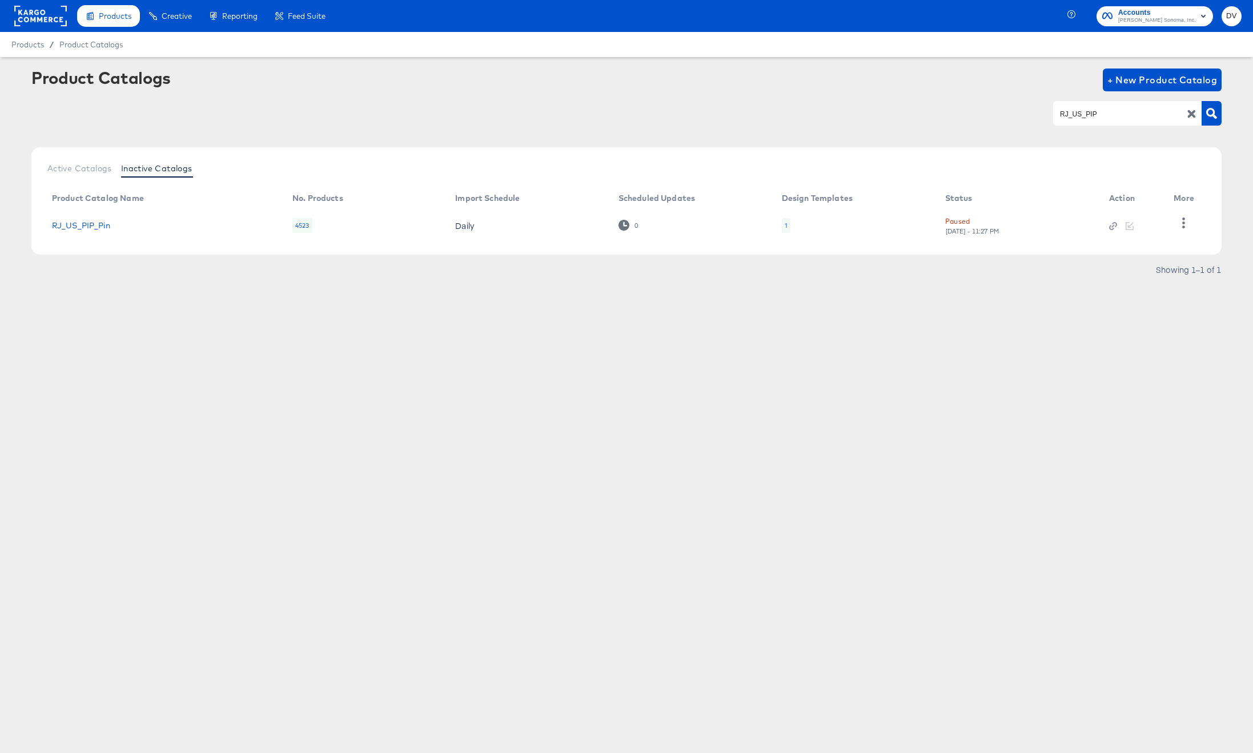
click at [1192, 117] on icon "button" at bounding box center [1191, 114] width 8 height 8
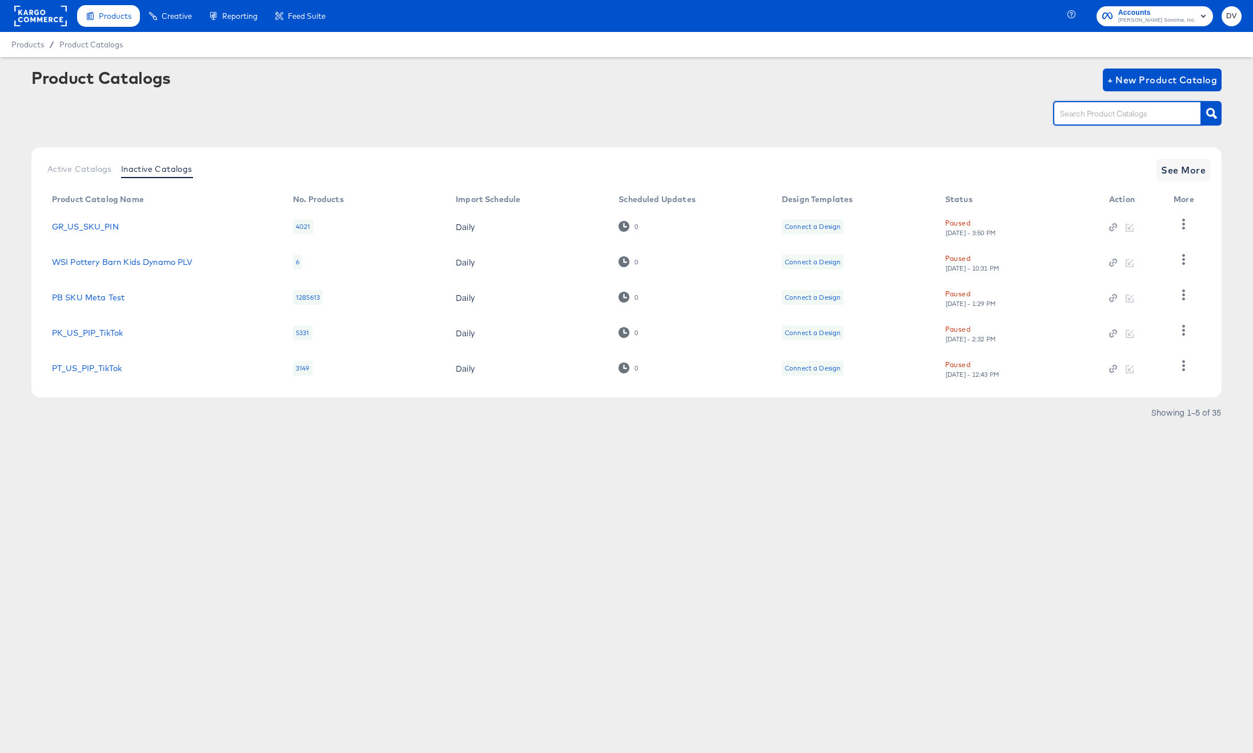
paste input "RJ_US_SKU"
type input "RJ_US_SKU"
click at [1206, 110] on icon "button" at bounding box center [1211, 113] width 11 height 11
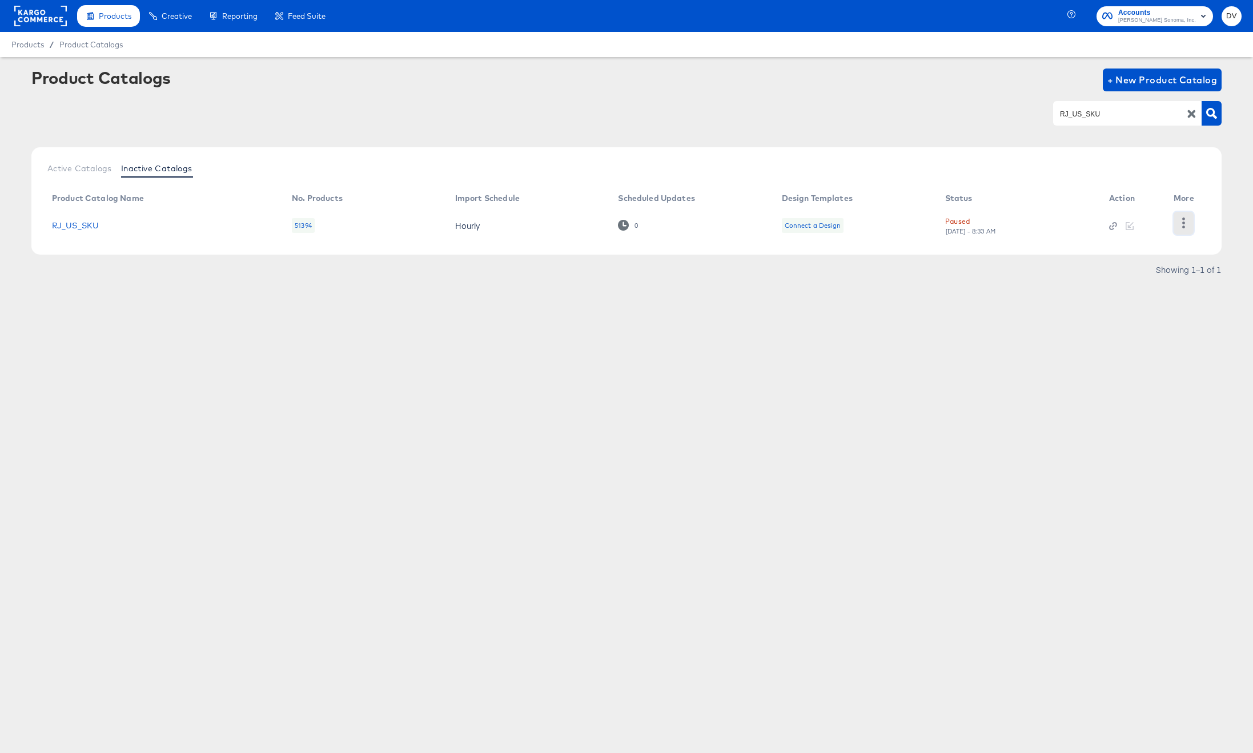
click at [1184, 218] on icon "button" at bounding box center [1183, 223] width 11 height 11
click at [1148, 246] on div "Unpause" at bounding box center [1137, 240] width 114 height 18
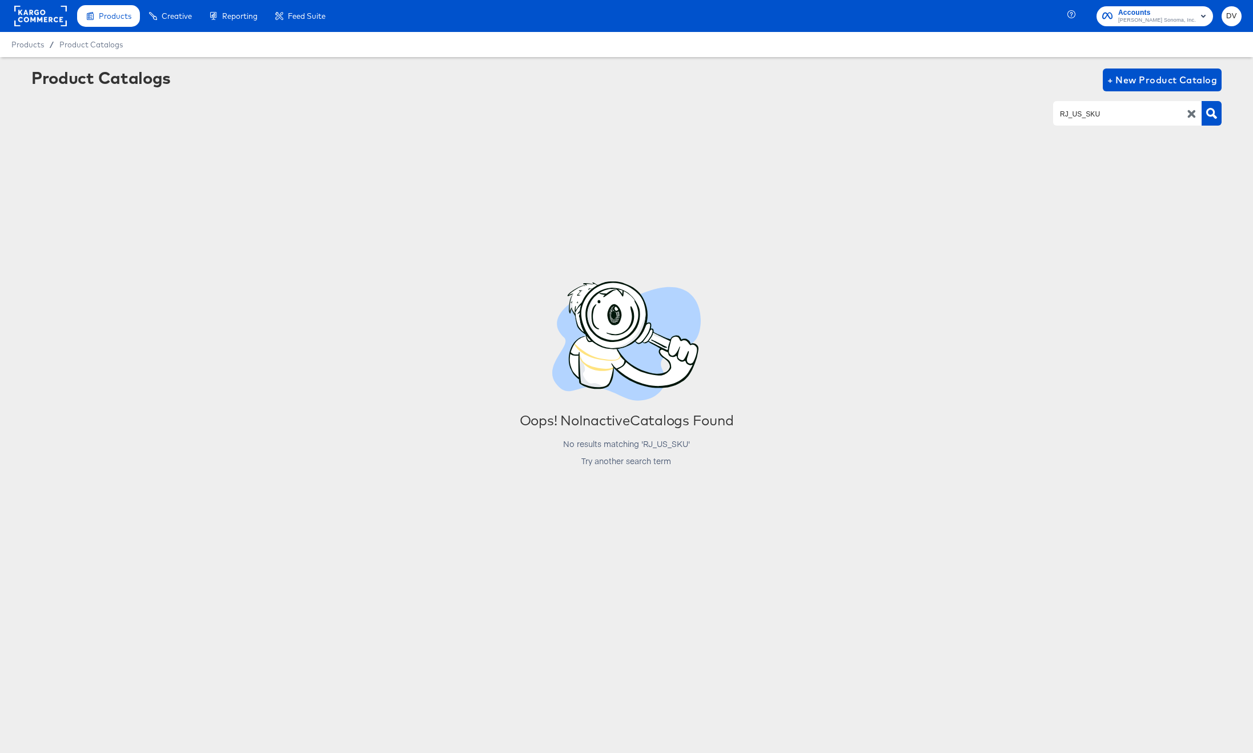
click at [1190, 111] on icon "button" at bounding box center [1191, 114] width 8 height 8
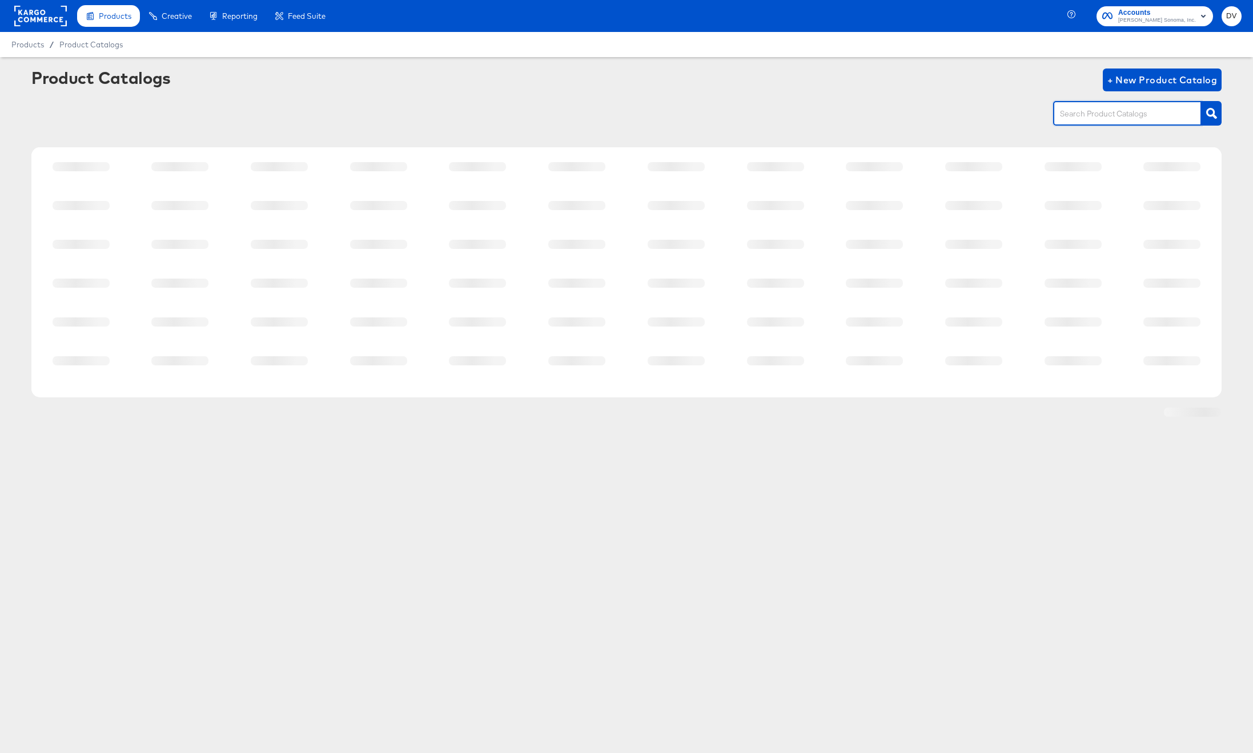
paste input "WE_US_PIP_Meta"
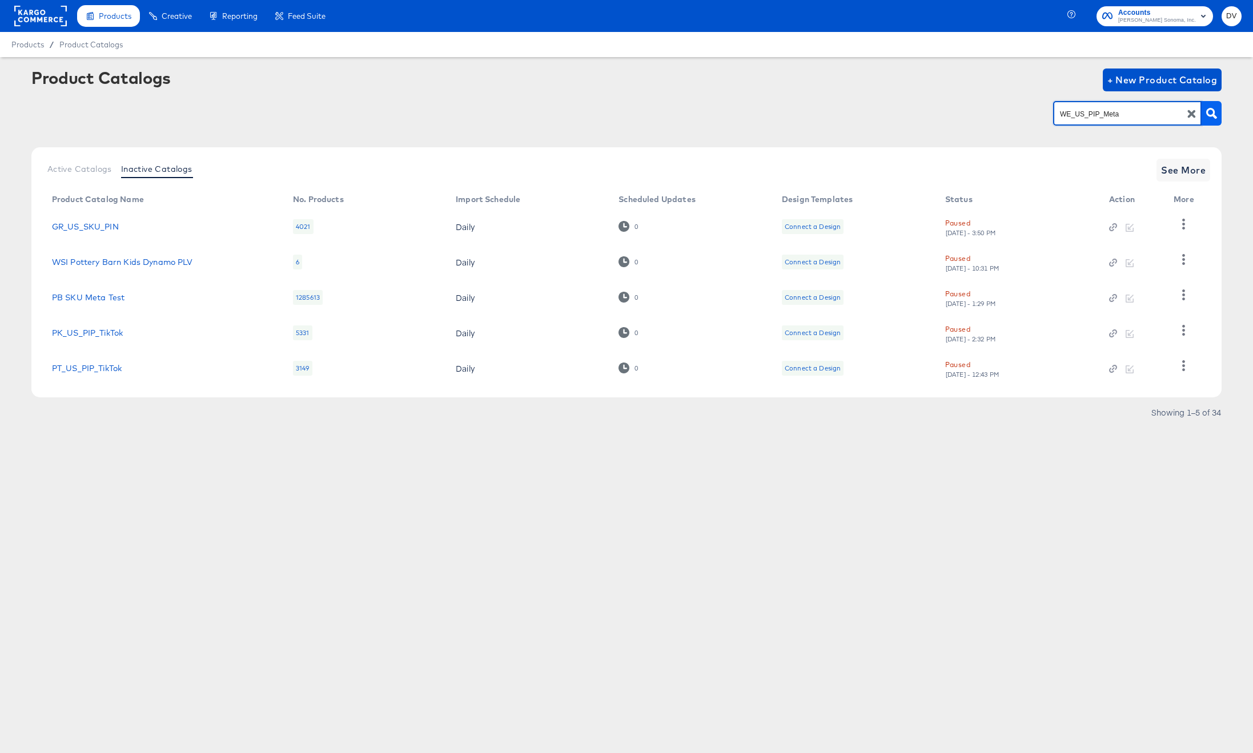
type input "WE_US_PIP_Meta"
click at [1204, 110] on button "button" at bounding box center [1212, 113] width 20 height 25
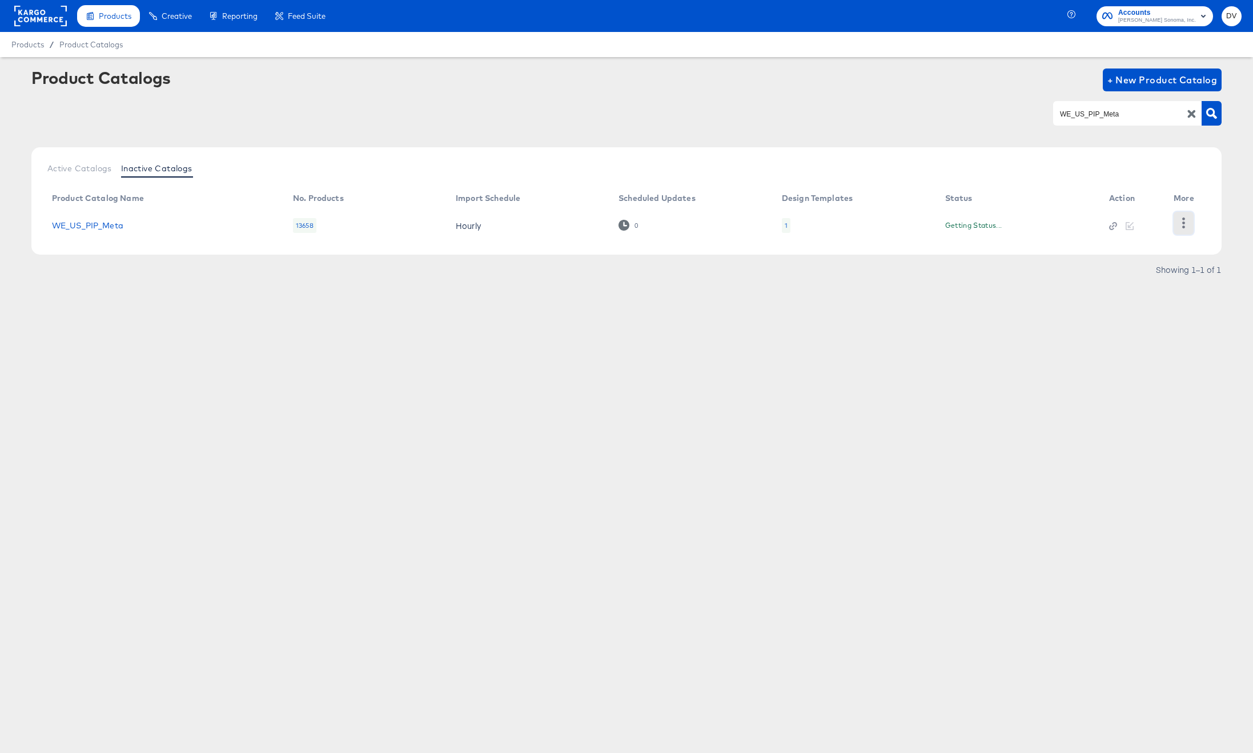
click at [1180, 219] on icon "button" at bounding box center [1183, 223] width 11 height 11
click at [1115, 308] on div "Unpause" at bounding box center [1137, 313] width 114 height 18
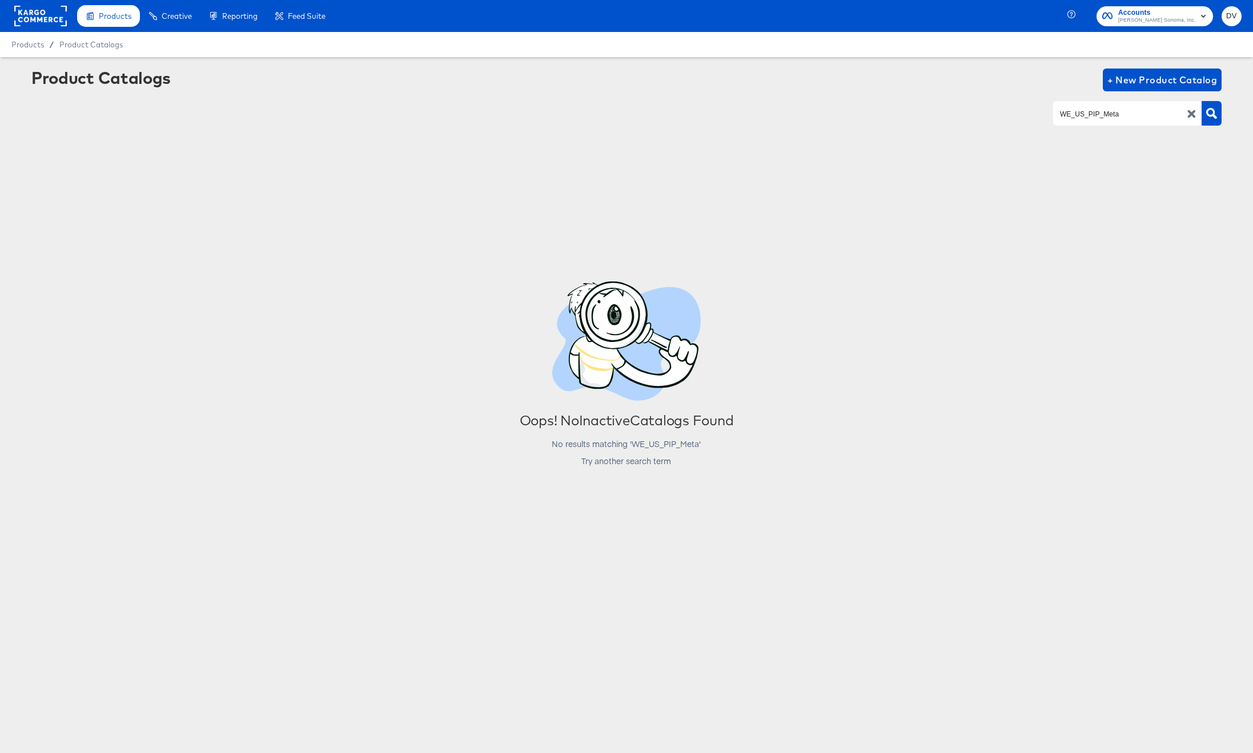
click at [1188, 115] on icon "button" at bounding box center [1191, 114] width 11 height 11
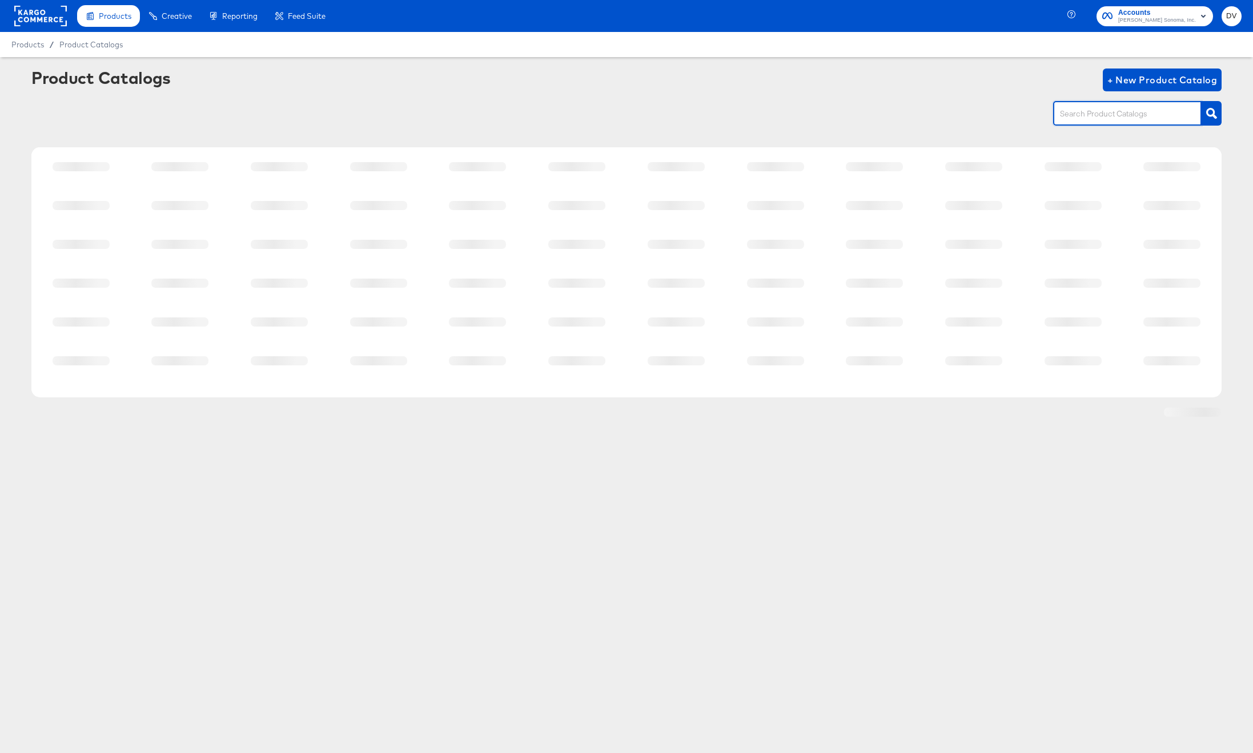
paste input "WE_US_SKU"
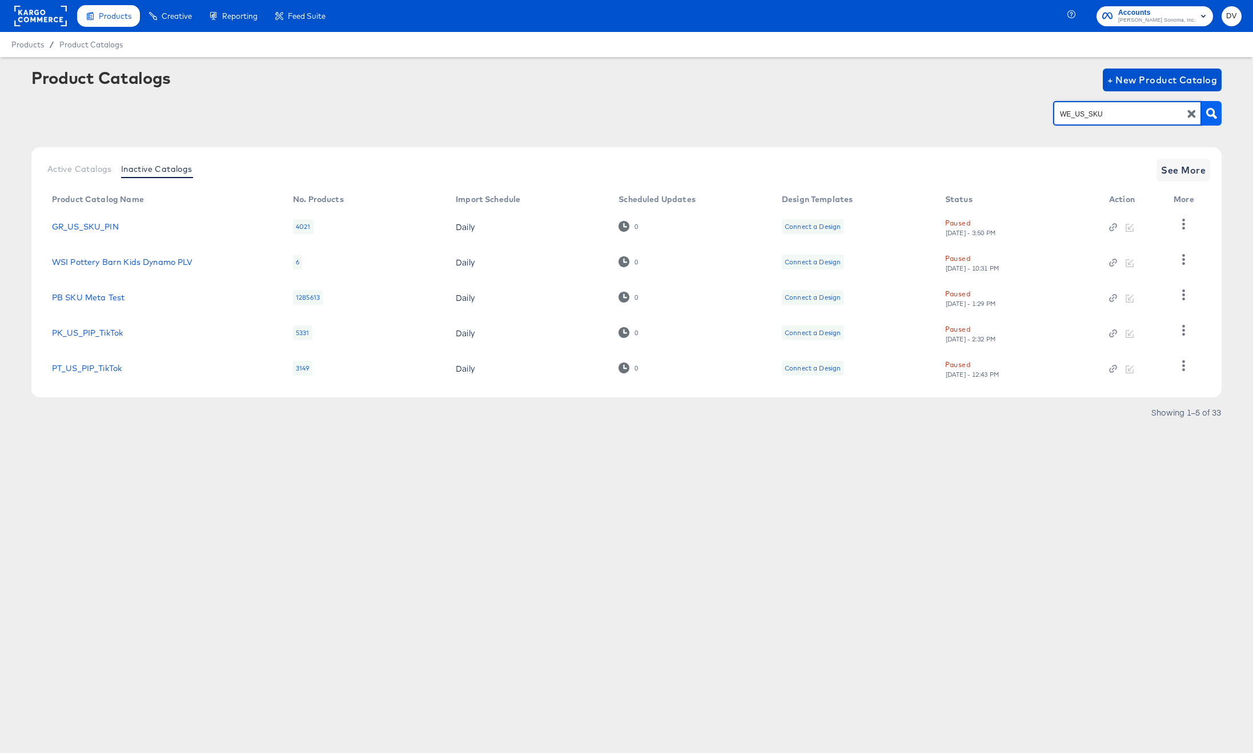
type input "WE_US_SKU"
click at [1215, 115] on icon "button" at bounding box center [1211, 113] width 11 height 11
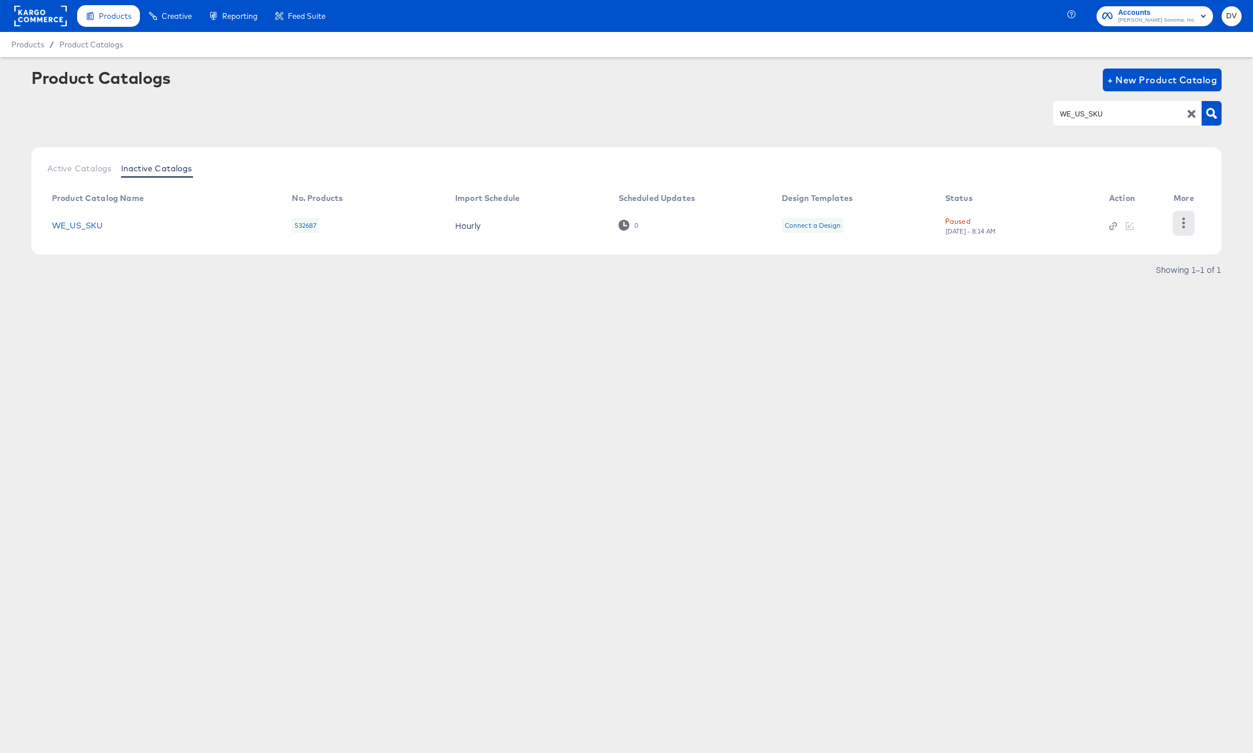
click at [1184, 228] on button "button" at bounding box center [1184, 223] width 20 height 23
click at [1126, 306] on div "Unpause" at bounding box center [1137, 313] width 114 height 18
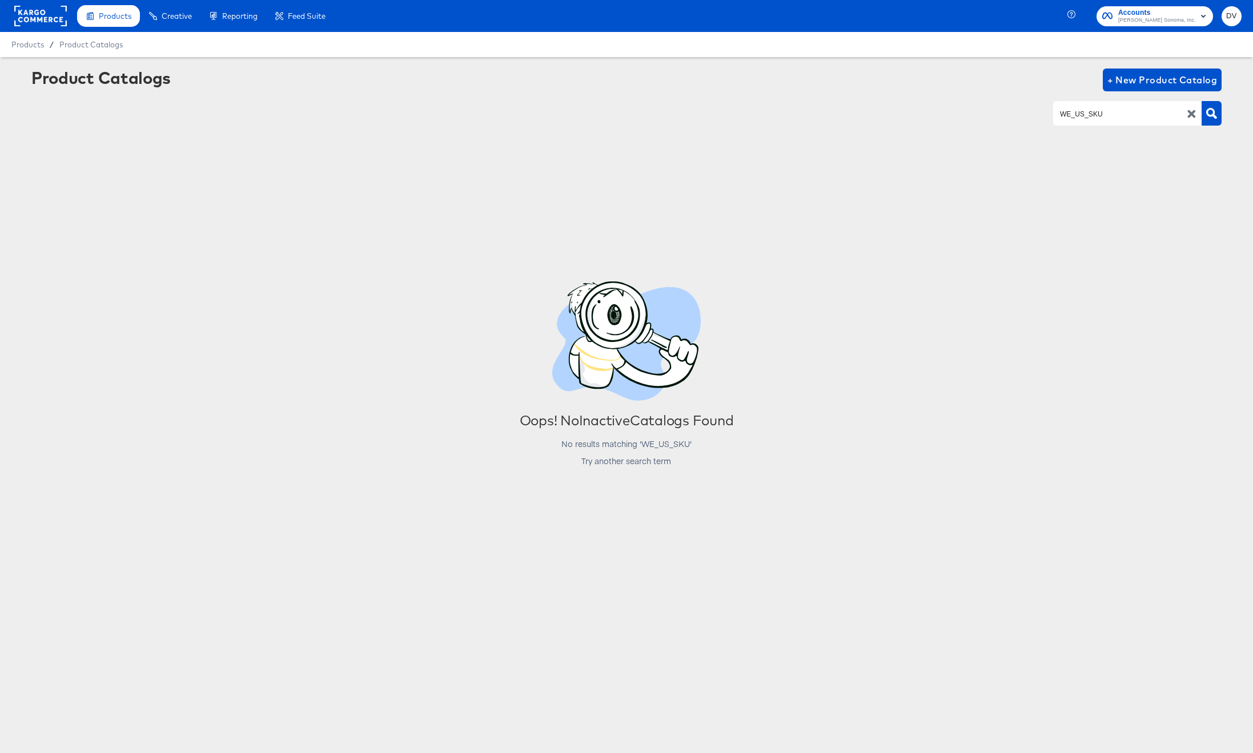
click at [1190, 120] on div "WE_US_SKU" at bounding box center [1127, 113] width 148 height 24
click at [1190, 117] on icon "button" at bounding box center [1191, 114] width 8 height 8
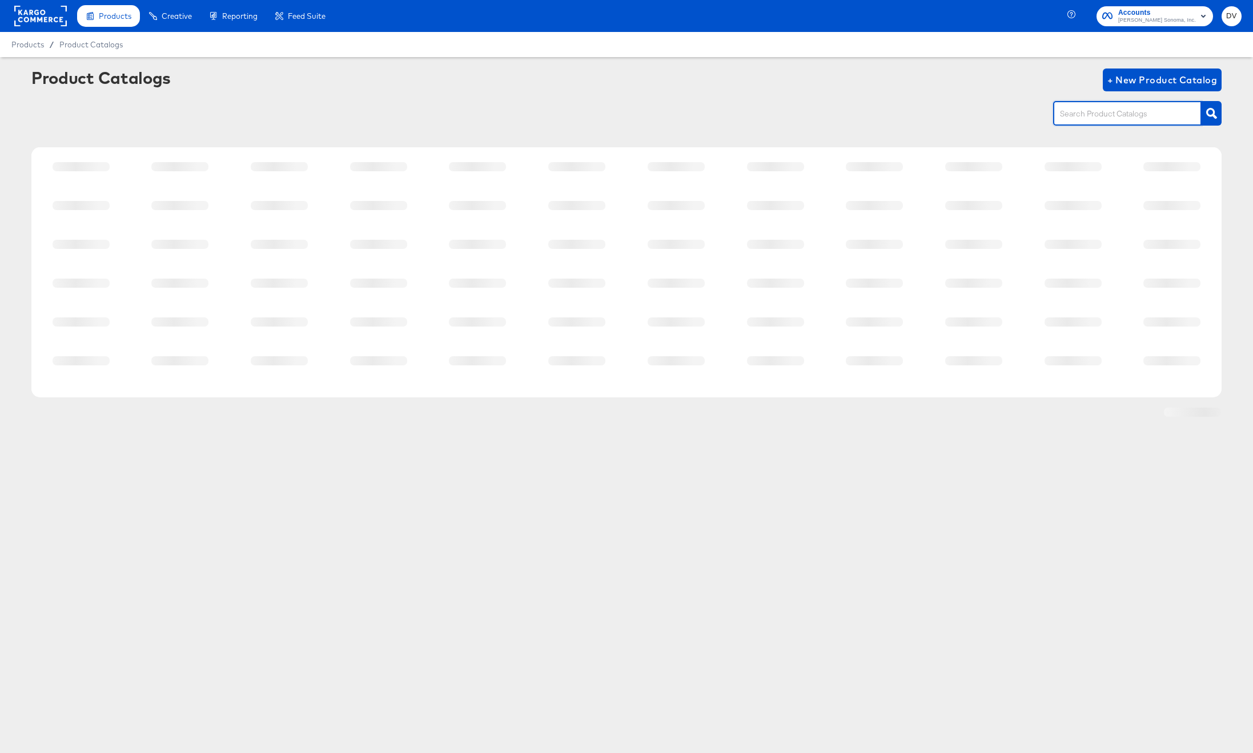
paste input "WE_CA Feed"
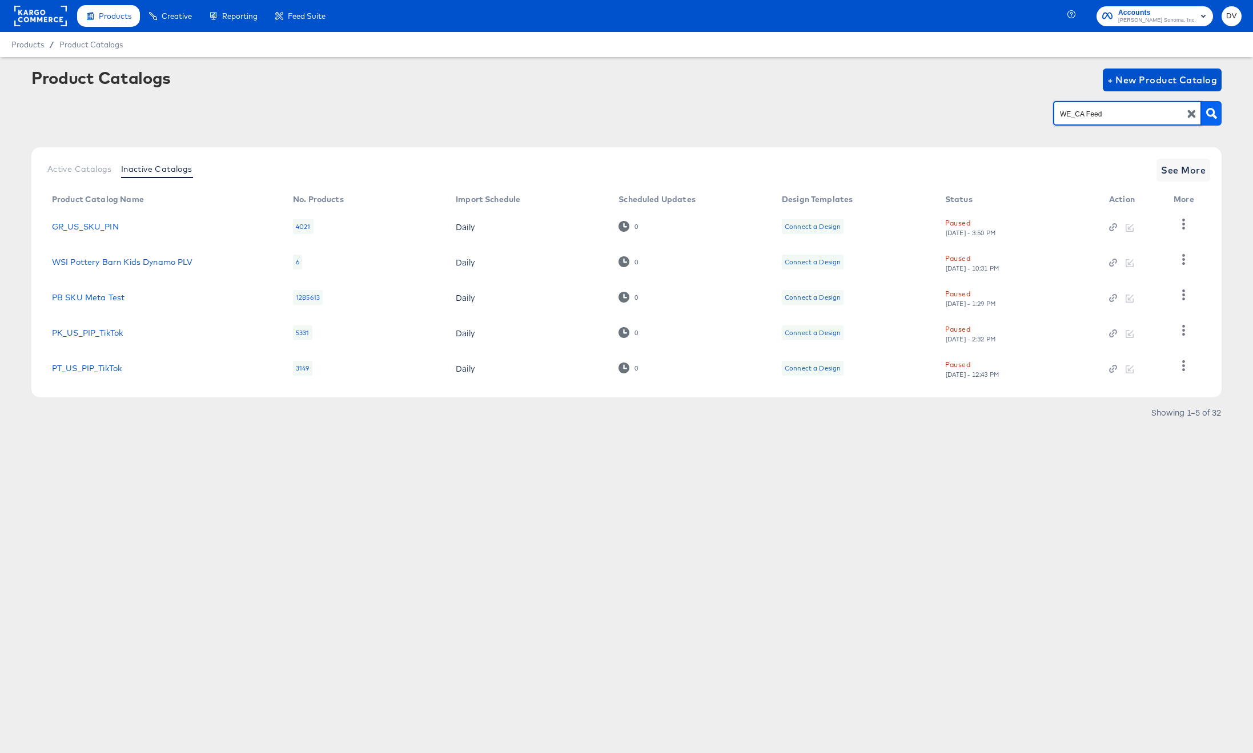
type input "WE_CA Feed"
click at [1203, 119] on button "button" at bounding box center [1212, 113] width 20 height 25
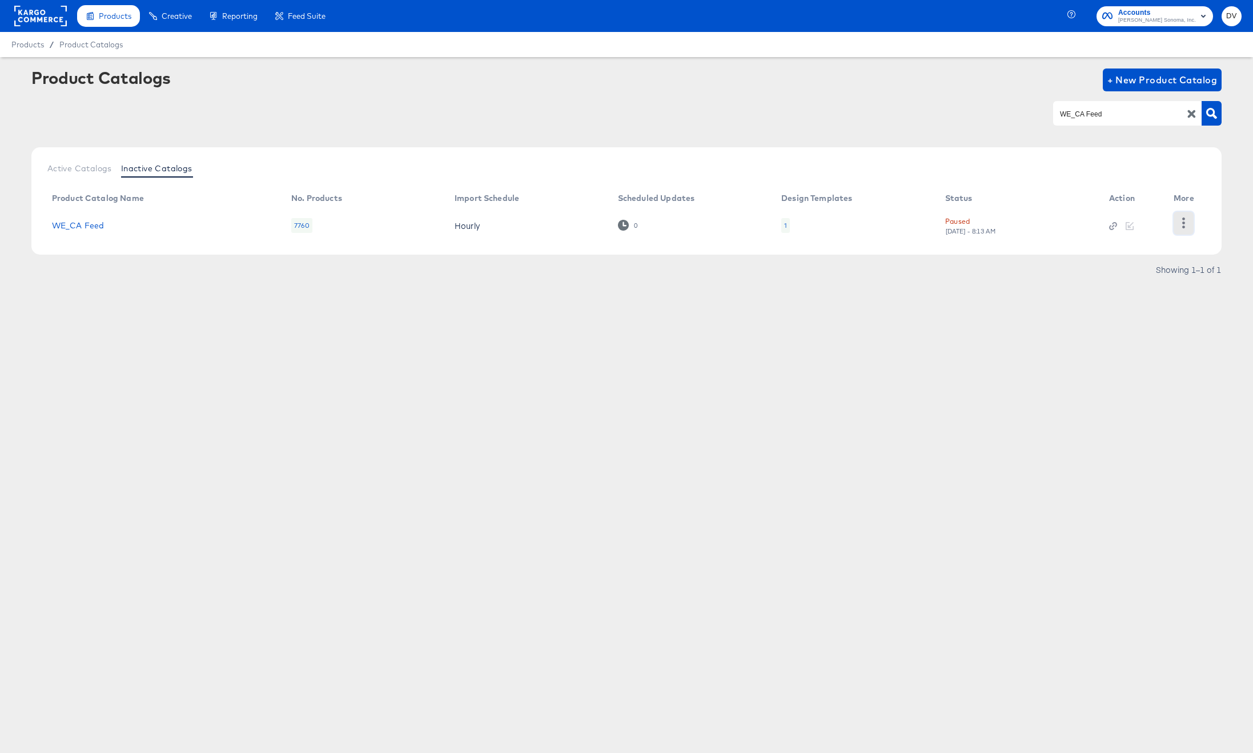
click at [1183, 223] on icon "button" at bounding box center [1183, 223] width 3 height 11
click at [1132, 308] on div "Unpause" at bounding box center [1137, 313] width 114 height 18
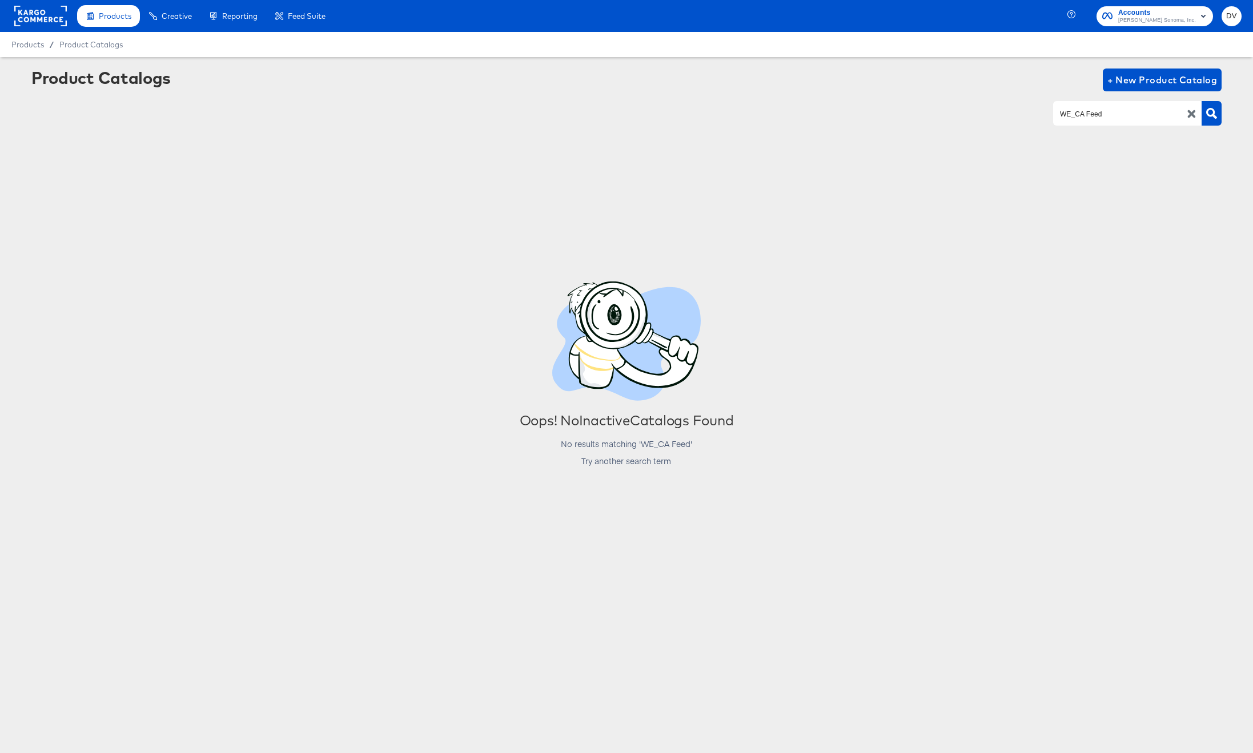
click at [1192, 117] on icon "button" at bounding box center [1191, 114] width 8 height 8
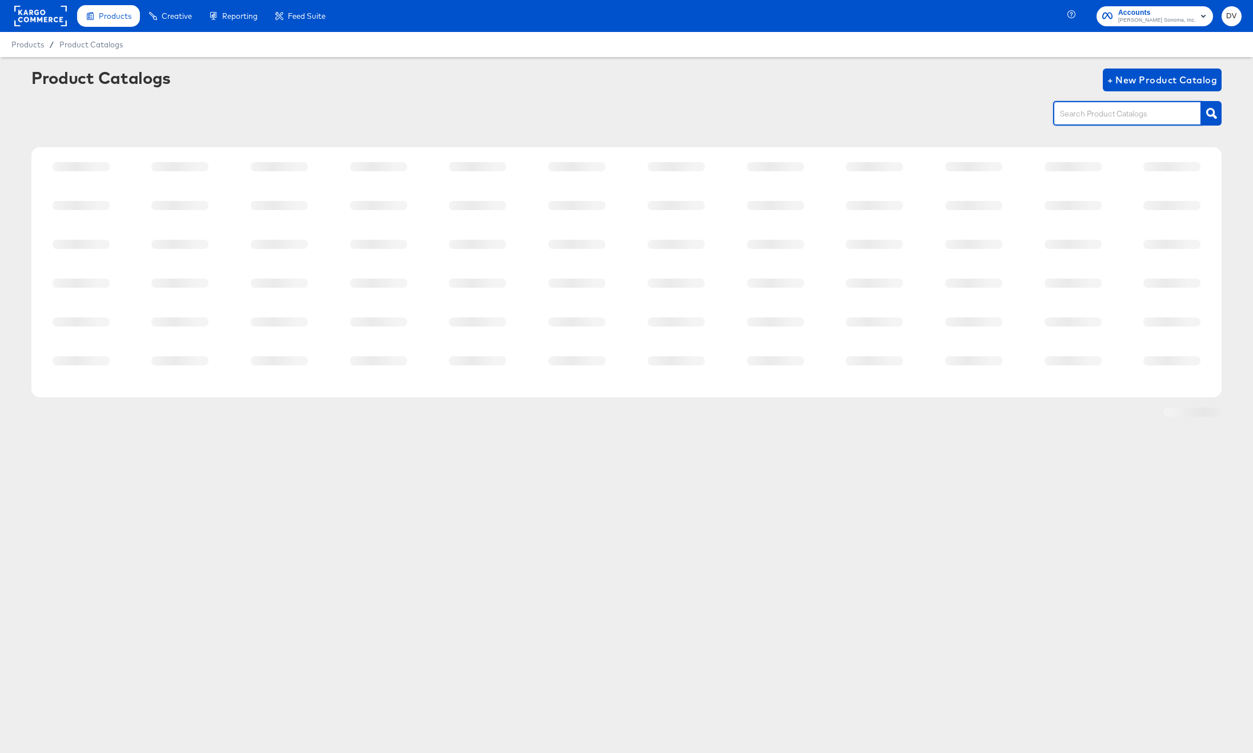
paste input "WS_US_PIP_Meta"
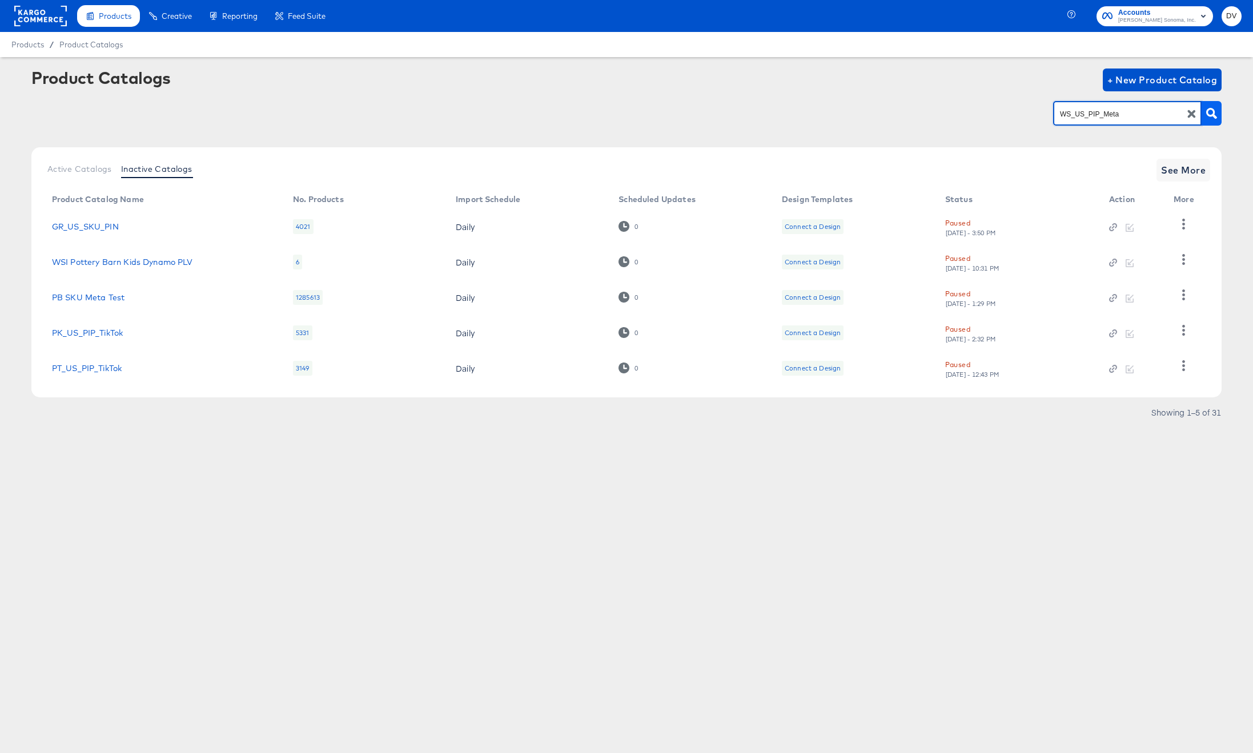
type input "WS_US_PIP_Meta"
click at [1214, 115] on icon "button" at bounding box center [1211, 113] width 11 height 11
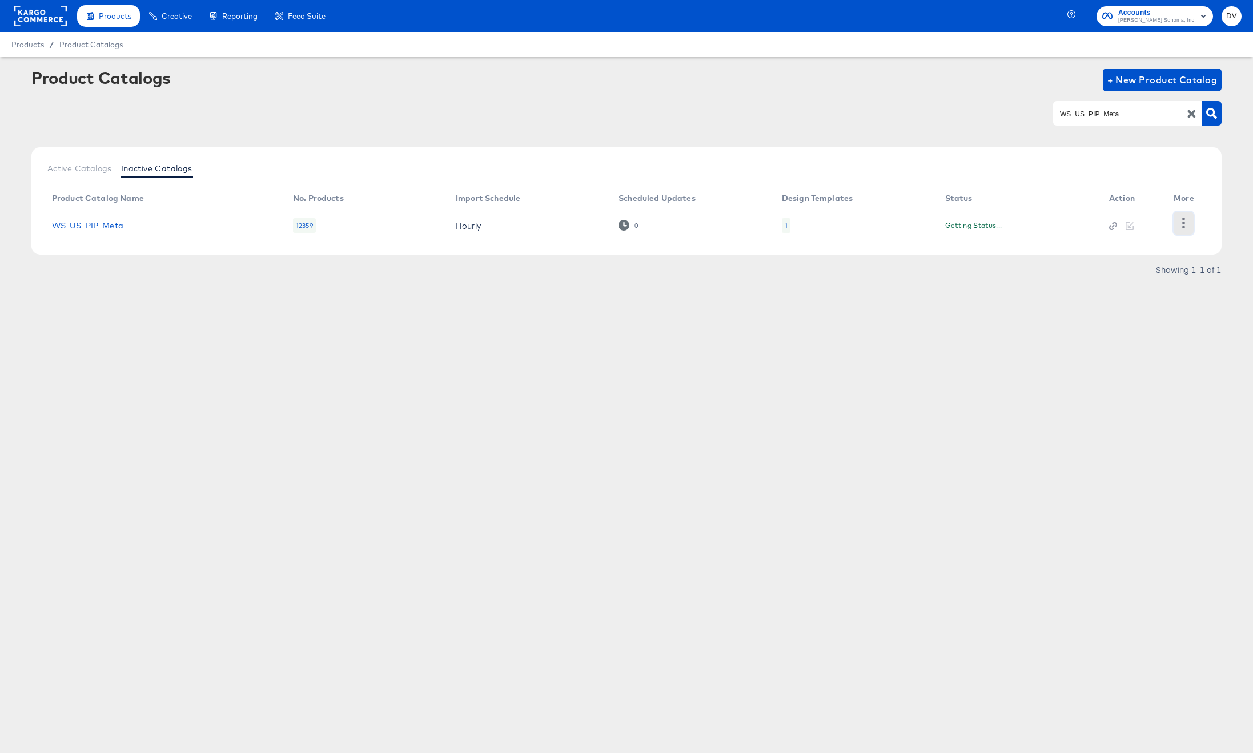
click at [1188, 223] on icon "button" at bounding box center [1183, 223] width 11 height 11
click at [1132, 314] on div "Unpause" at bounding box center [1137, 313] width 114 height 18
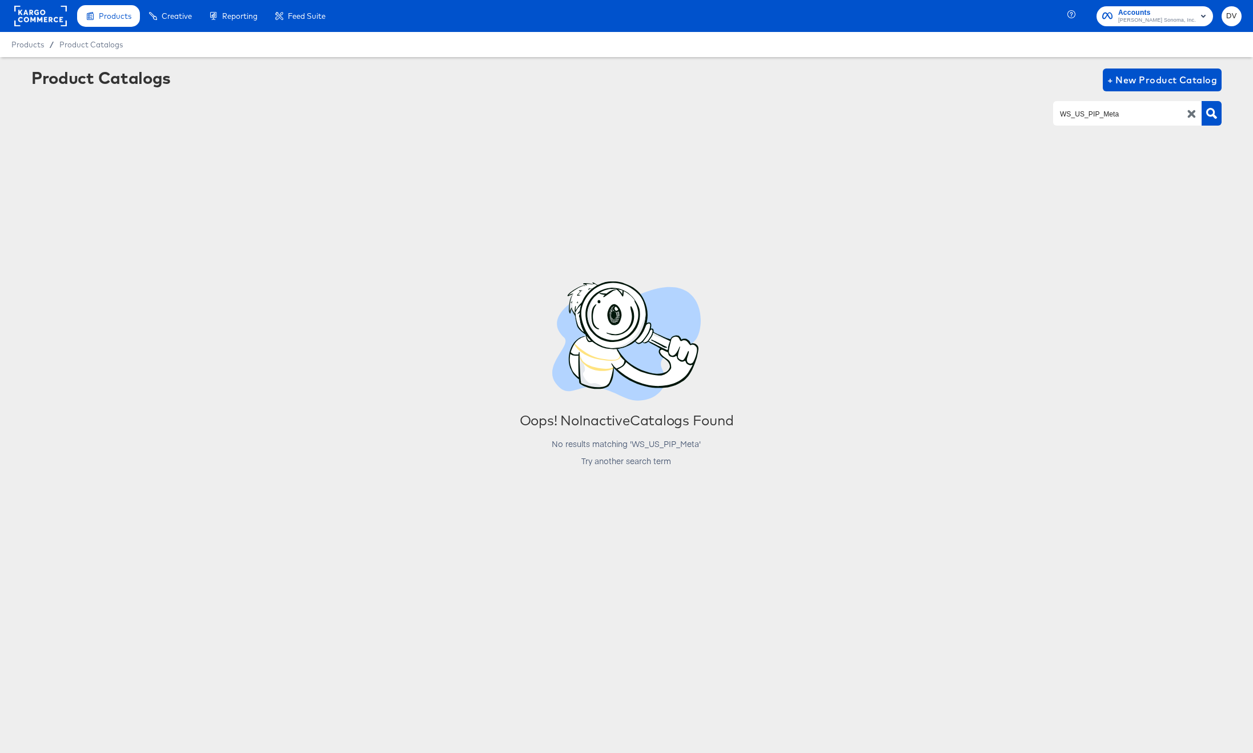
click at [1190, 117] on icon "button" at bounding box center [1191, 114] width 8 height 8
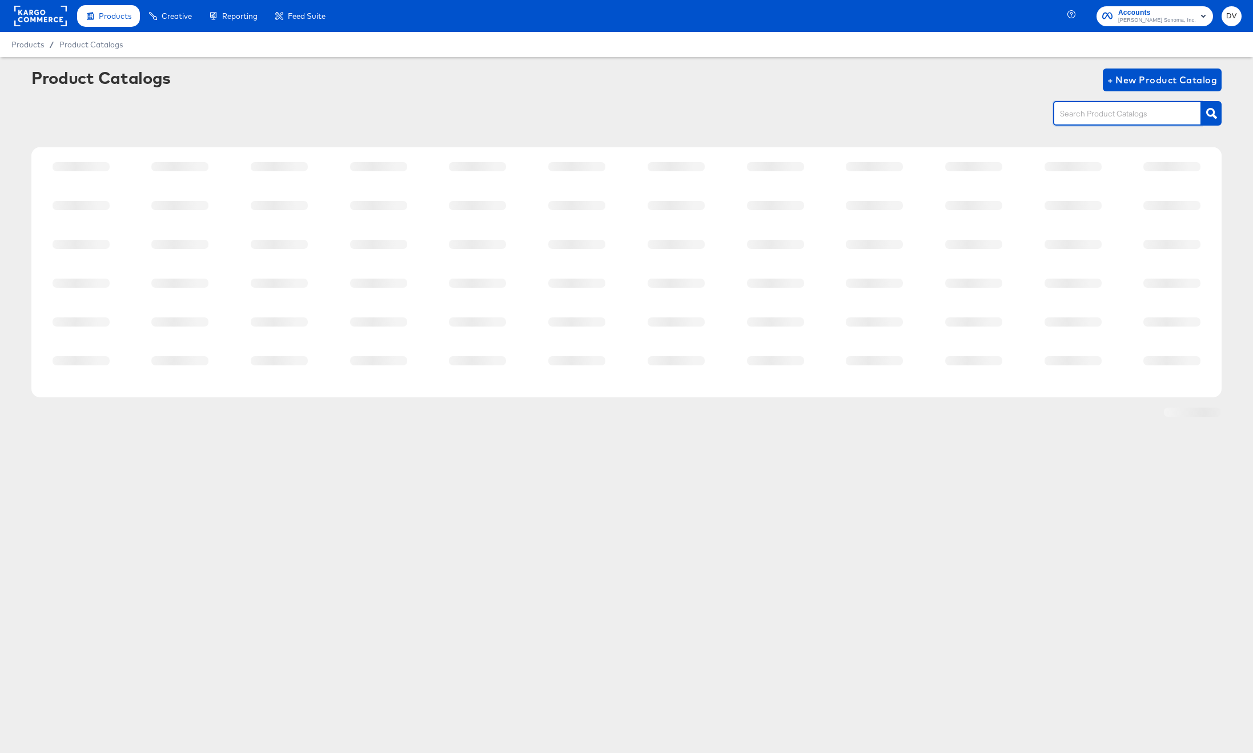
paste input "WS_US_SKU"
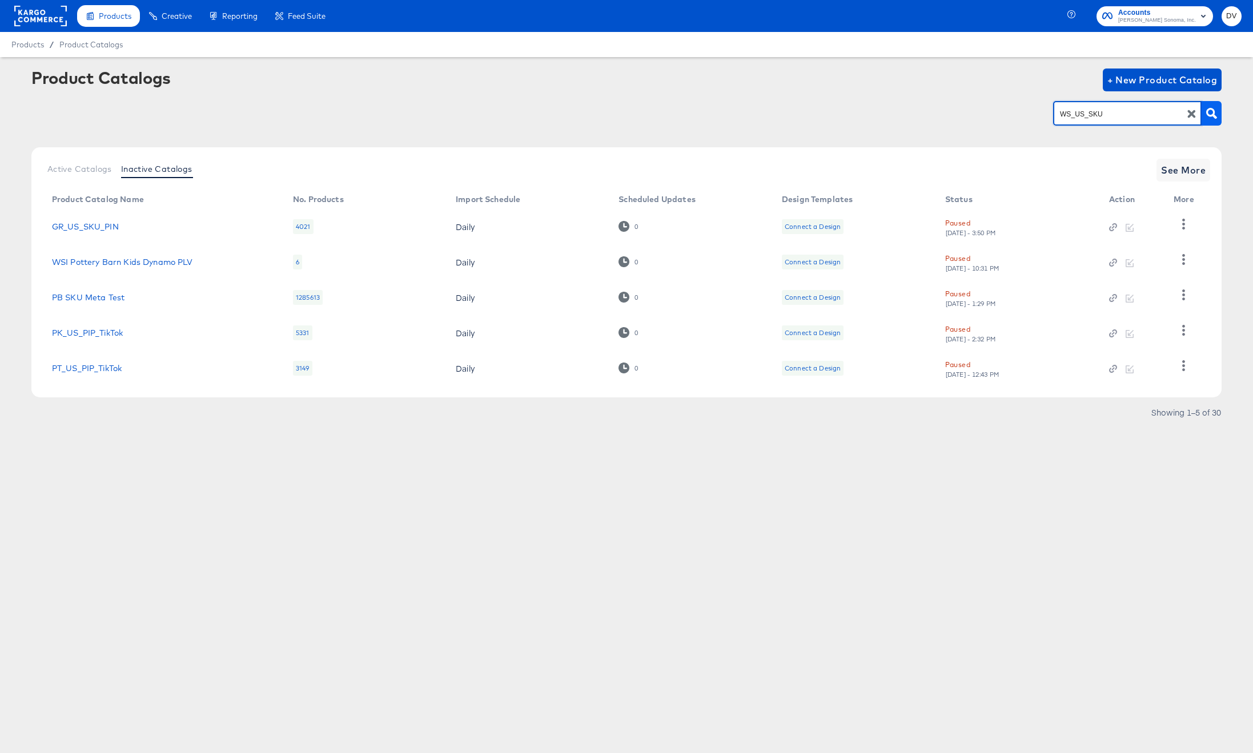
type input "WS_US_SKU"
click at [1213, 115] on icon "button" at bounding box center [1211, 113] width 11 height 11
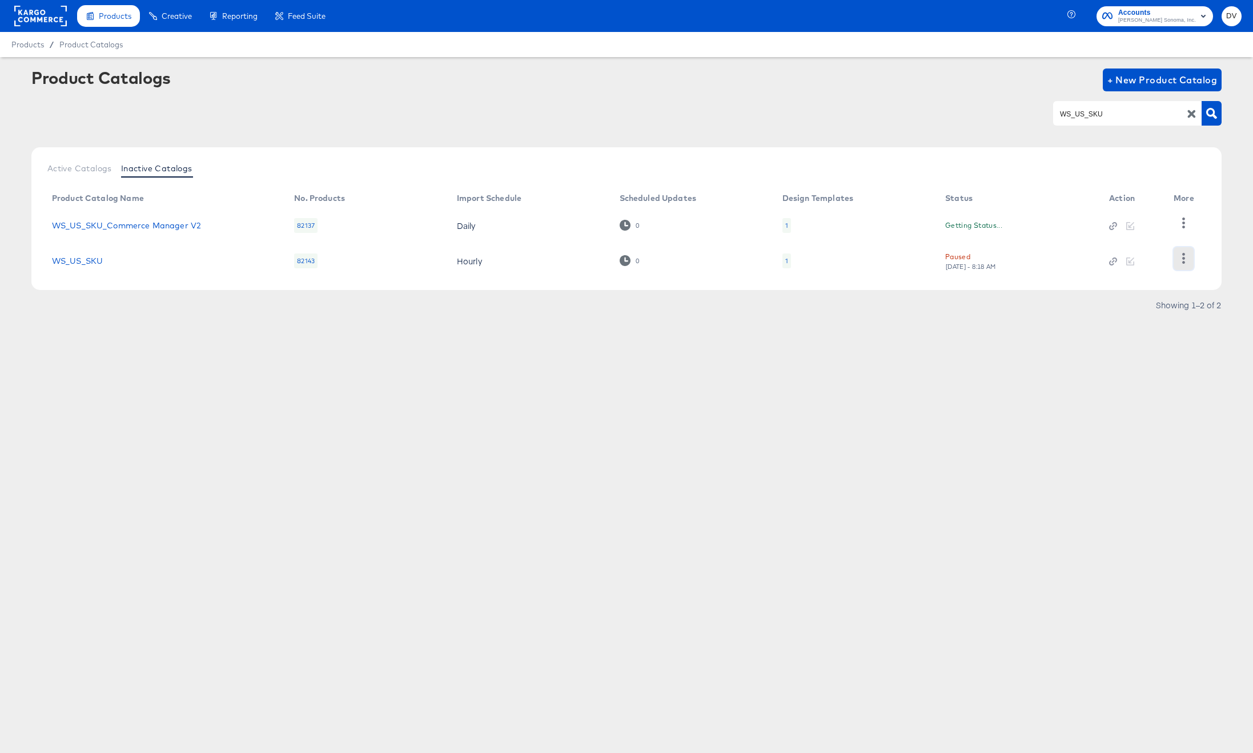
click at [1181, 258] on icon "button" at bounding box center [1183, 258] width 11 height 11
click at [1136, 315] on div "Unpause" at bounding box center [1137, 313] width 114 height 18
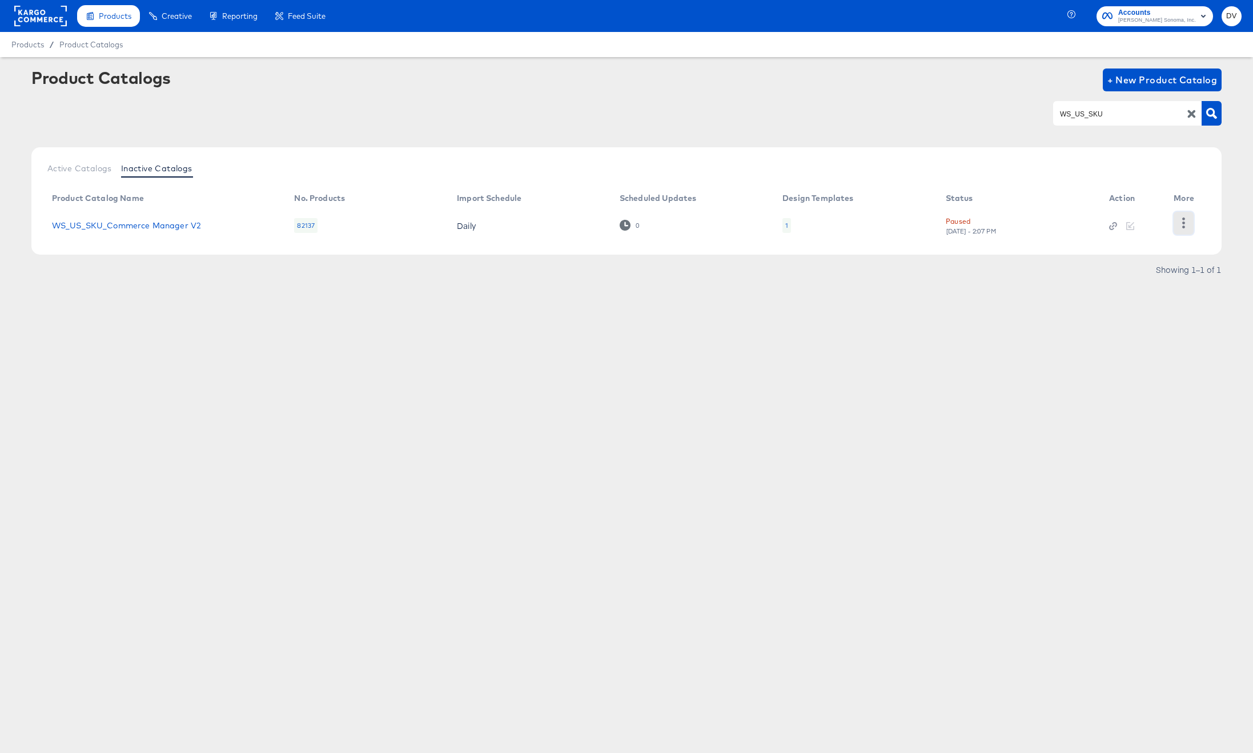
click at [1186, 219] on icon "button" at bounding box center [1183, 223] width 11 height 11
click at [1138, 307] on div "Unpause" at bounding box center [1137, 313] width 114 height 18
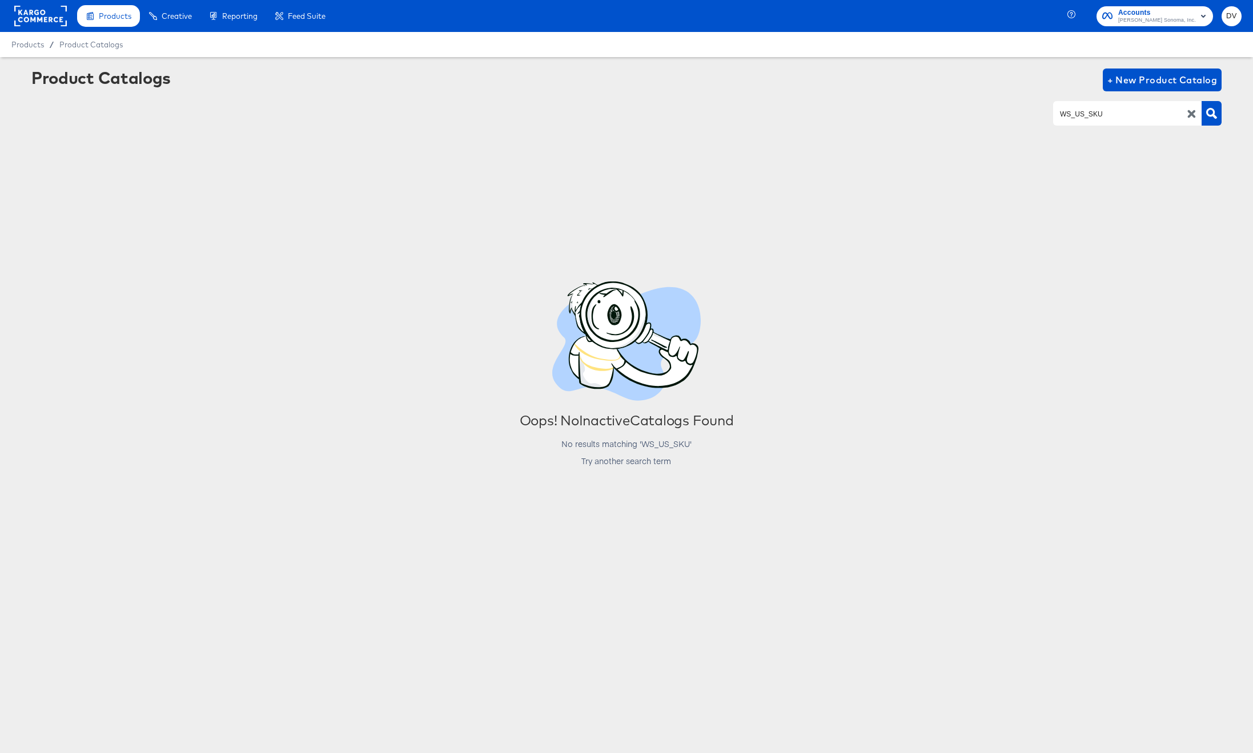
click at [1189, 114] on icon "button" at bounding box center [1191, 114] width 8 height 8
